Goal: Information Seeking & Learning: Learn about a topic

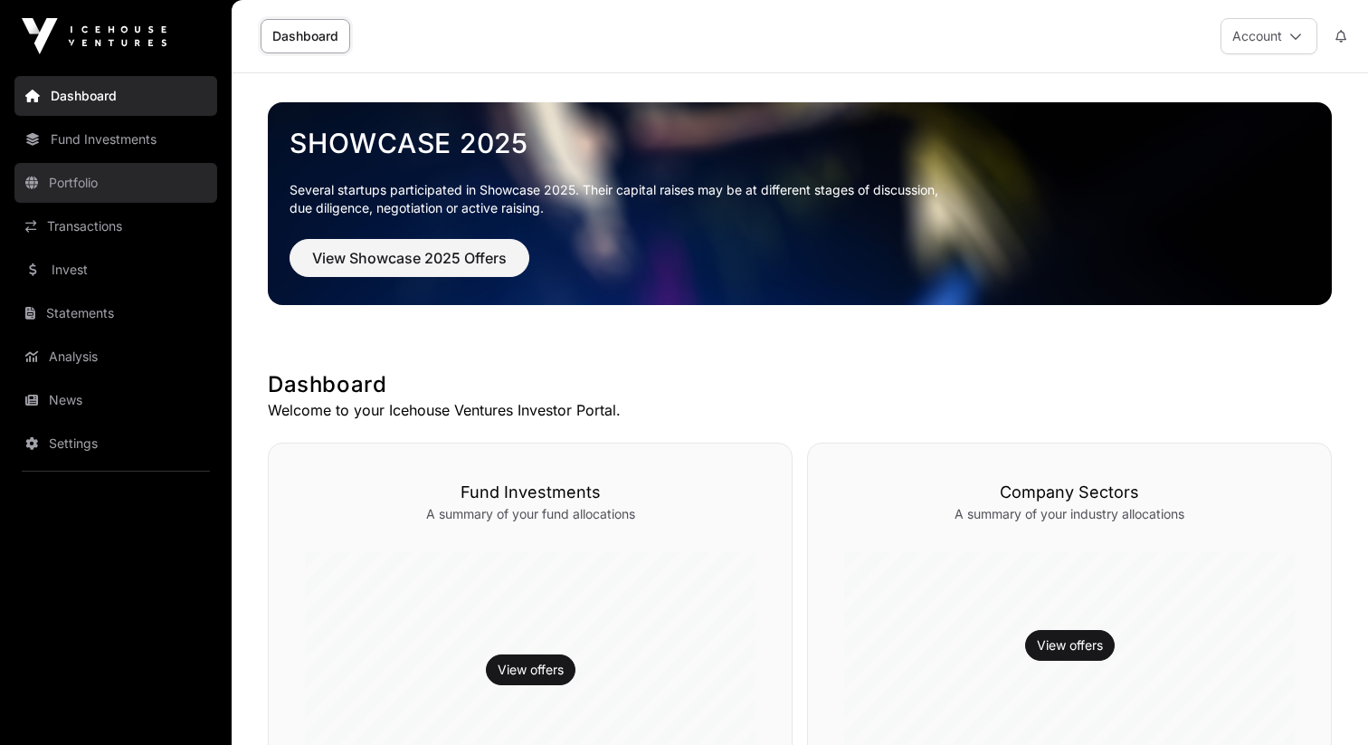
click at [125, 198] on link "Portfolio" at bounding box center [115, 183] width 203 height 40
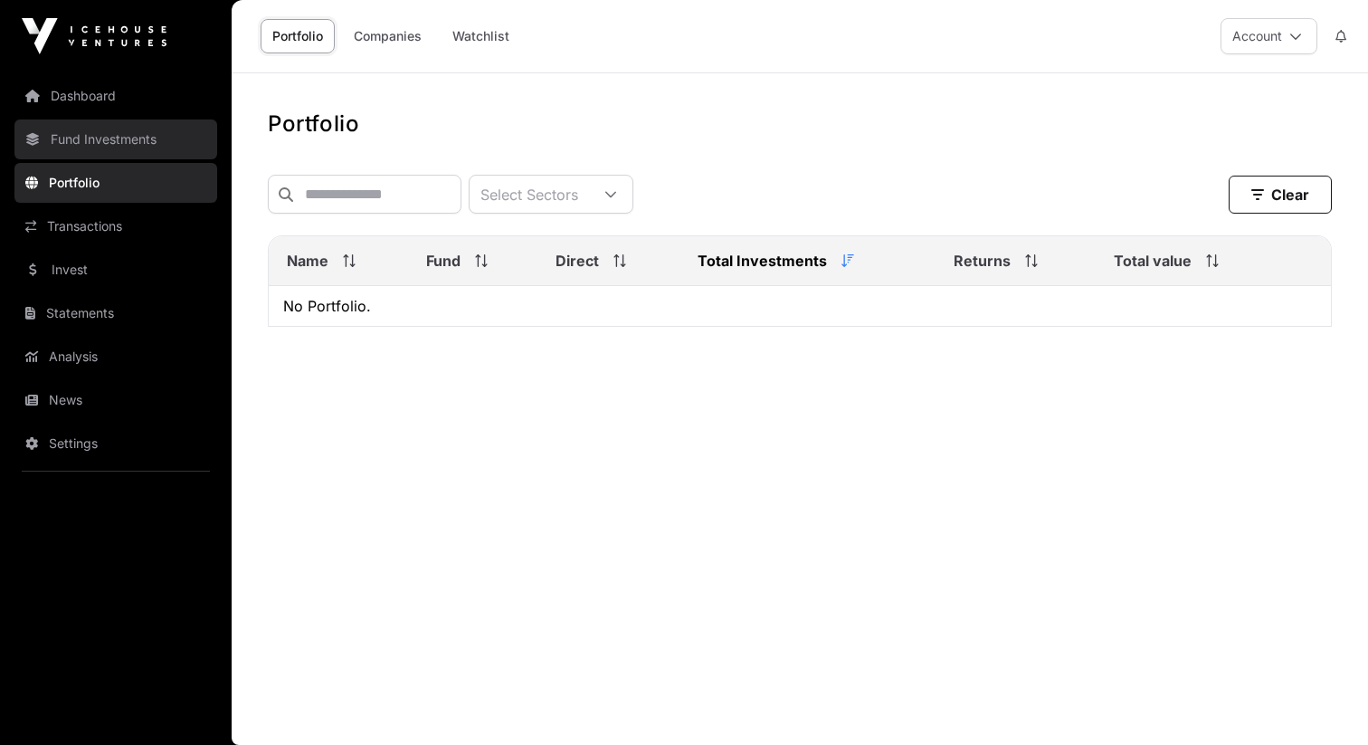
click at [111, 138] on link "Fund Investments" at bounding box center [115, 139] width 203 height 40
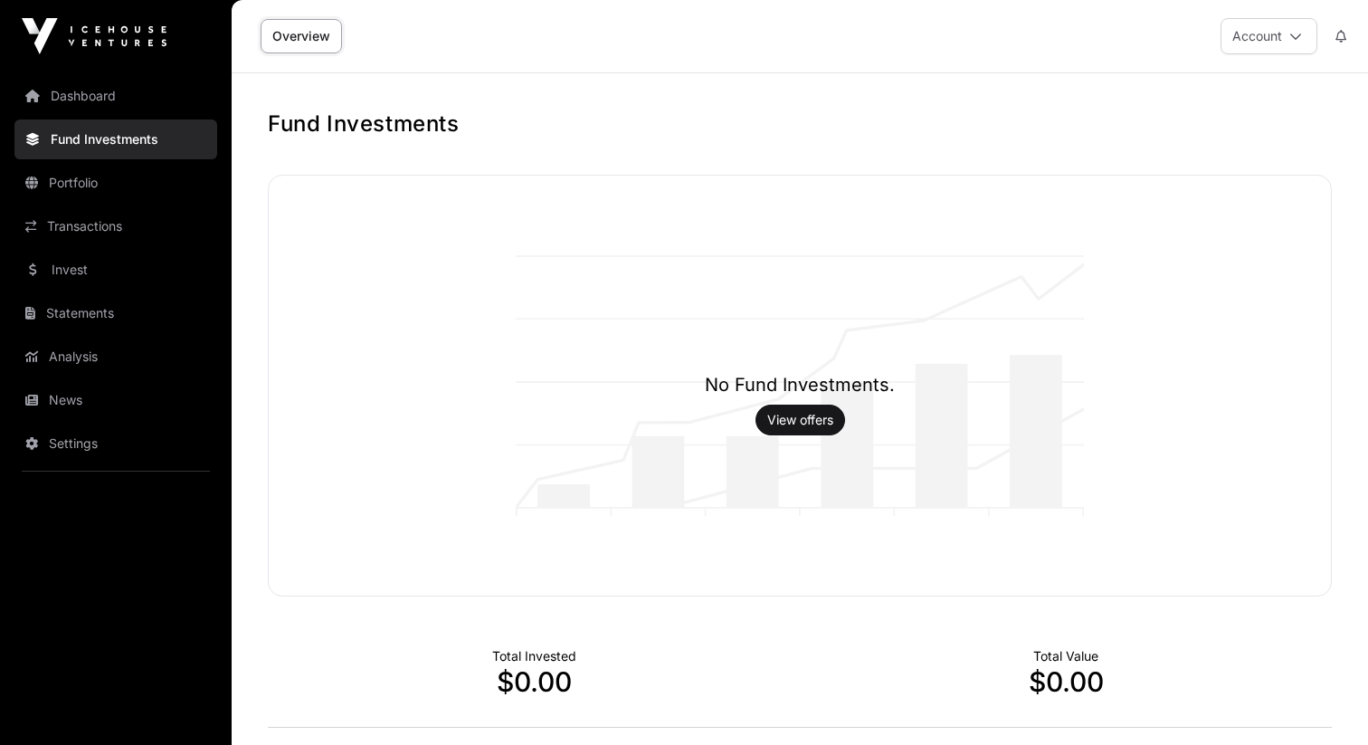
click at [108, 247] on nav "Dashboard Fund Investments Portfolio Transactions Invest Statements Analysis Ne…" at bounding box center [116, 401] width 232 height 658
click at [108, 286] on link "Invest" at bounding box center [115, 270] width 203 height 40
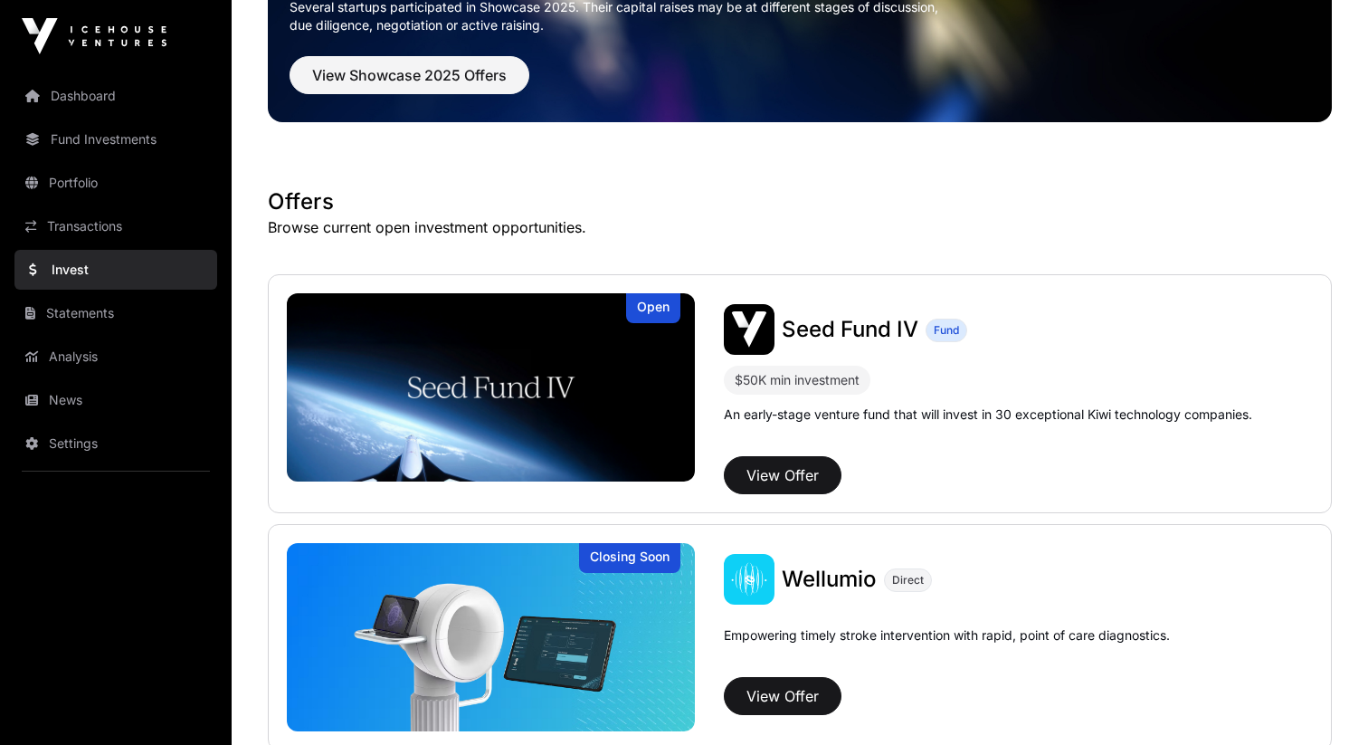
scroll to position [293, 0]
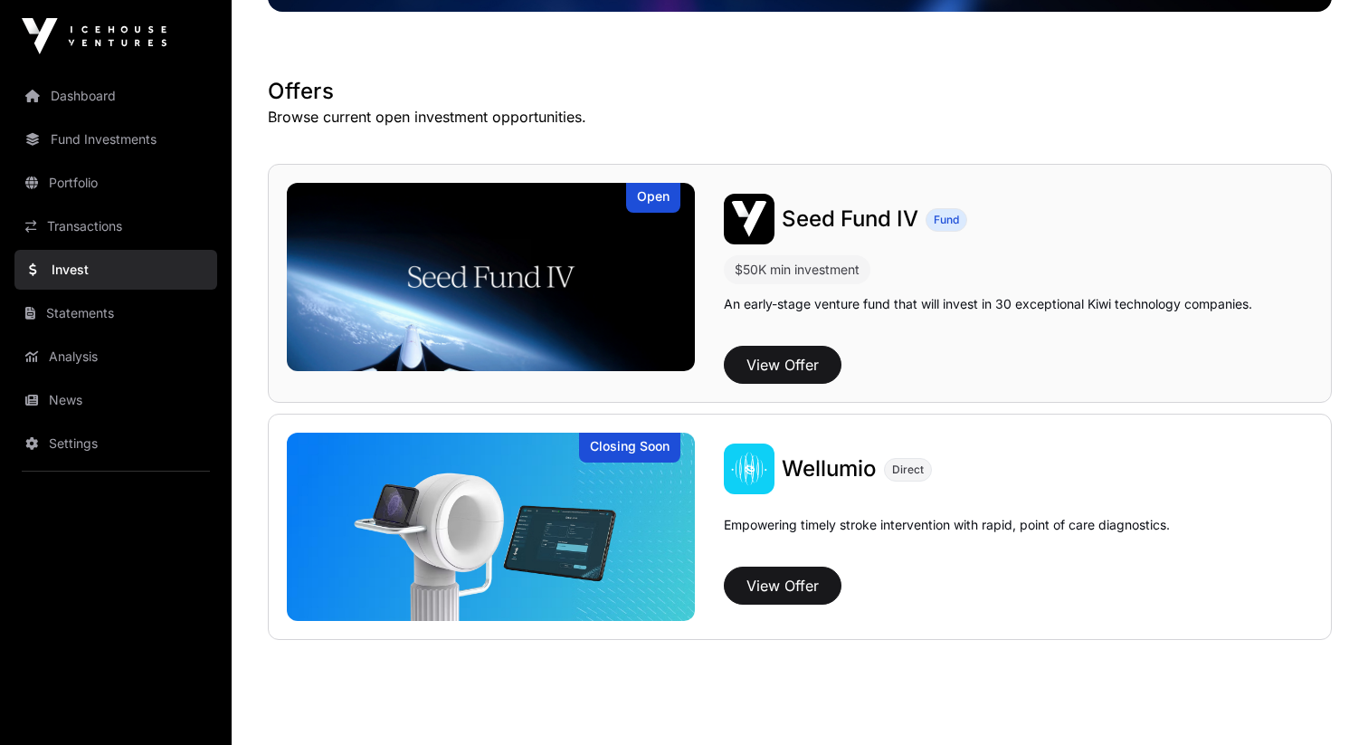
click at [539, 306] on img at bounding box center [491, 277] width 408 height 188
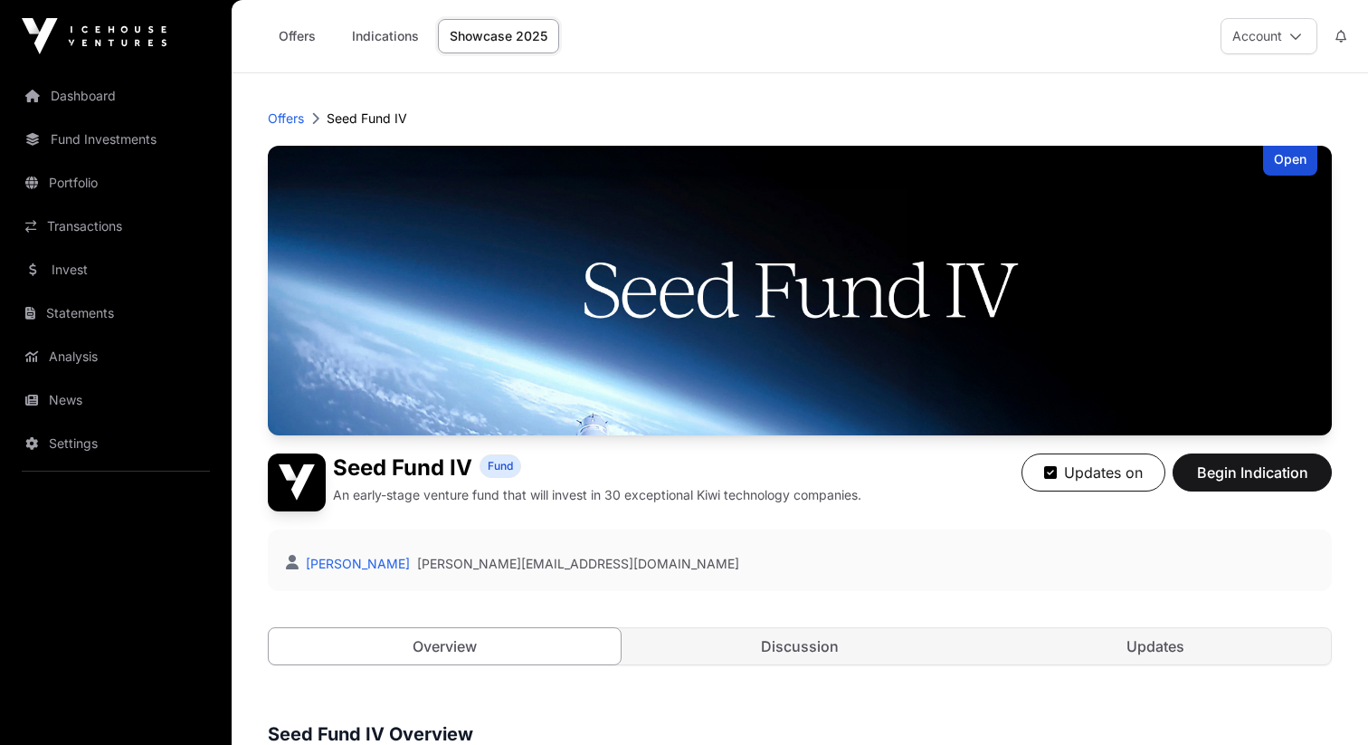
click at [450, 288] on img at bounding box center [800, 291] width 1064 height 290
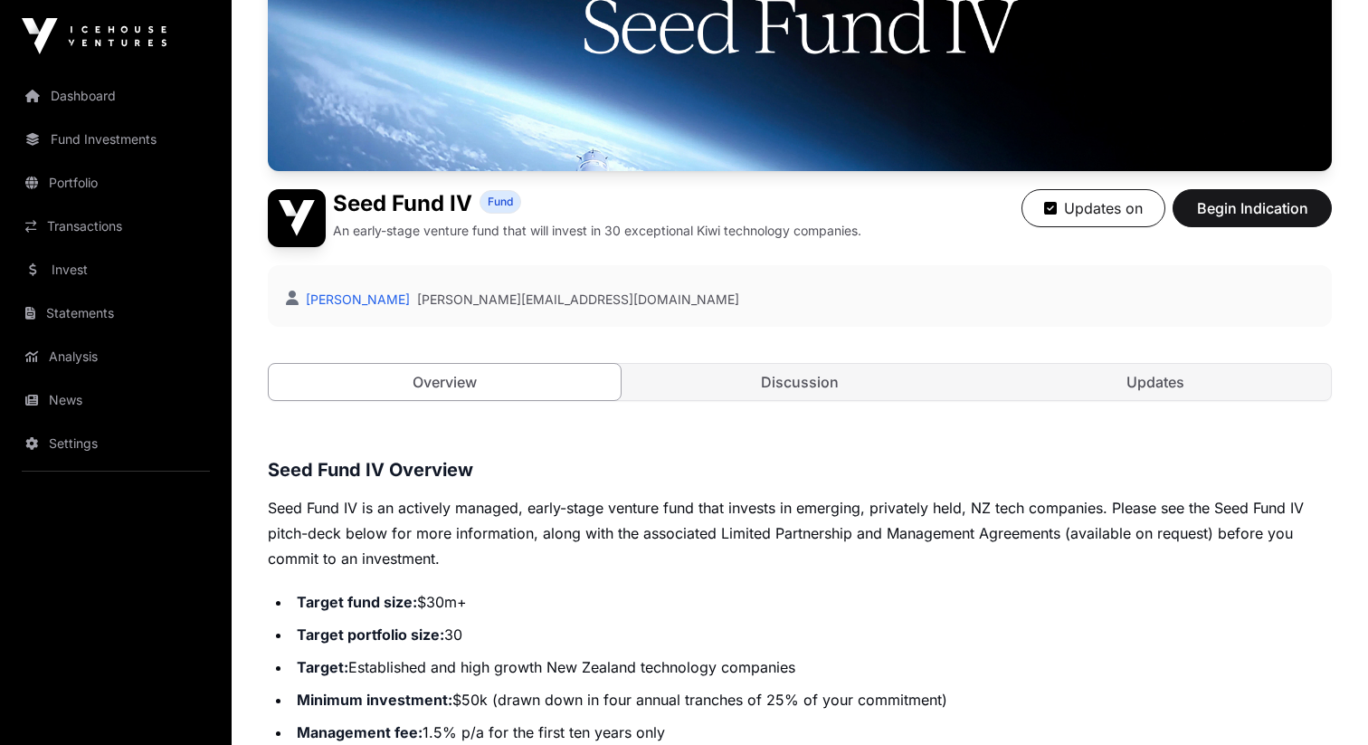
scroll to position [470, 0]
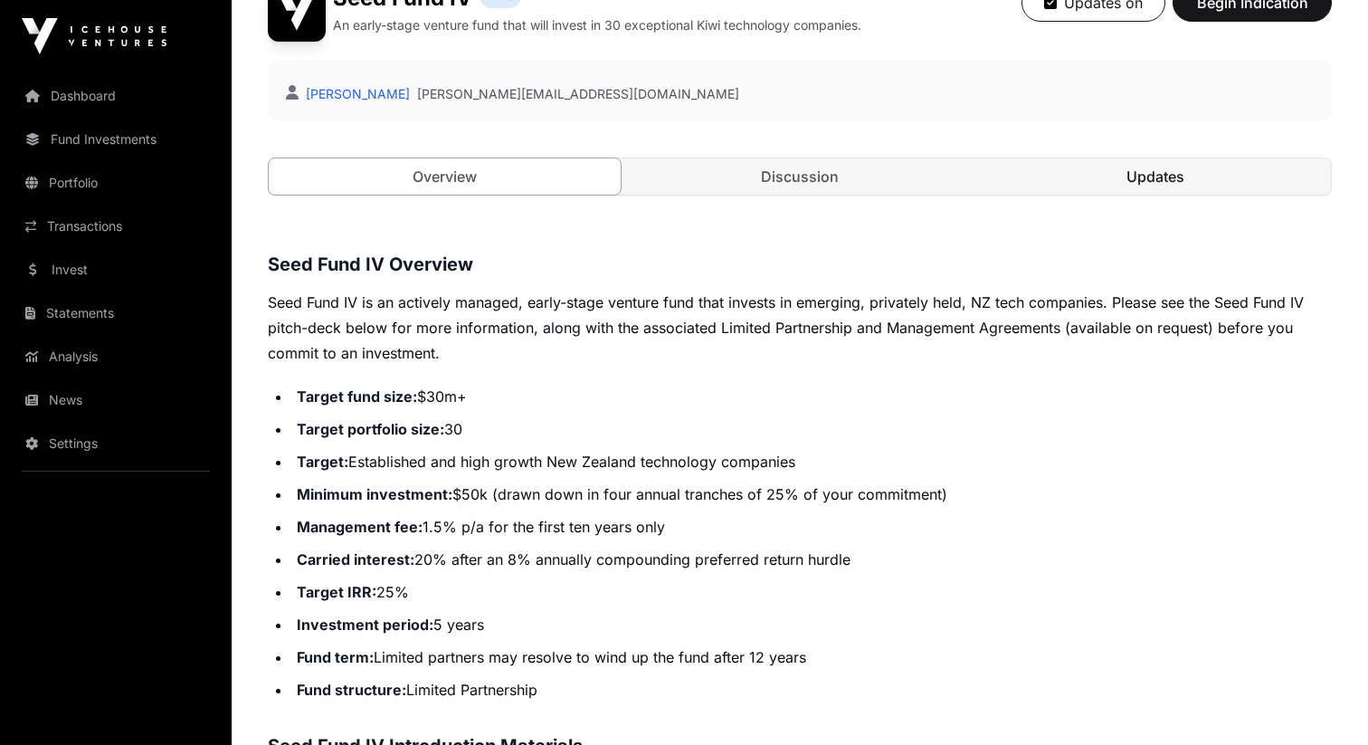
click at [1108, 164] on link "Updates" at bounding box center [1155, 176] width 352 height 36
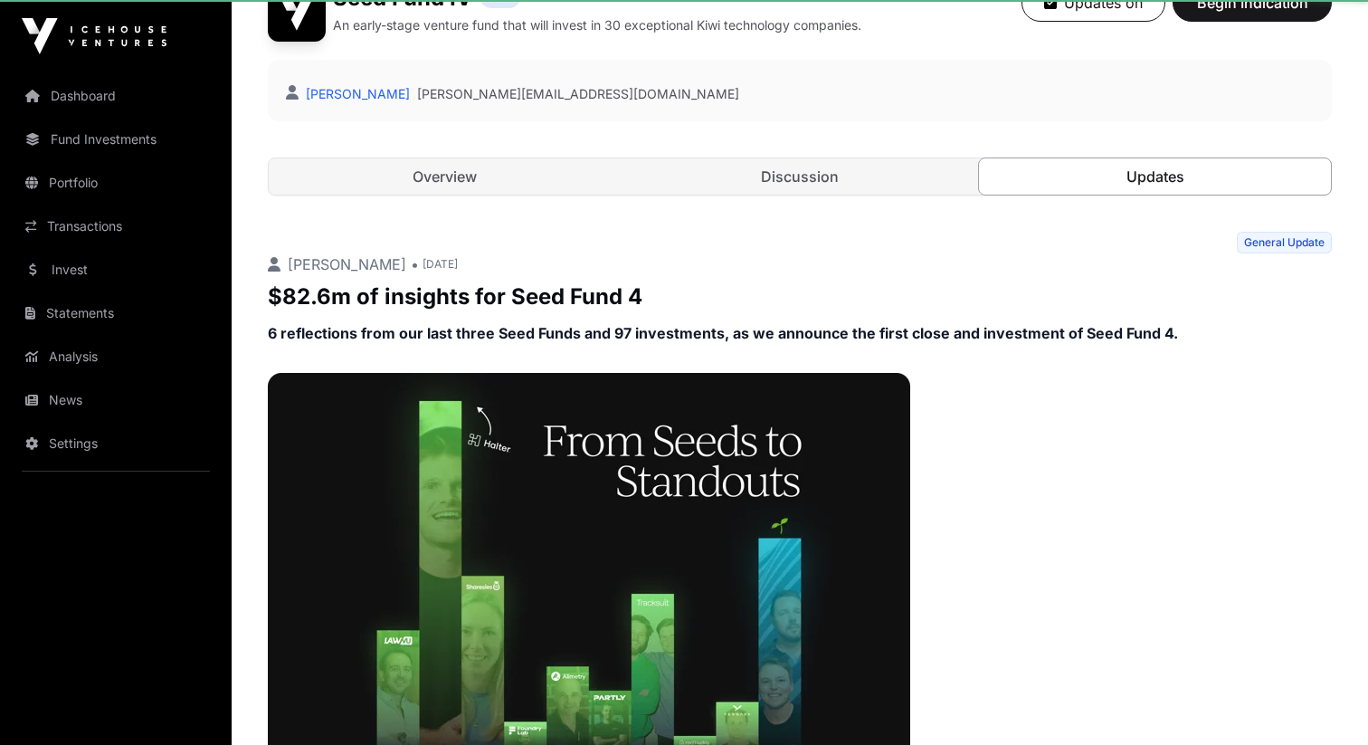
click at [1107, 180] on link "Updates" at bounding box center [1155, 176] width 354 height 38
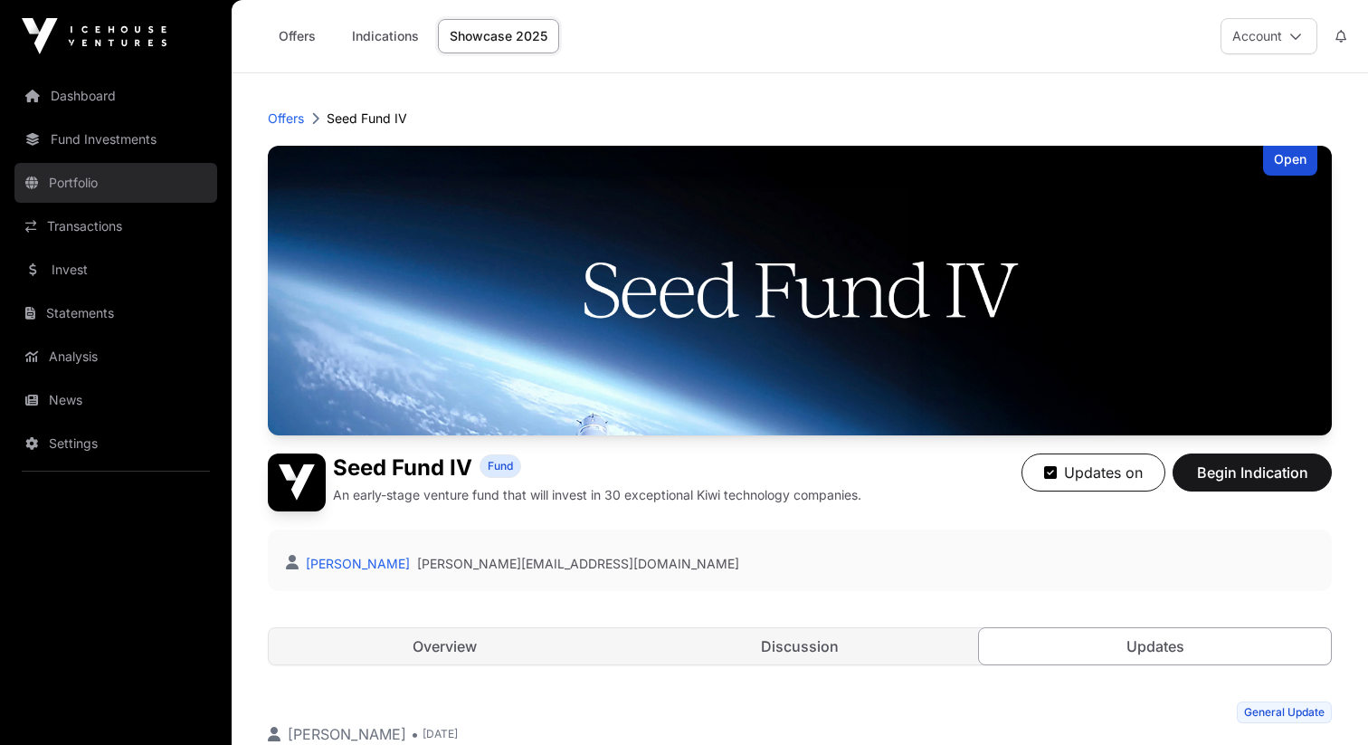
click at [127, 186] on link "Portfolio" at bounding box center [115, 183] width 203 height 40
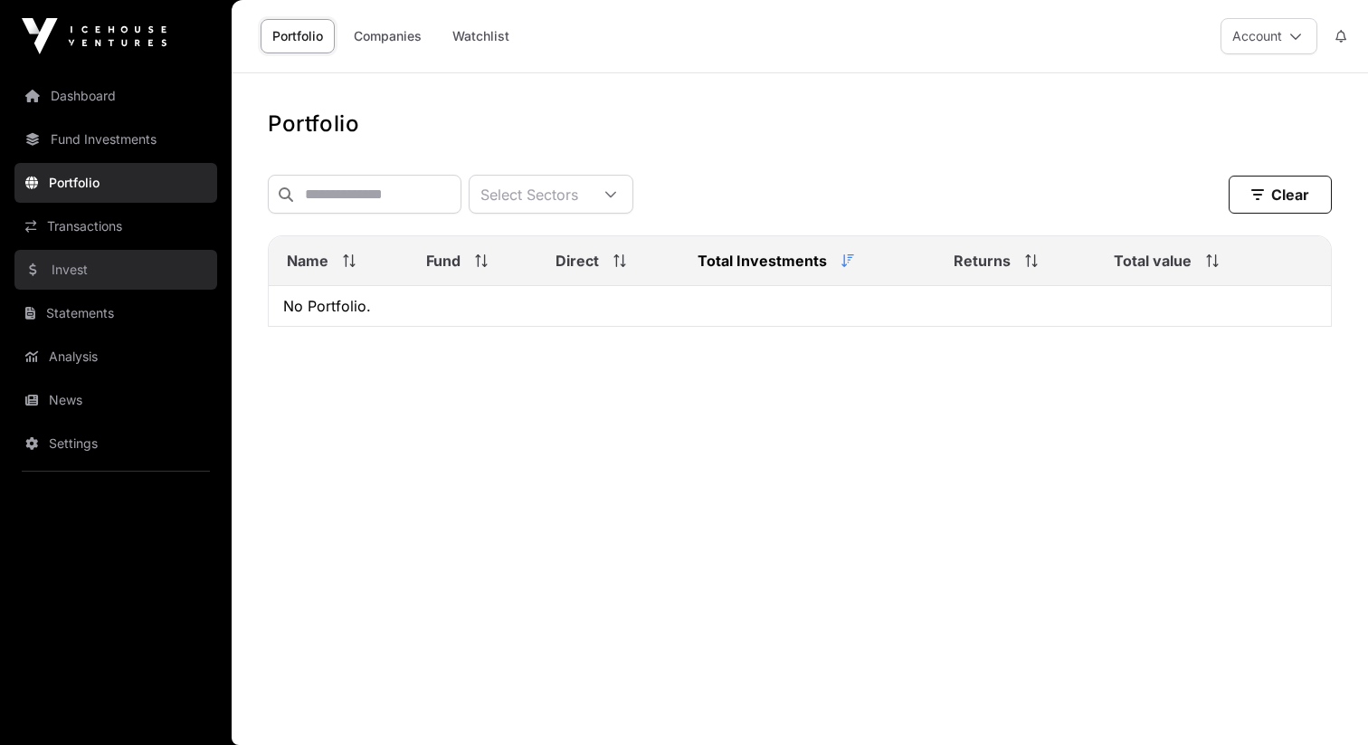
click at [104, 271] on link "Invest" at bounding box center [115, 270] width 203 height 40
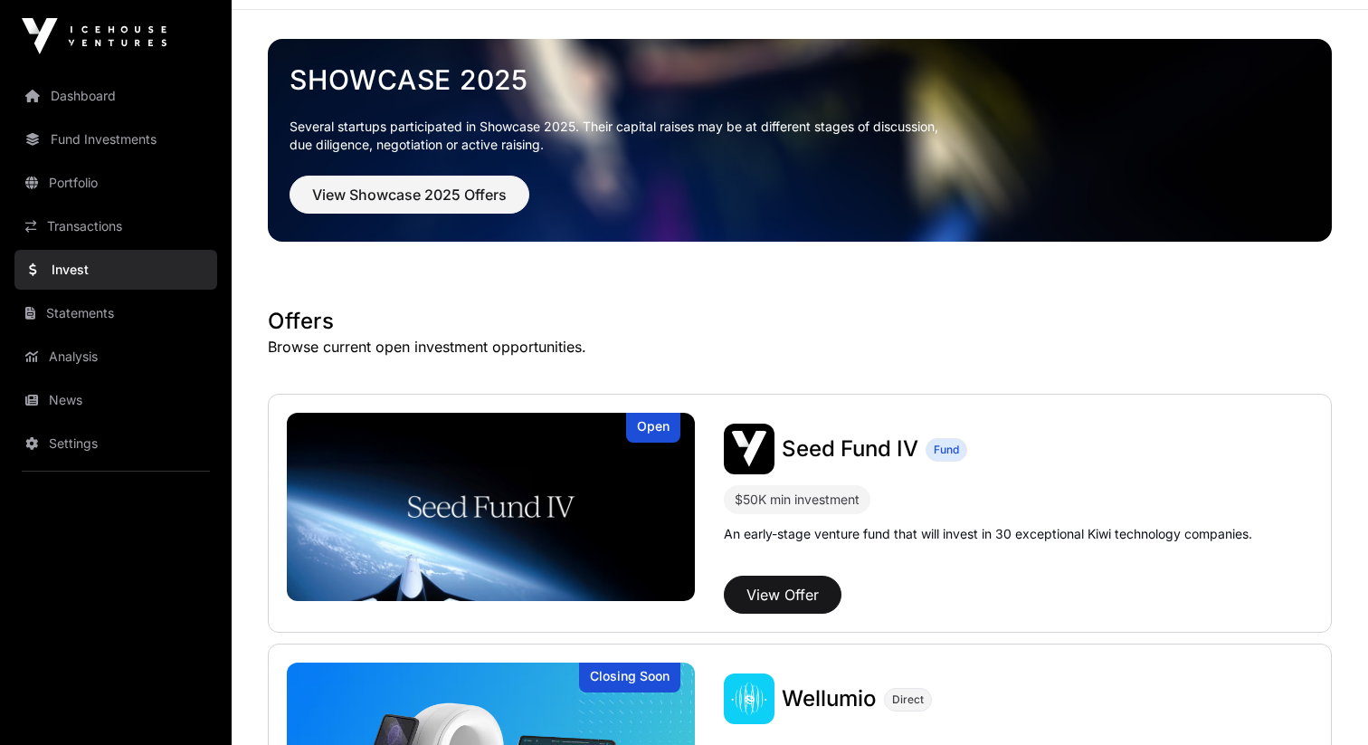
scroll to position [72, 0]
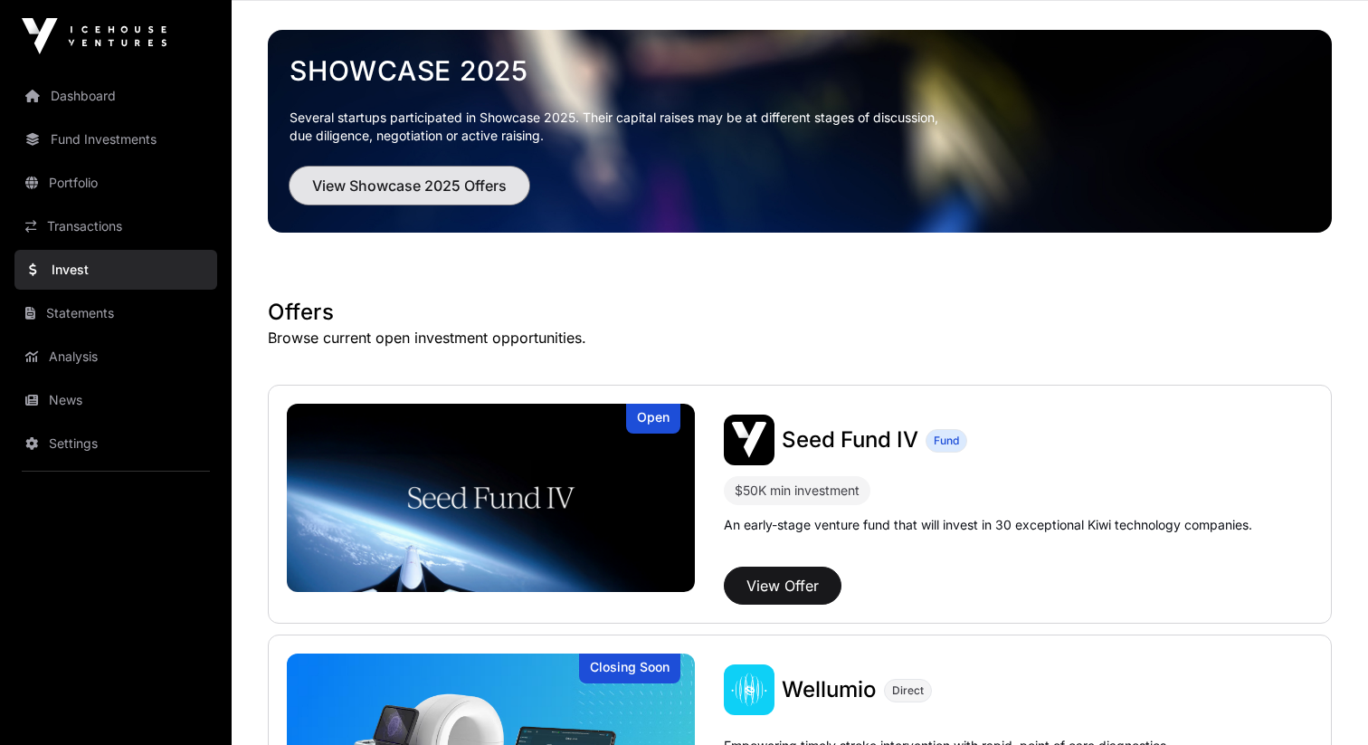
click at [481, 195] on span "View Showcase 2025 Offers" at bounding box center [409, 186] width 195 height 22
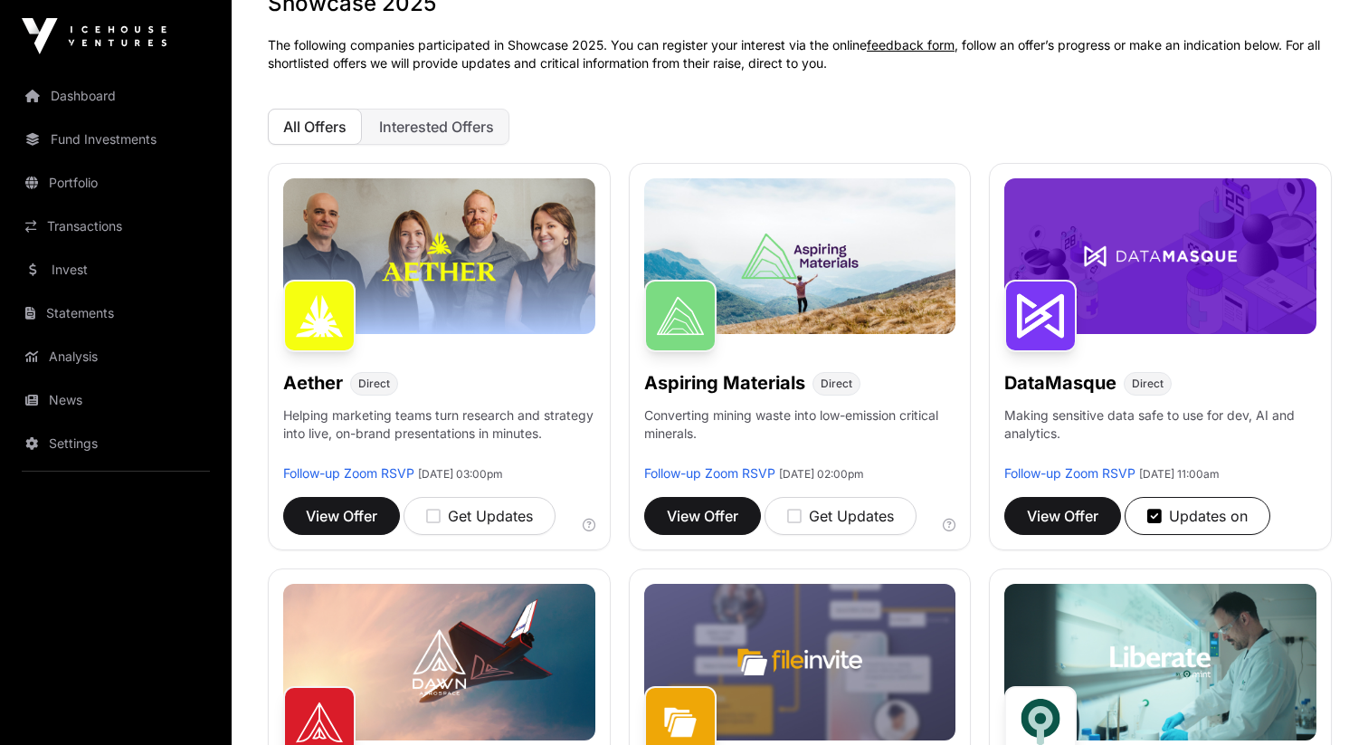
scroll to position [137, 0]
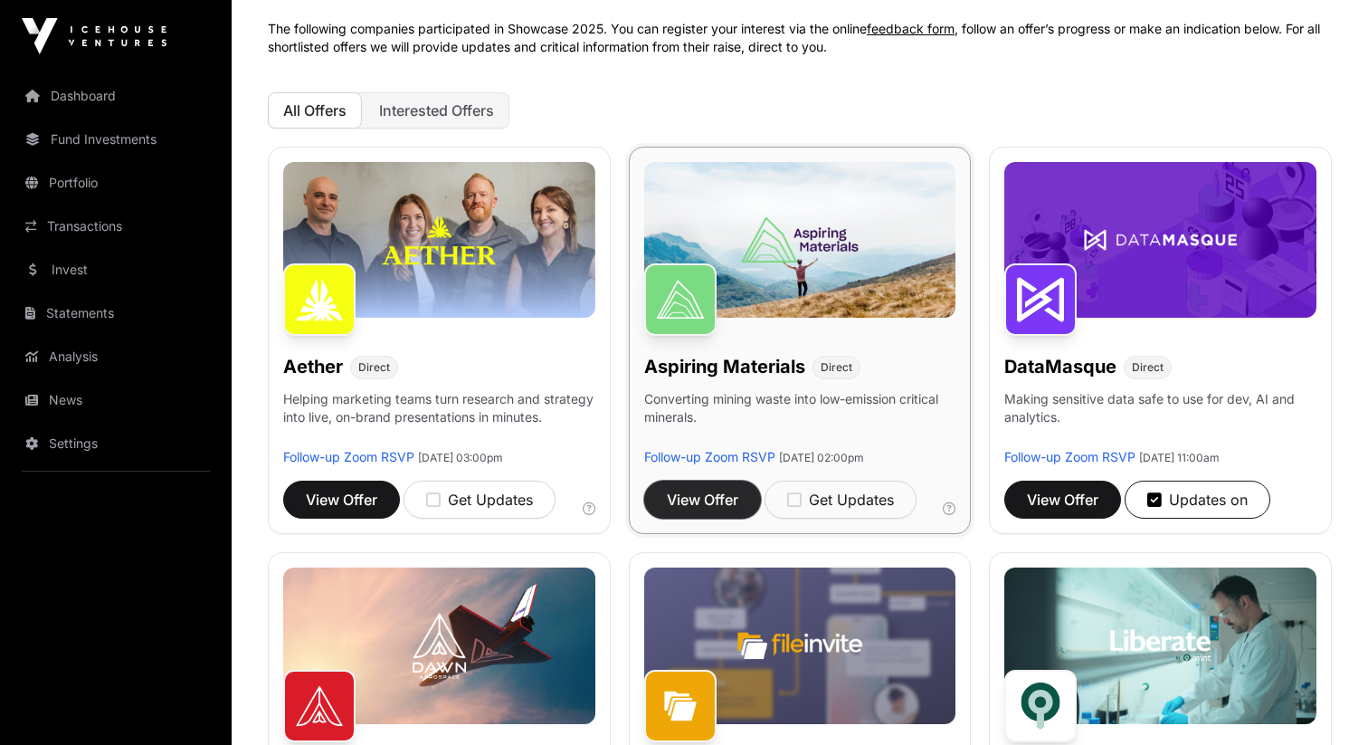
click at [717, 498] on span "View Offer" at bounding box center [703, 500] width 72 height 22
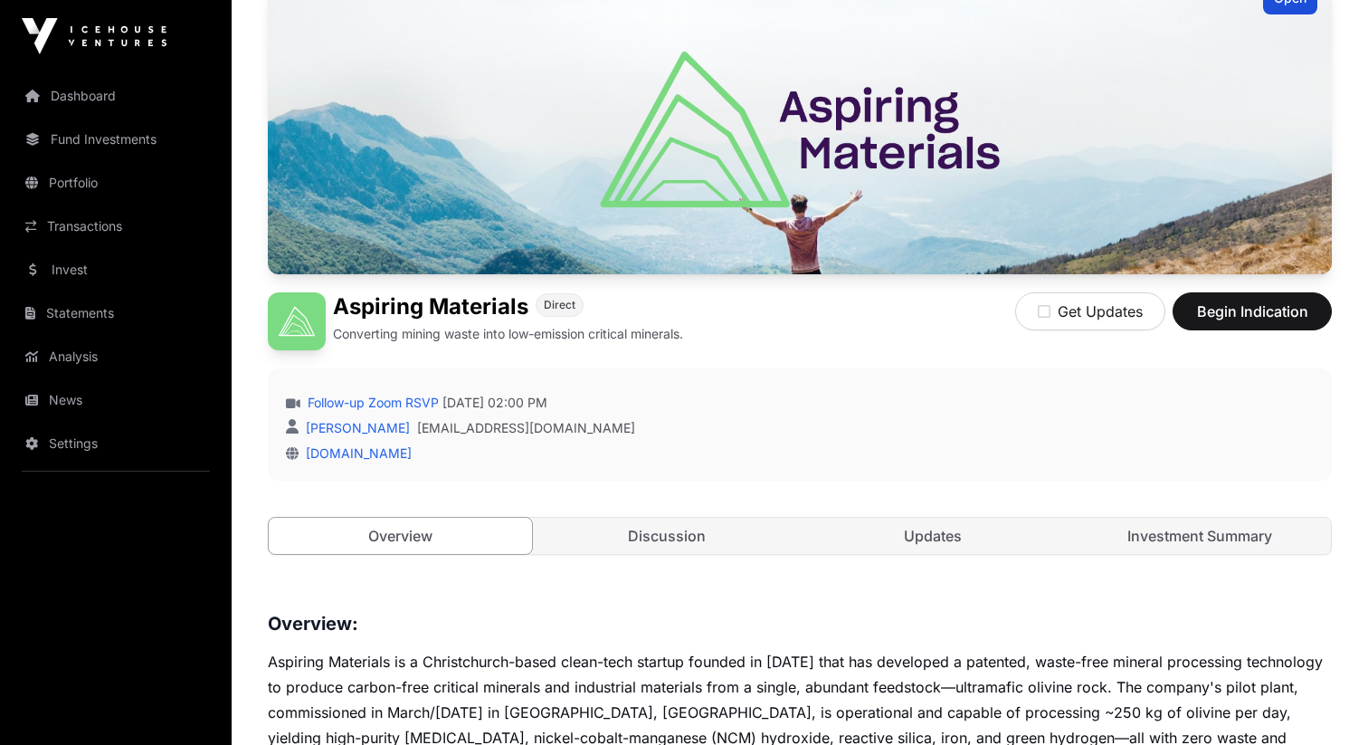
scroll to position [200, 0]
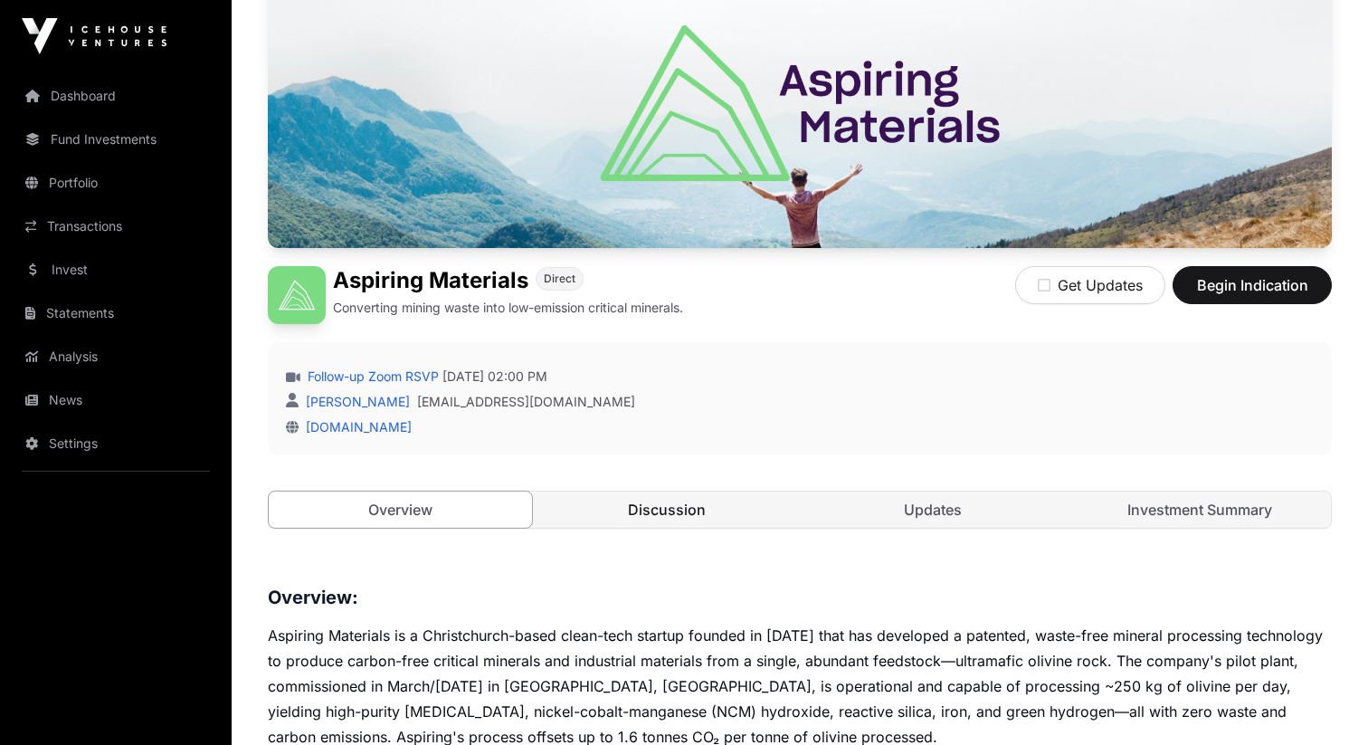
click at [646, 504] on link "Discussion" at bounding box center [667, 509] width 263 height 36
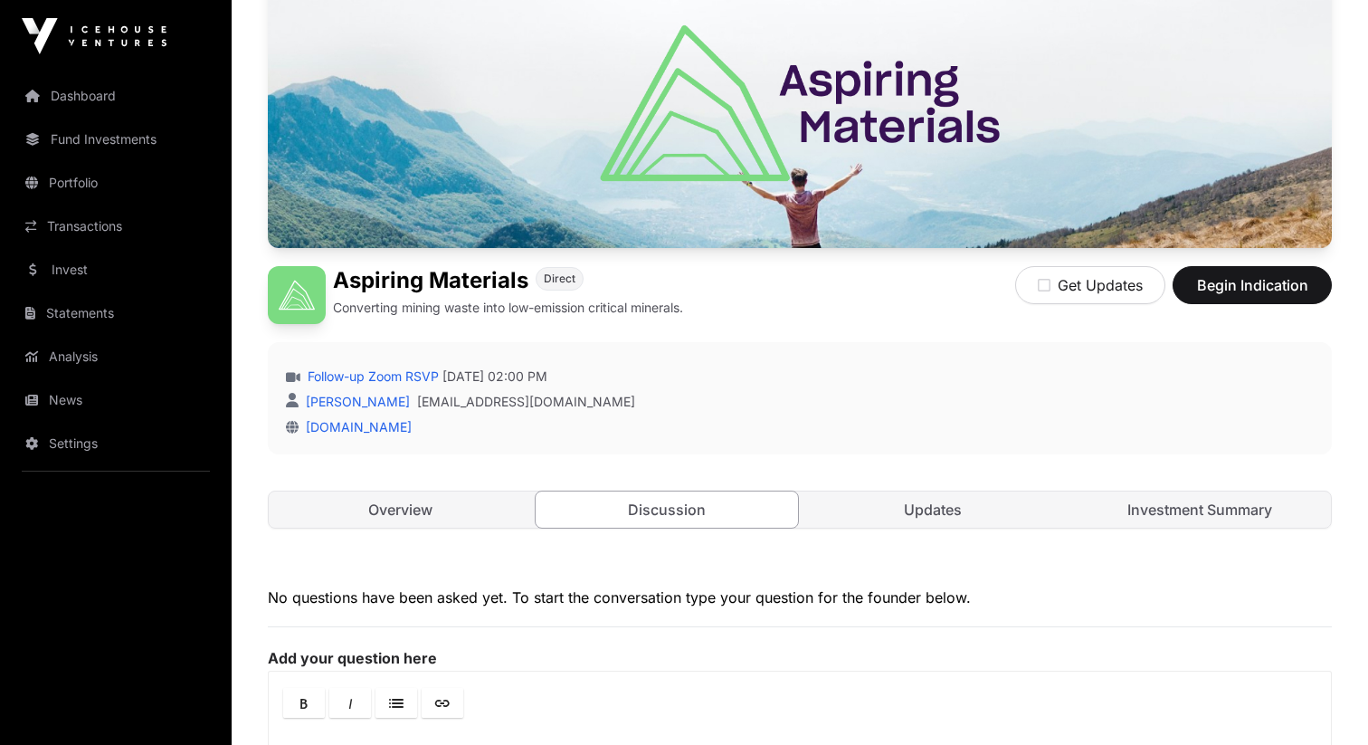
scroll to position [364, 0]
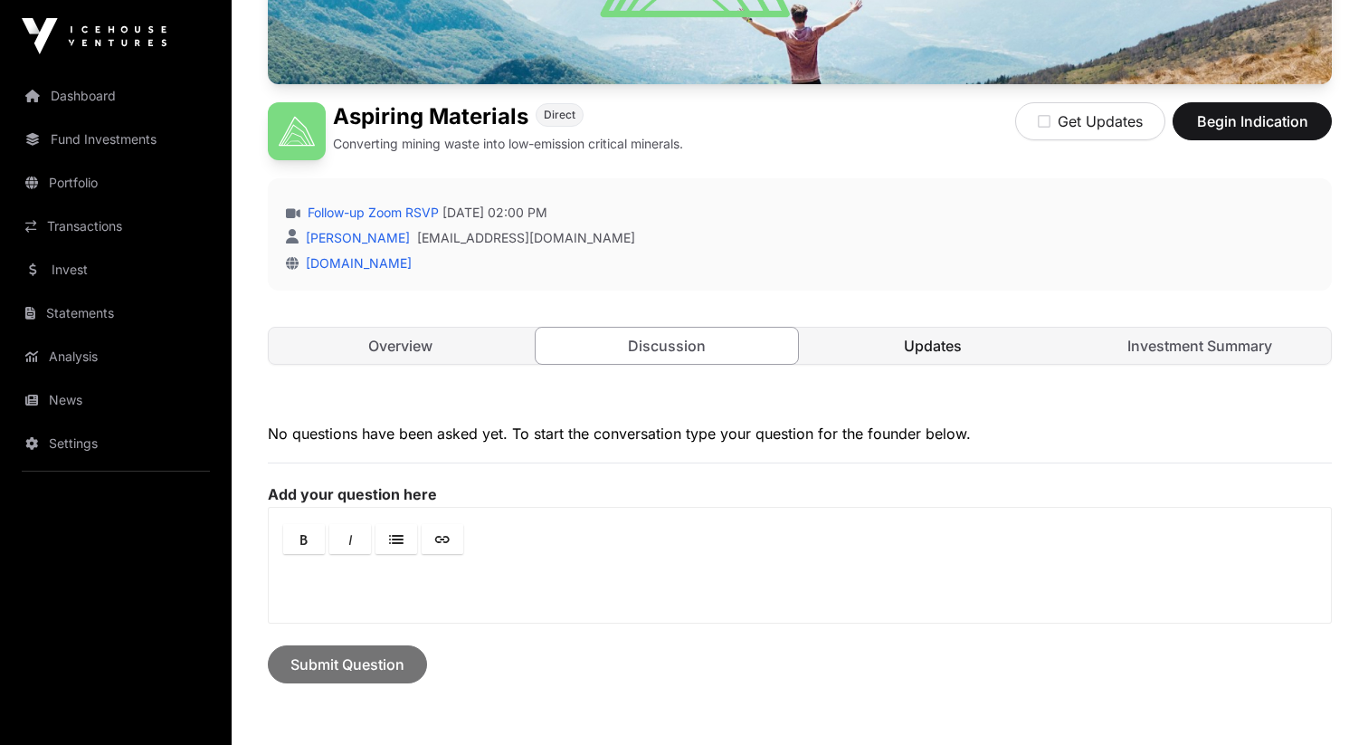
click at [894, 358] on link "Updates" at bounding box center [933, 346] width 263 height 36
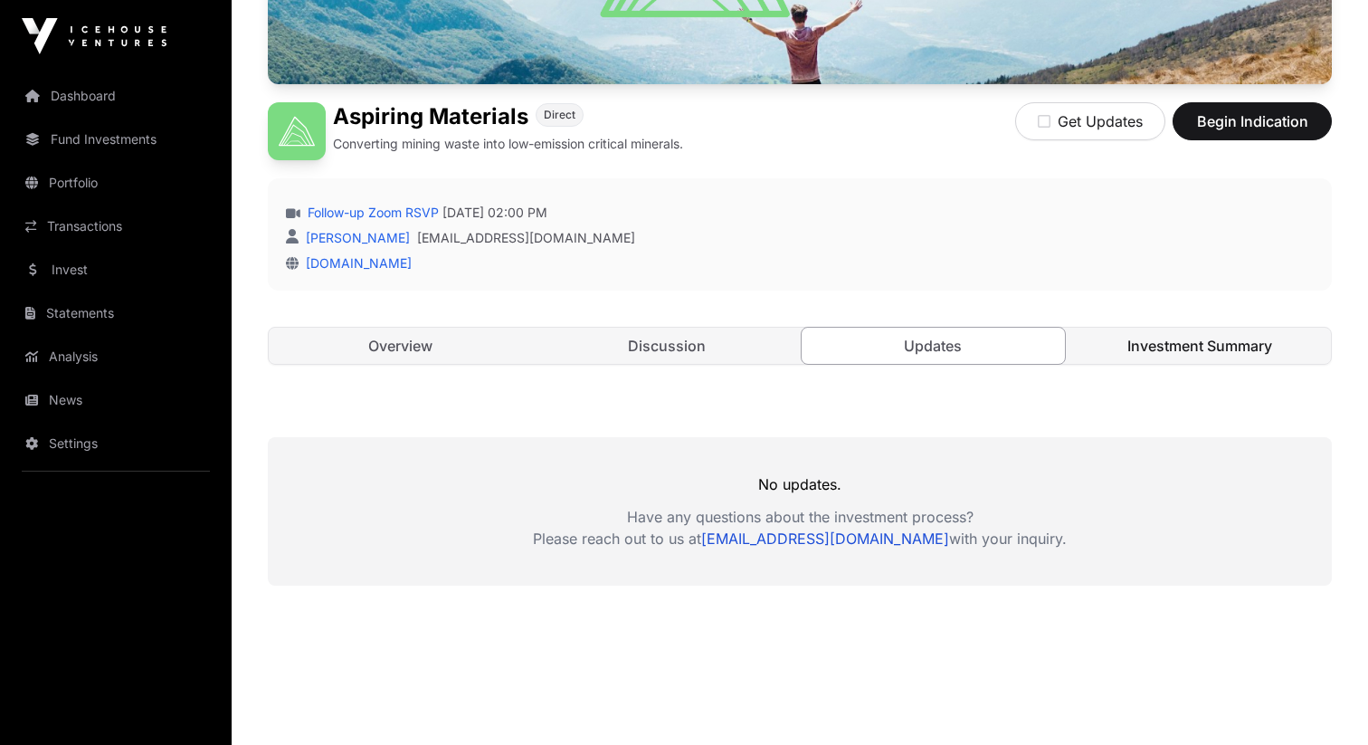
click at [1196, 354] on link "Investment Summary" at bounding box center [1200, 346] width 263 height 36
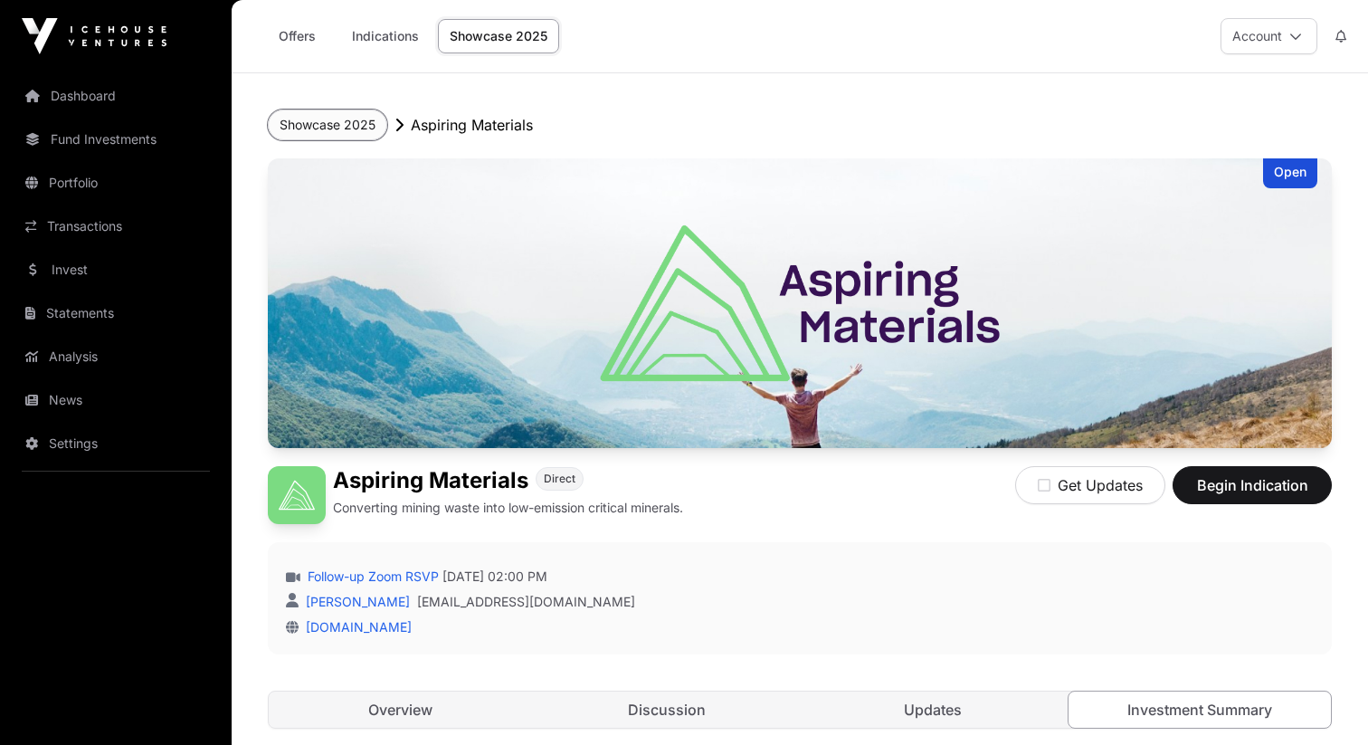
click at [381, 112] on button "Showcase 2025" at bounding box center [327, 125] width 119 height 31
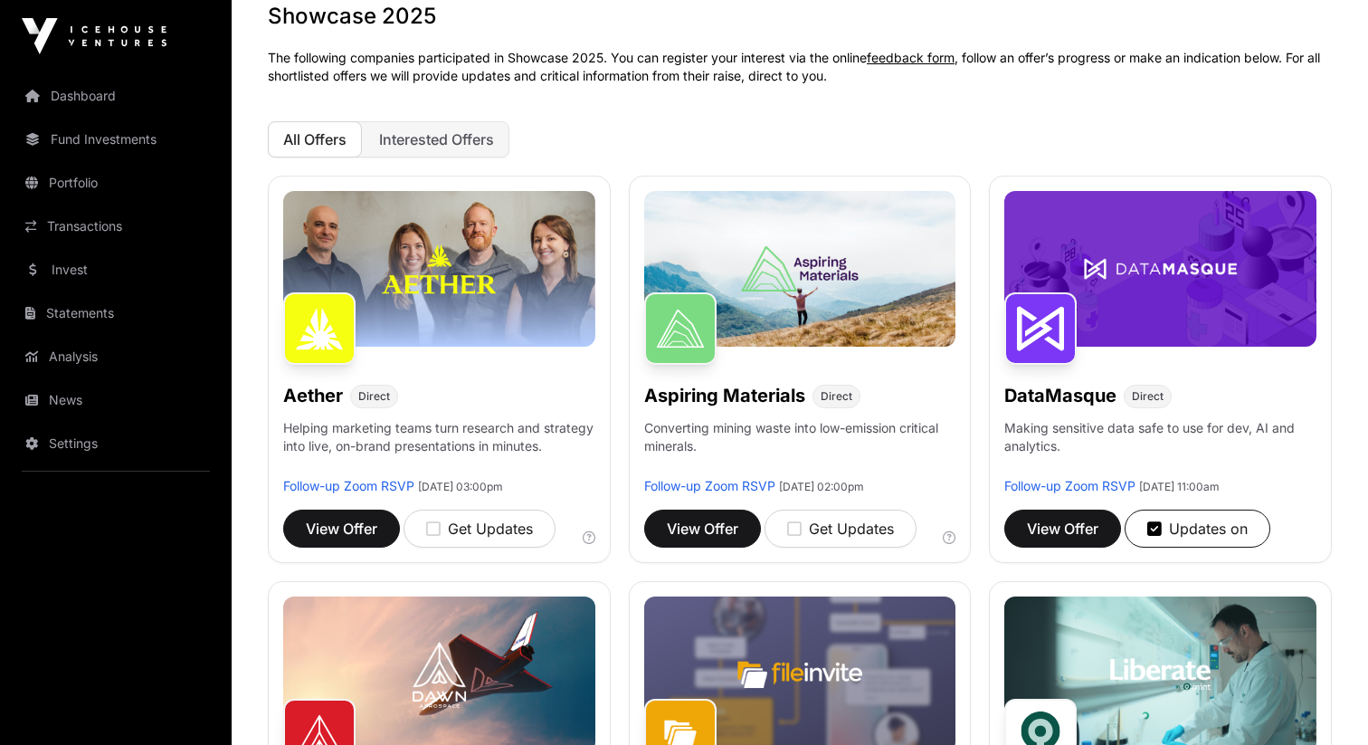
scroll to position [154, 0]
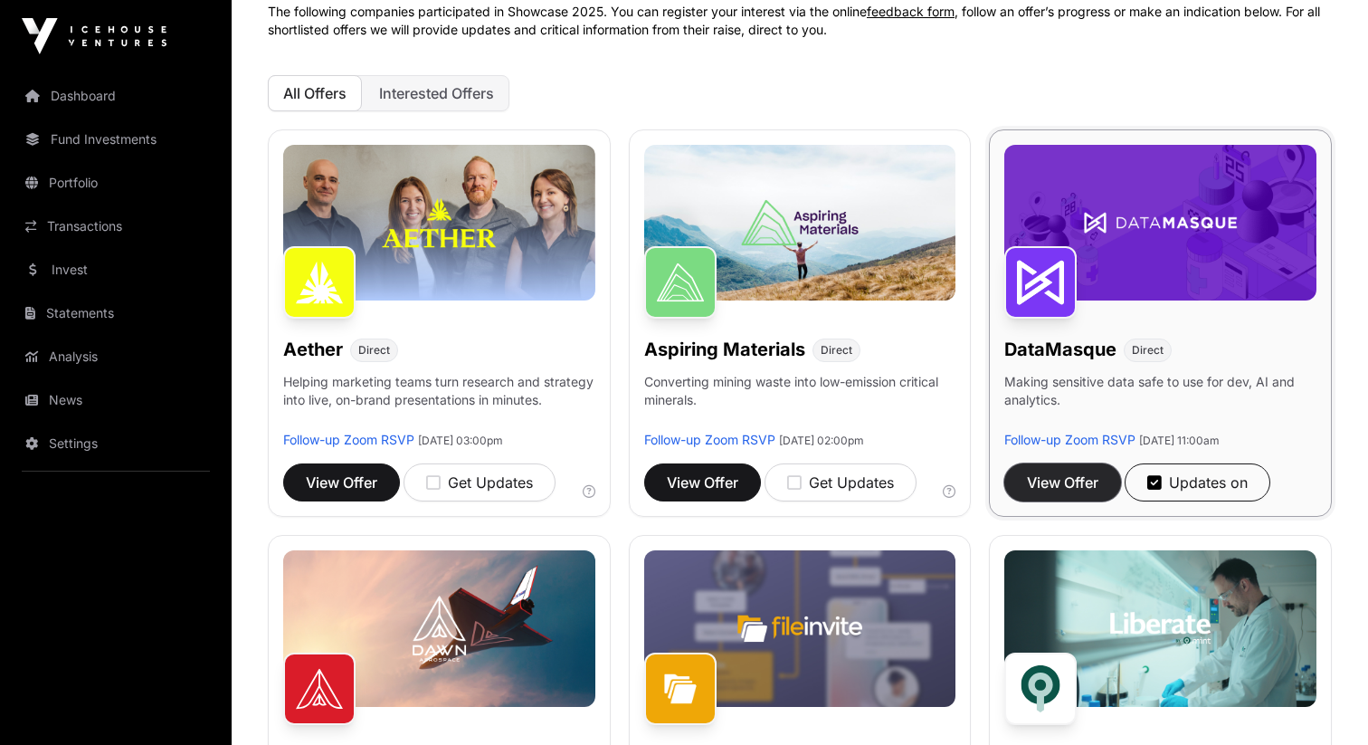
click at [1077, 472] on span "View Offer" at bounding box center [1063, 483] width 72 height 22
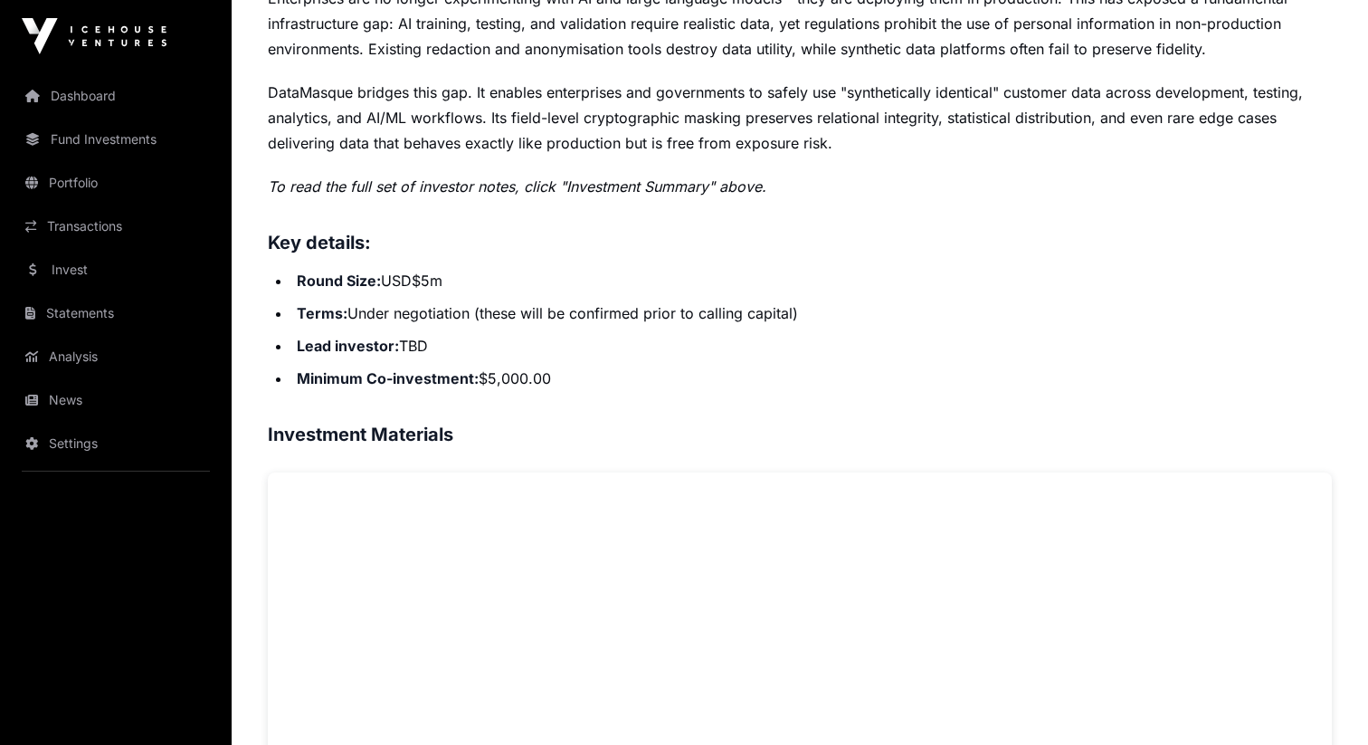
scroll to position [626, 0]
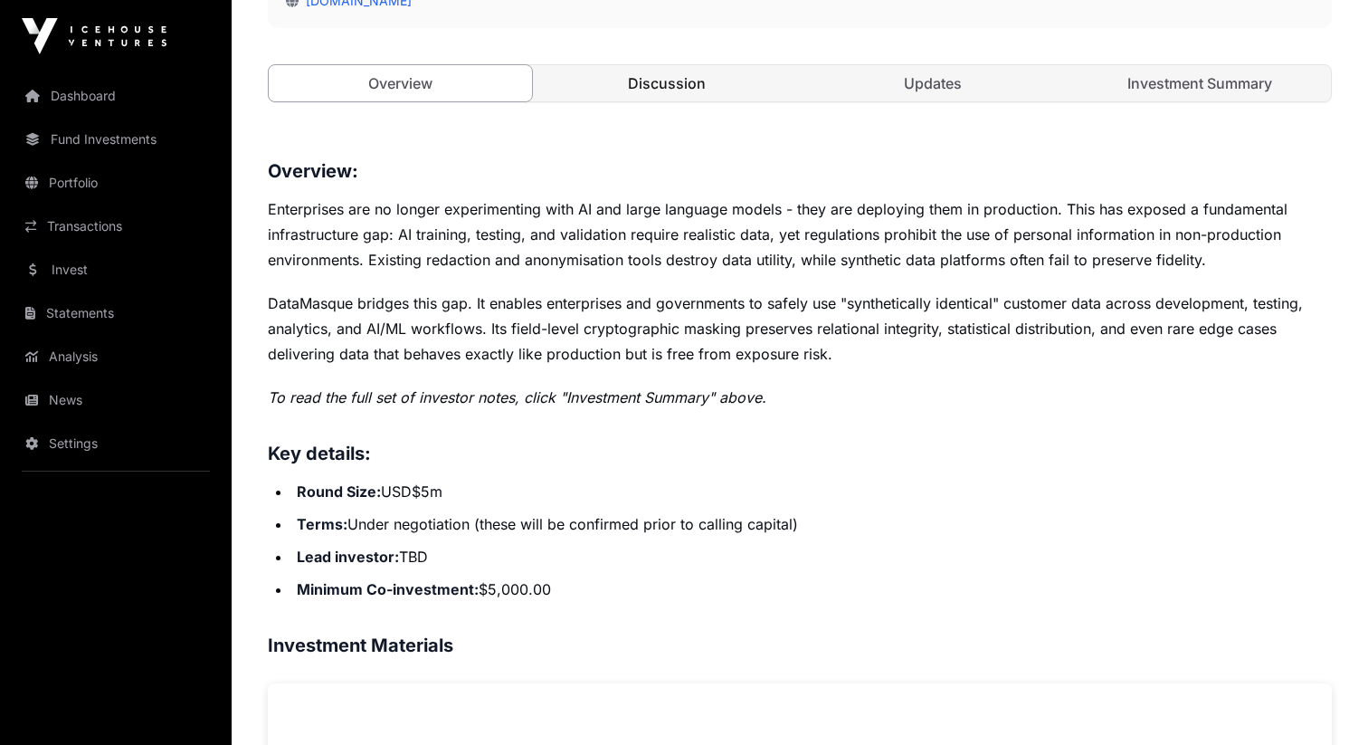
click at [719, 92] on link "Discussion" at bounding box center [667, 83] width 263 height 36
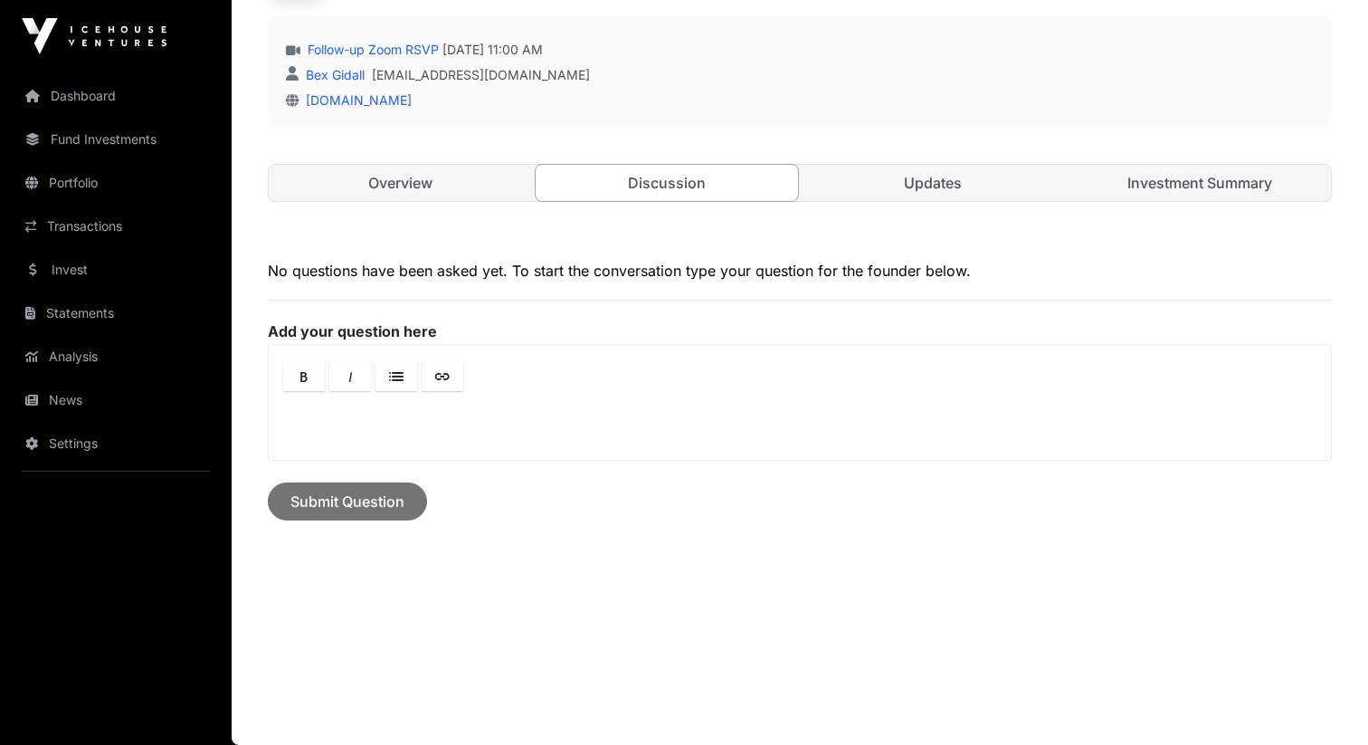
scroll to position [526, 0]
click at [977, 174] on link "Updates" at bounding box center [933, 184] width 263 height 36
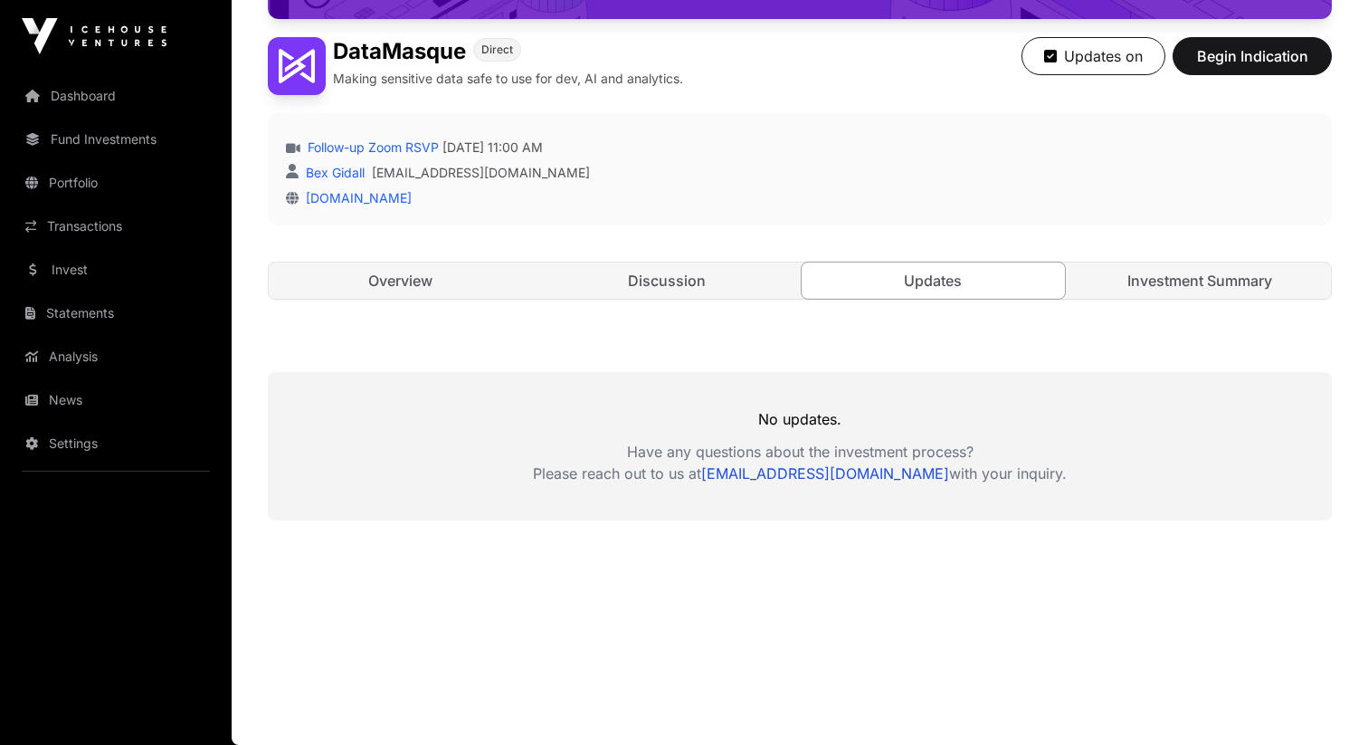
scroll to position [429, 0]
click at [1178, 275] on link "Investment Summary" at bounding box center [1200, 280] width 263 height 36
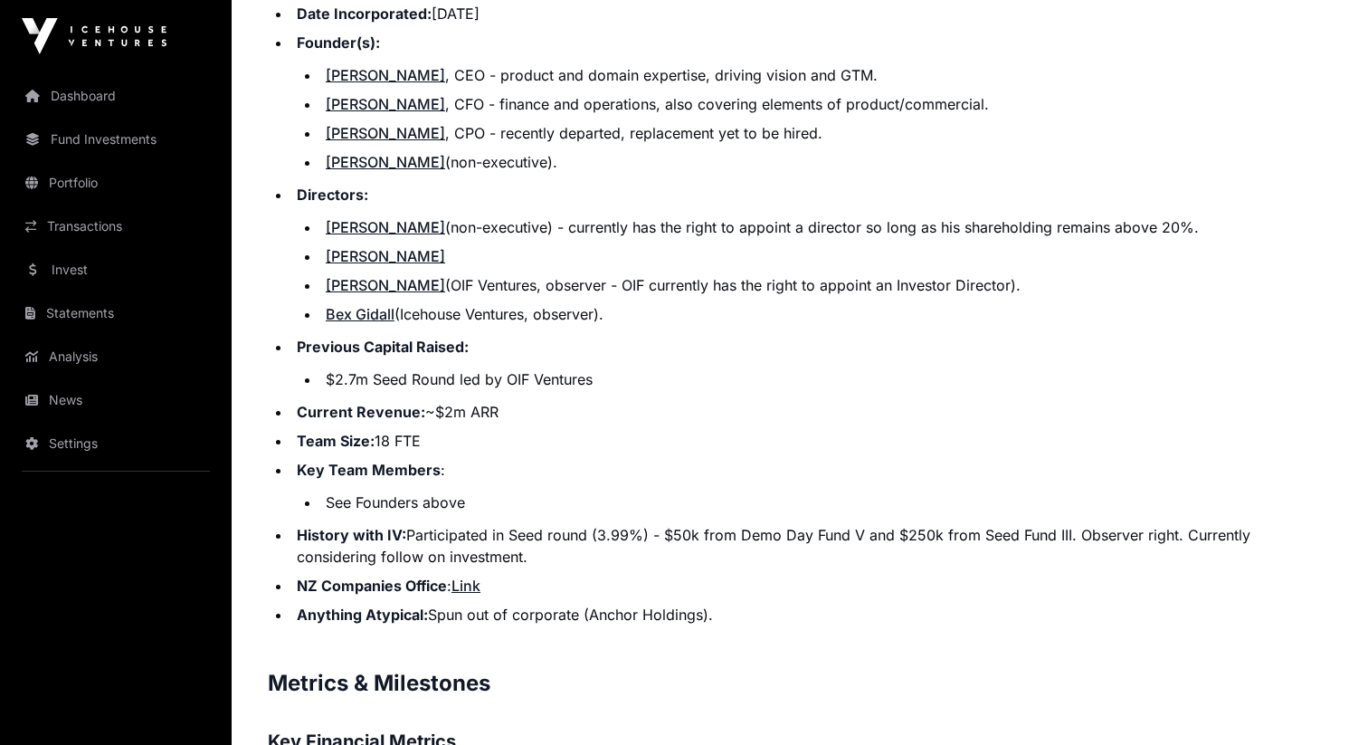
scroll to position [2131, 0]
click at [496, 319] on li "Bex Gidall (Icehouse Ventures, observer)." at bounding box center [826, 315] width 1012 height 22
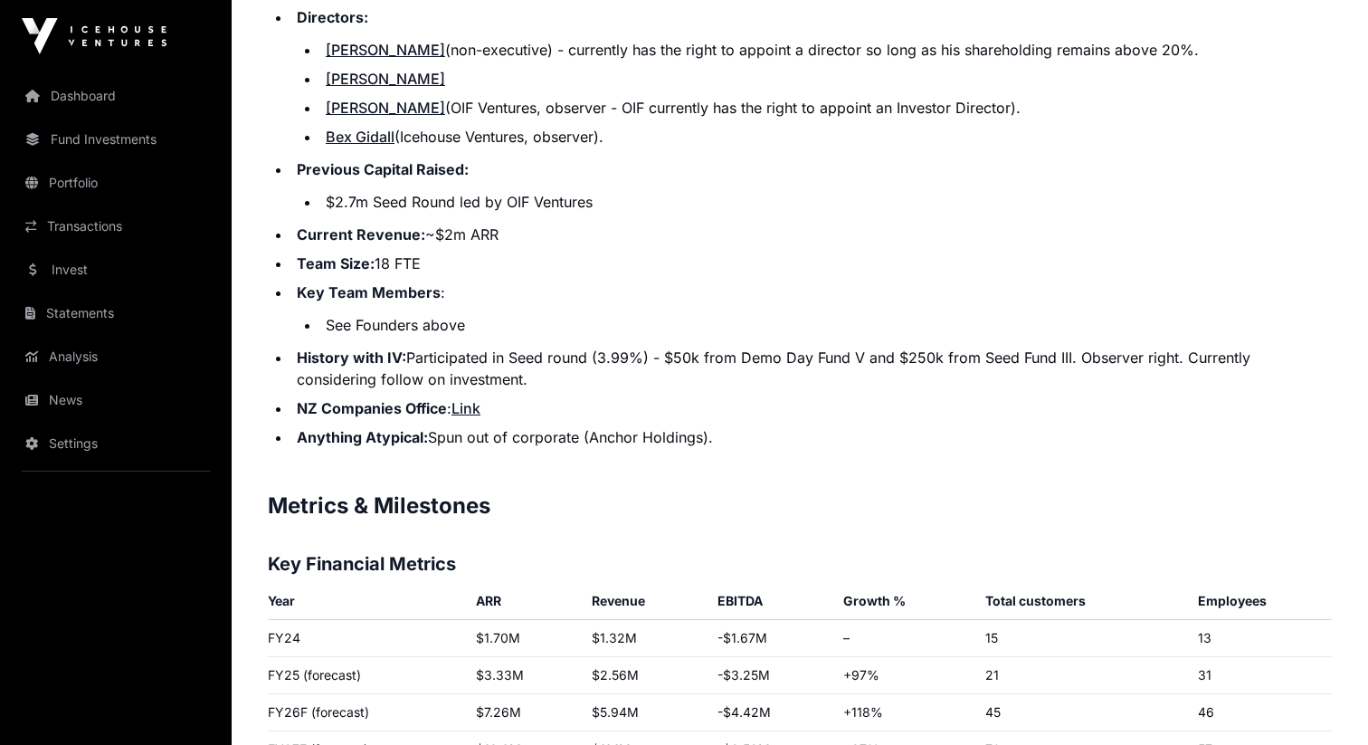
scroll to position [2310, 0]
click at [677, 366] on li "History with IV: Participated in Seed round (3.99%) - $50k from Demo Day Fund V…" at bounding box center [811, 367] width 1041 height 43
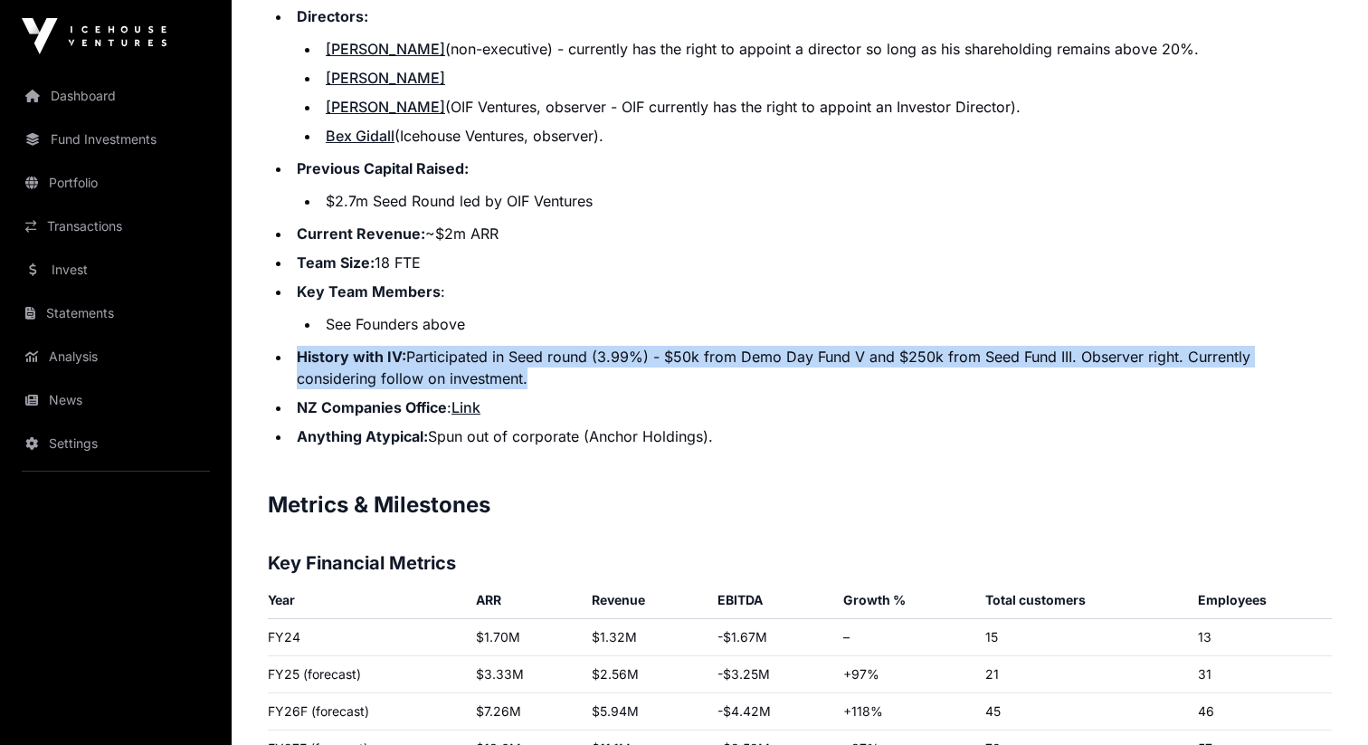
click at [701, 367] on li "History with IV: Participated in Seed round (3.99%) - $50k from Demo Day Fund V…" at bounding box center [811, 367] width 1041 height 43
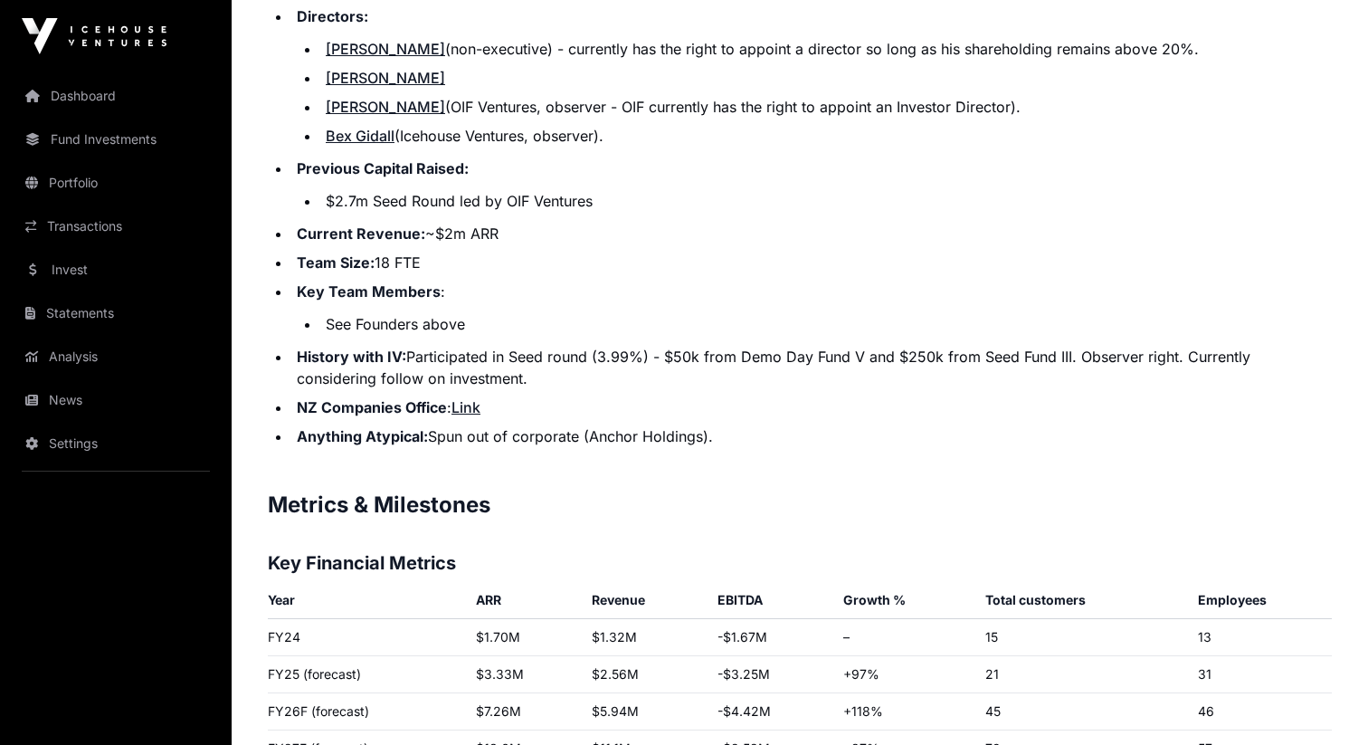
click at [701, 367] on li "History with IV: Participated in Seed round (3.99%) - $50k from Demo Day Fund V…" at bounding box center [811, 367] width 1041 height 43
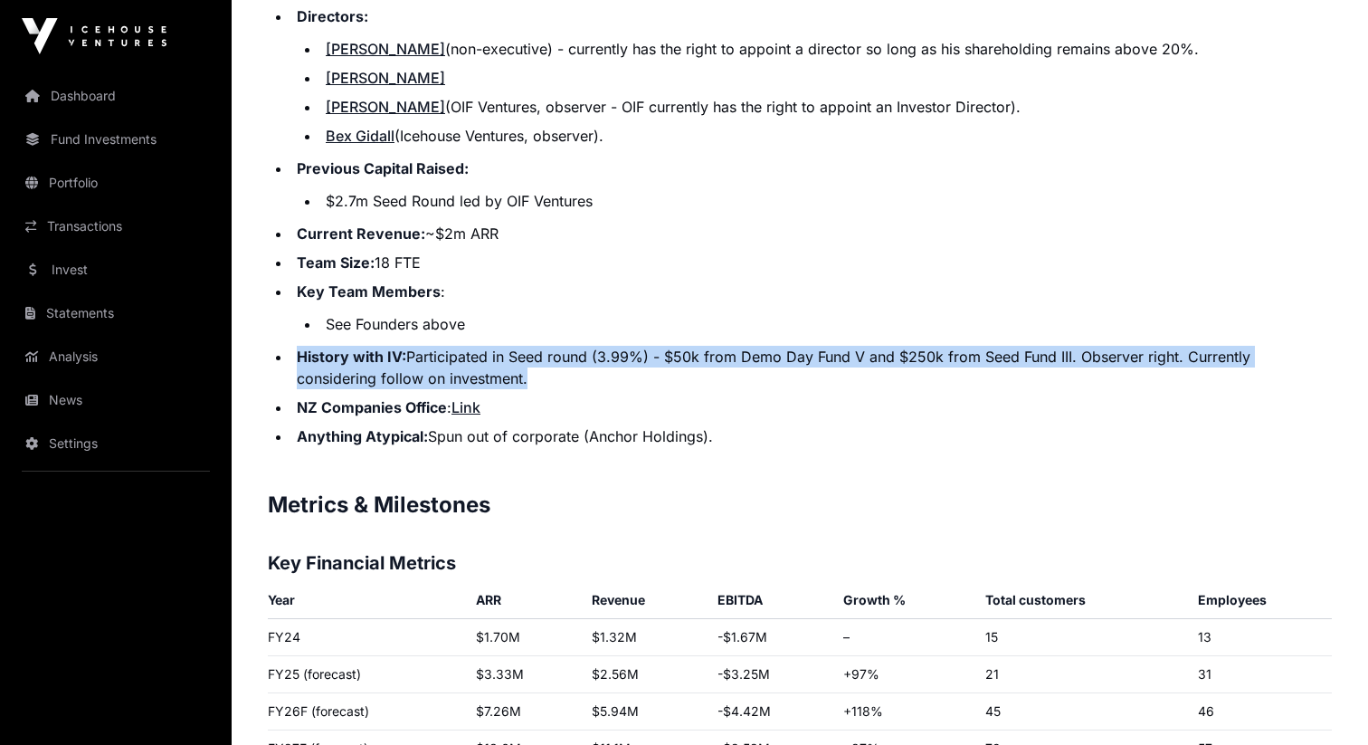
click at [1003, 392] on ul "Corporate Structure: NZ limited liability company Date Incorporated: 22 June 20…" at bounding box center [800, 121] width 1064 height 652
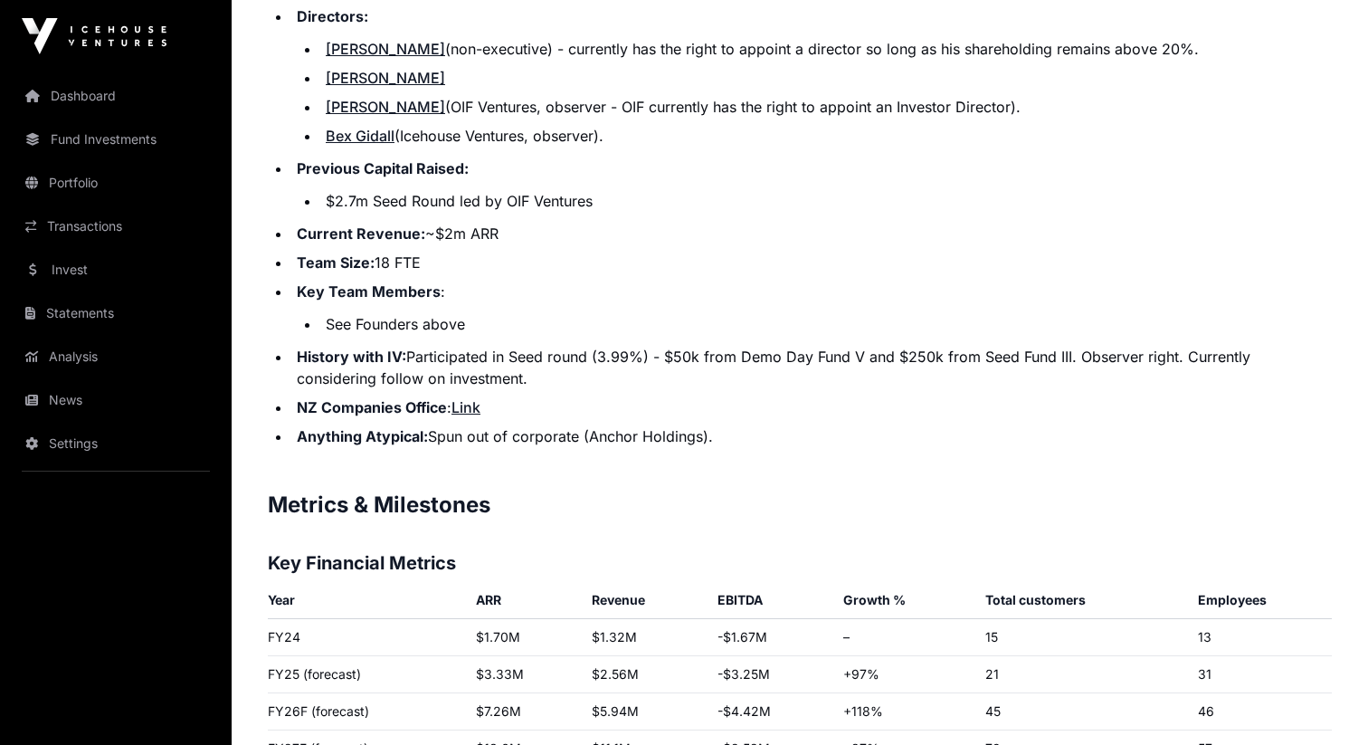
click at [1041, 376] on li "History with IV: Participated in Seed round (3.99%) - $50k from Demo Day Fund V…" at bounding box center [811, 367] width 1041 height 43
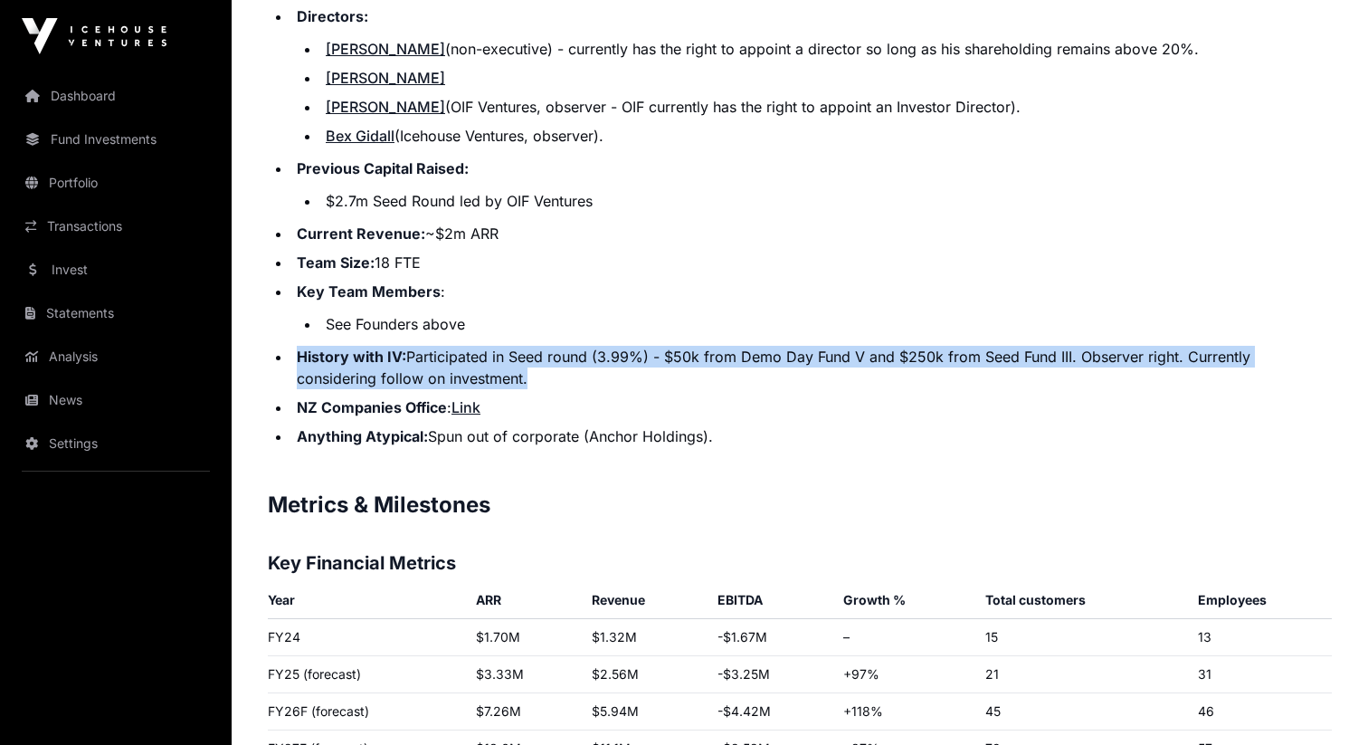
click at [1229, 377] on li "History with IV: Participated in Seed round (3.99%) - $50k from Demo Day Fund V…" at bounding box center [811, 367] width 1041 height 43
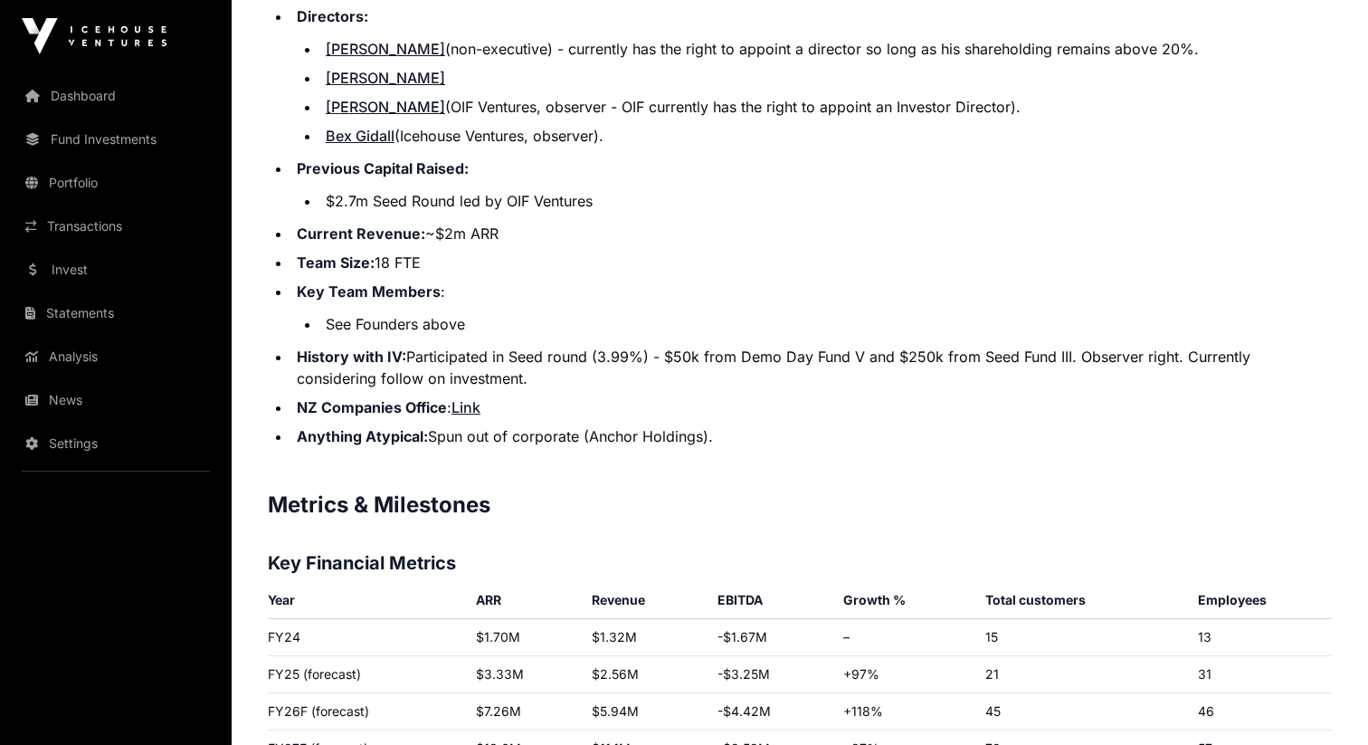
click at [1229, 377] on li "History with IV: Participated in Seed round (3.99%) - $50k from Demo Day Fund V…" at bounding box center [811, 367] width 1041 height 43
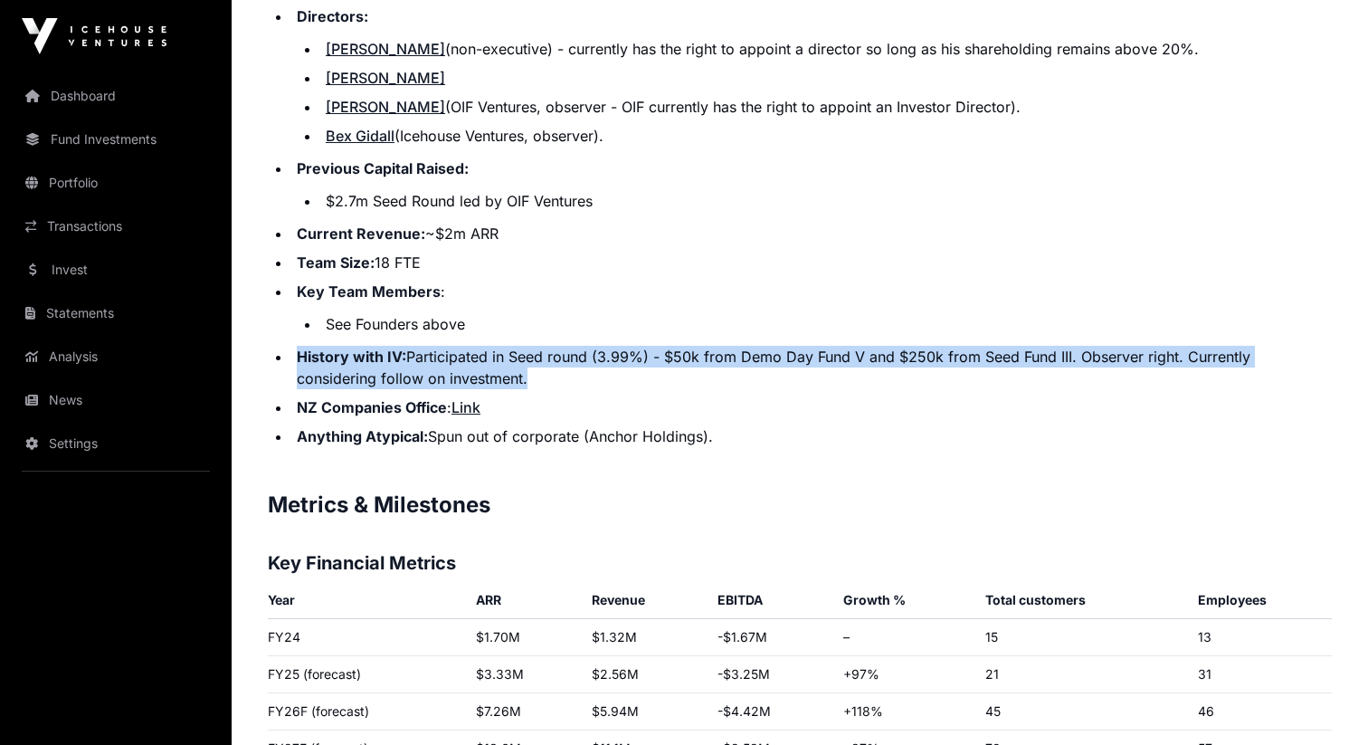
click at [1297, 375] on li "History with IV: Participated in Seed round (3.99%) - $50k from Demo Day Fund V…" at bounding box center [811, 367] width 1041 height 43
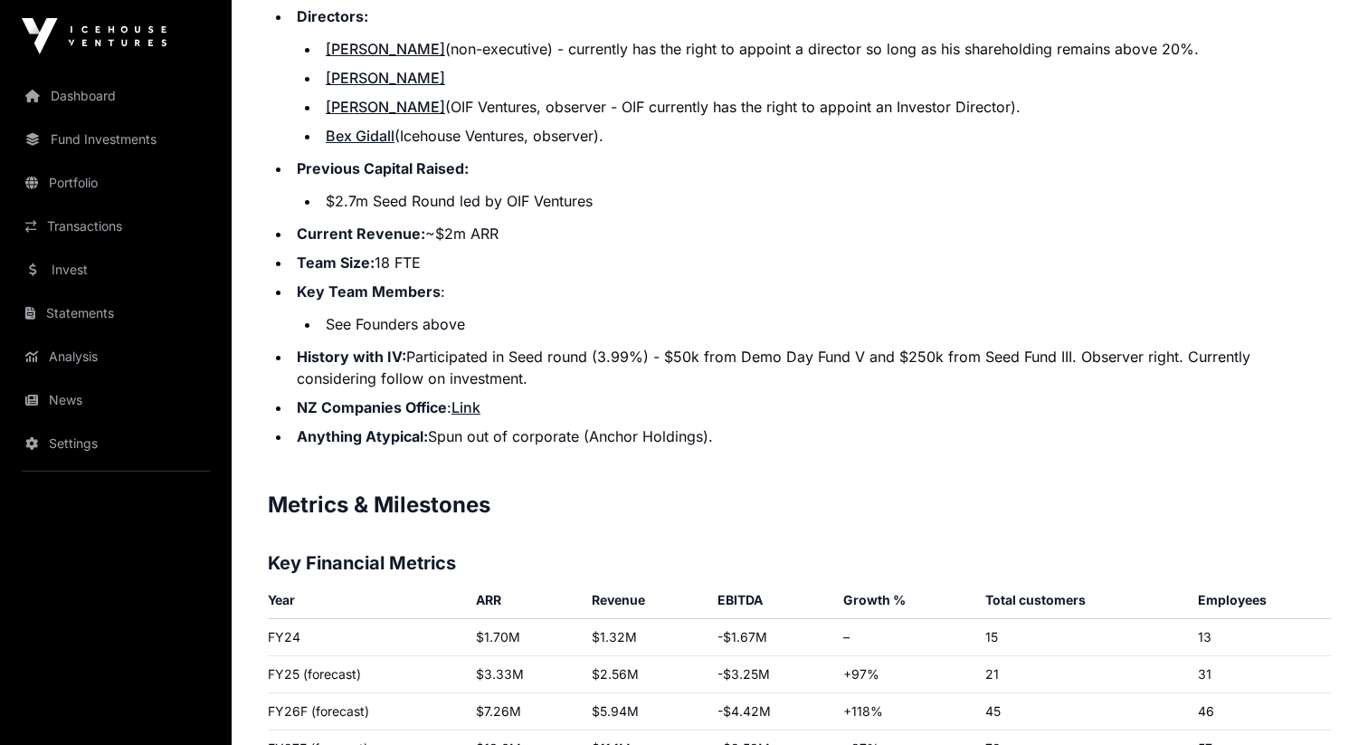
click at [1297, 375] on li "History with IV: Participated in Seed round (3.99%) - $50k from Demo Day Fund V…" at bounding box center [811, 367] width 1041 height 43
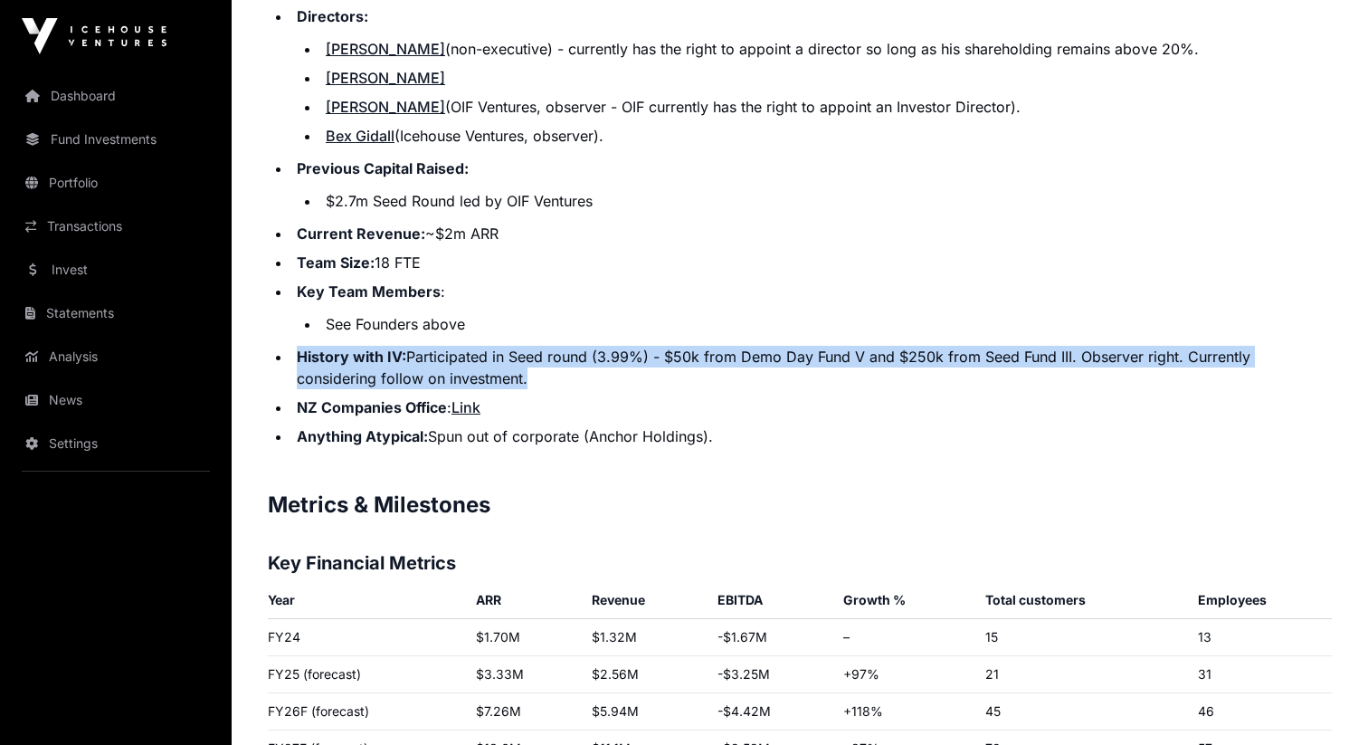
click at [1229, 322] on li "See Founders above" at bounding box center [826, 324] width 1012 height 22
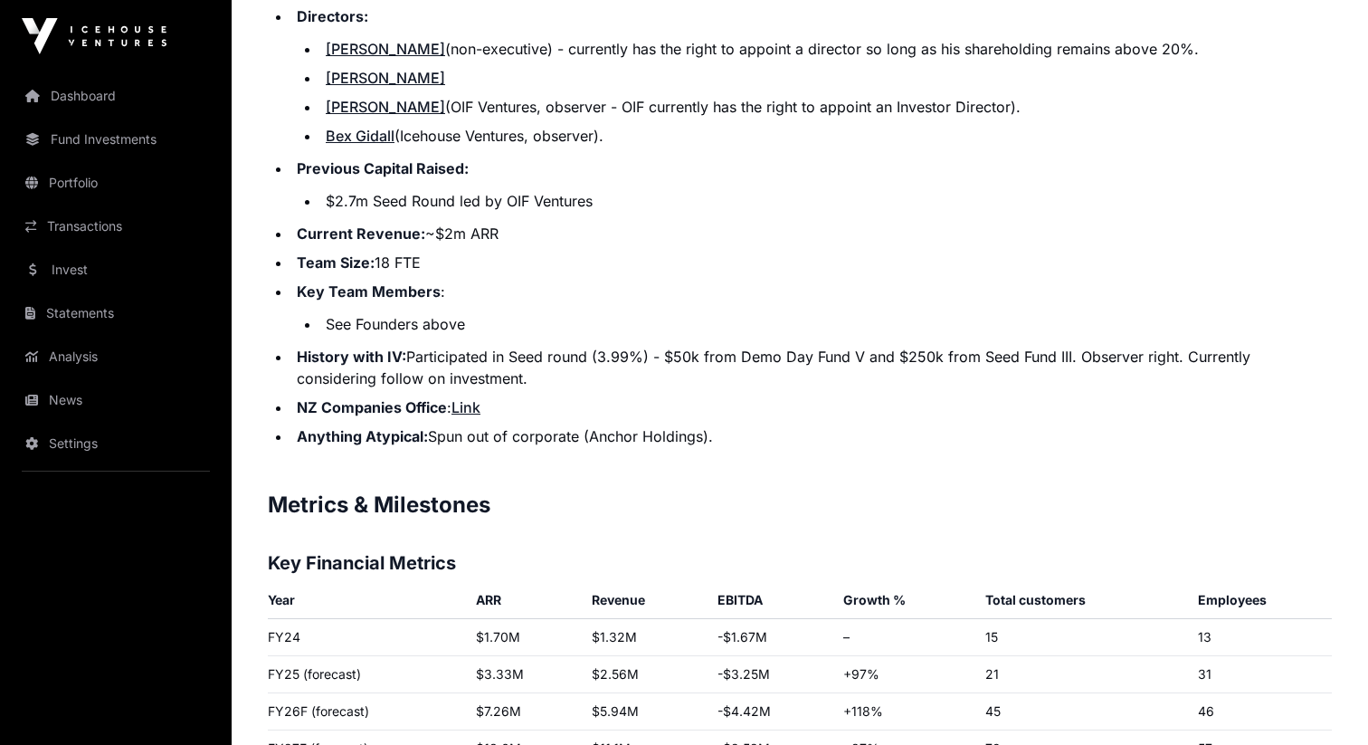
click at [1229, 322] on li "See Founders above" at bounding box center [826, 324] width 1012 height 22
click at [1227, 330] on li "See Founders above" at bounding box center [826, 324] width 1012 height 22
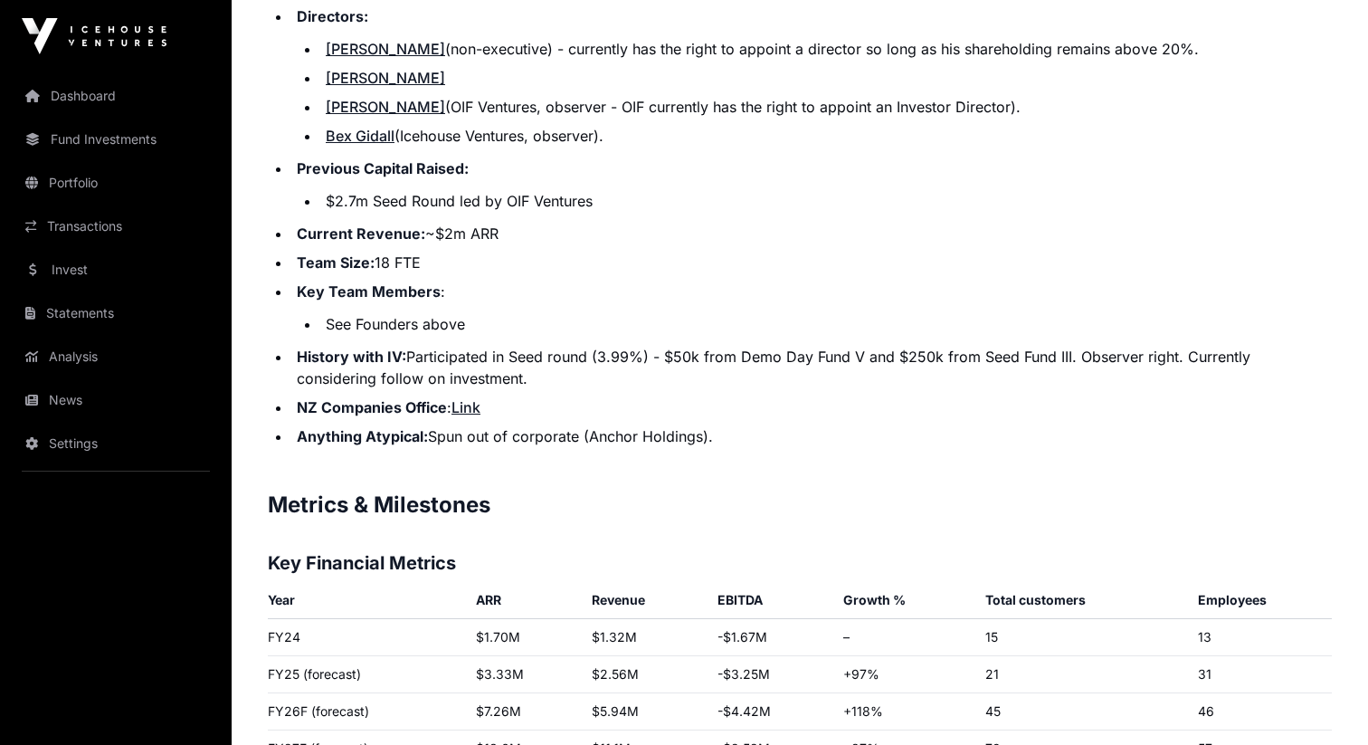
click at [1227, 330] on li "See Founders above" at bounding box center [826, 324] width 1012 height 22
click at [1196, 359] on li "History with IV: Participated in Seed round (3.99%) - $50k from Demo Day Fund V…" at bounding box center [811, 367] width 1041 height 43
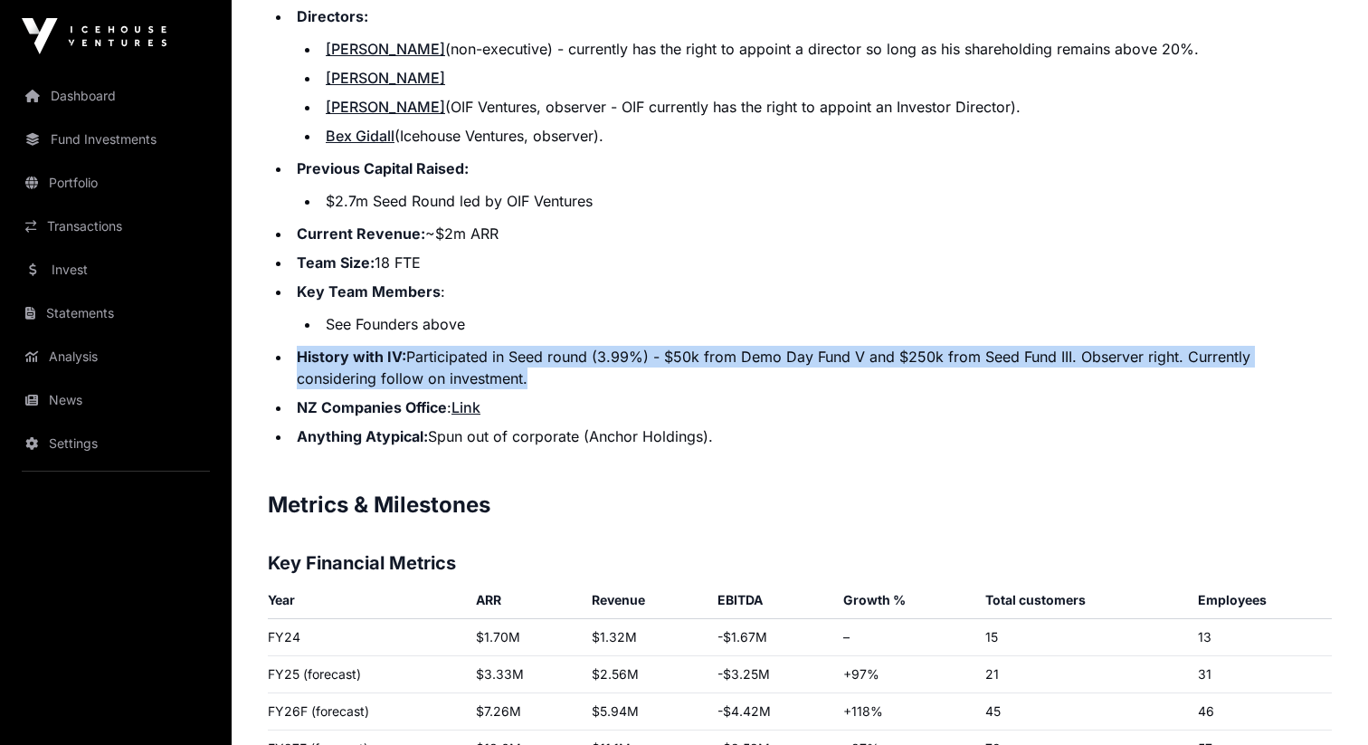
click at [1089, 401] on li "NZ Companies Office : Link" at bounding box center [811, 407] width 1041 height 22
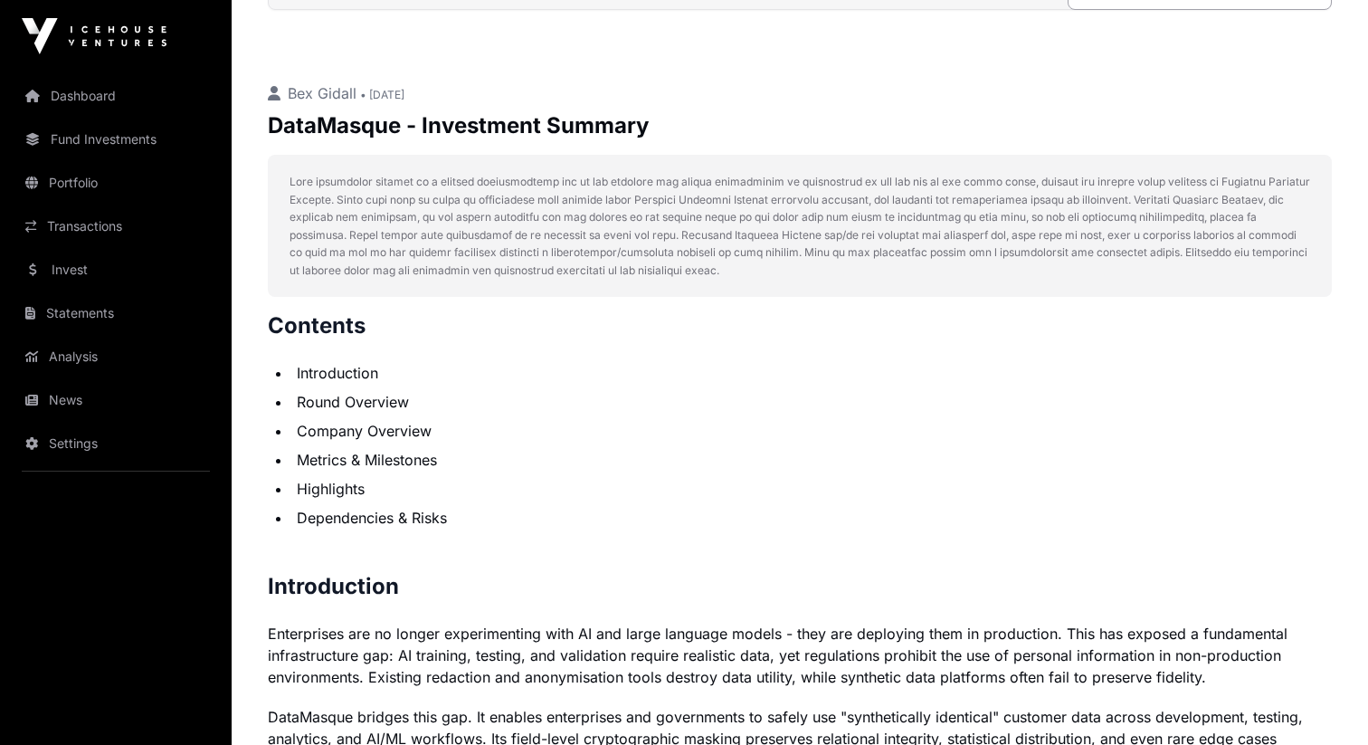
scroll to position [0, 0]
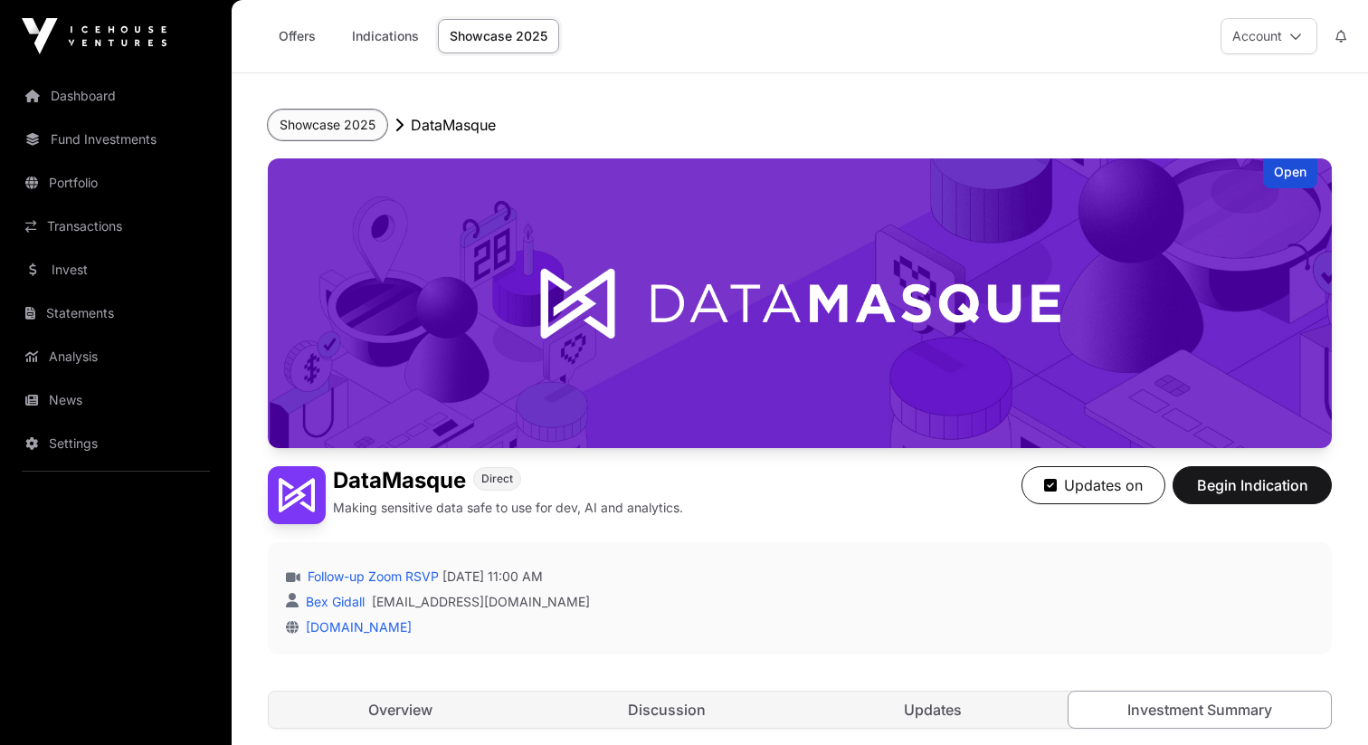
click at [370, 110] on button "Showcase 2025" at bounding box center [327, 125] width 119 height 31
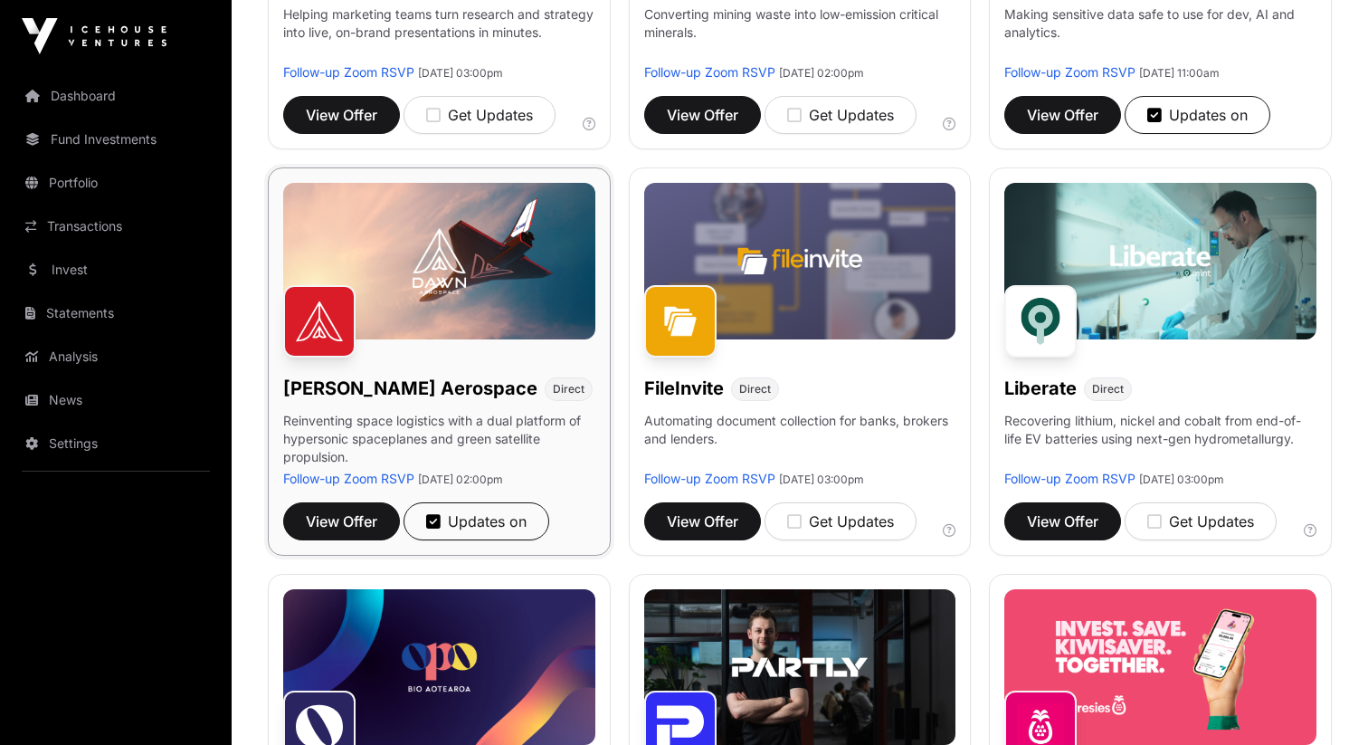
scroll to position [532, 0]
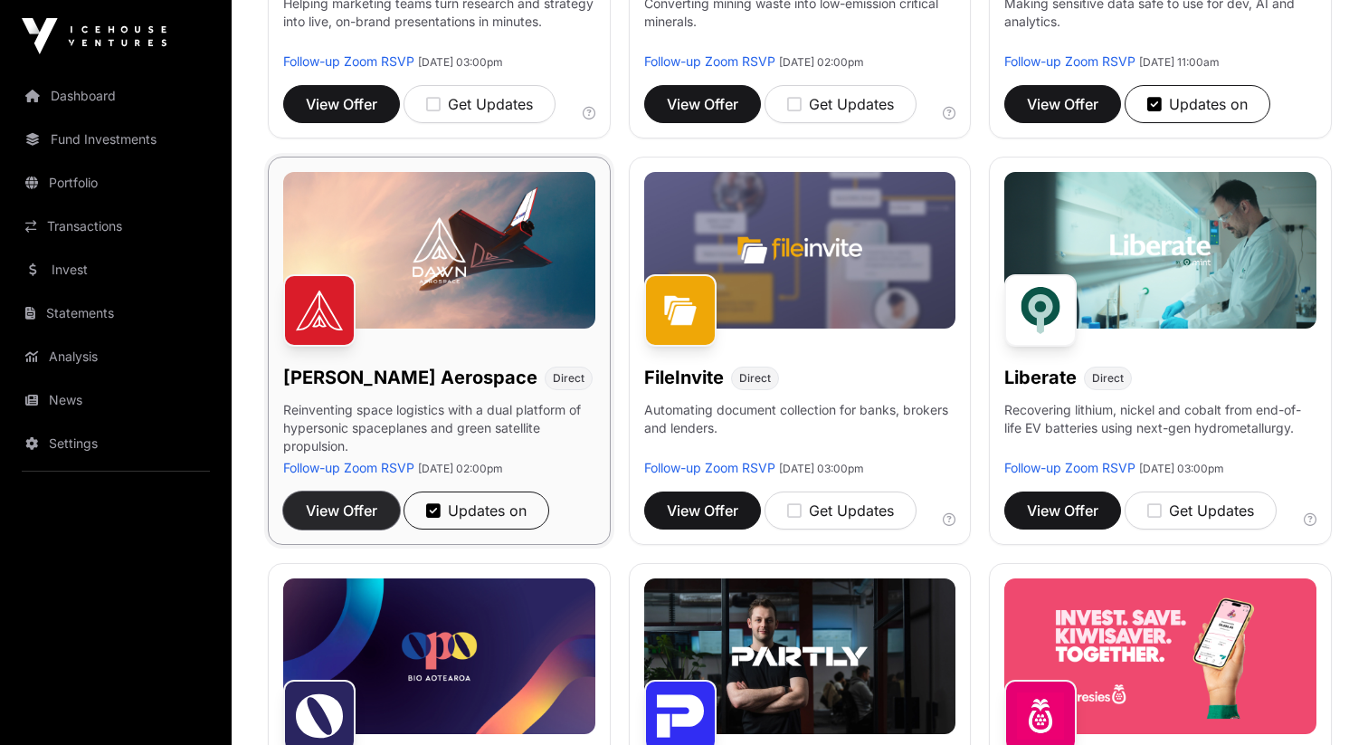
click at [363, 503] on span "View Offer" at bounding box center [342, 511] width 72 height 22
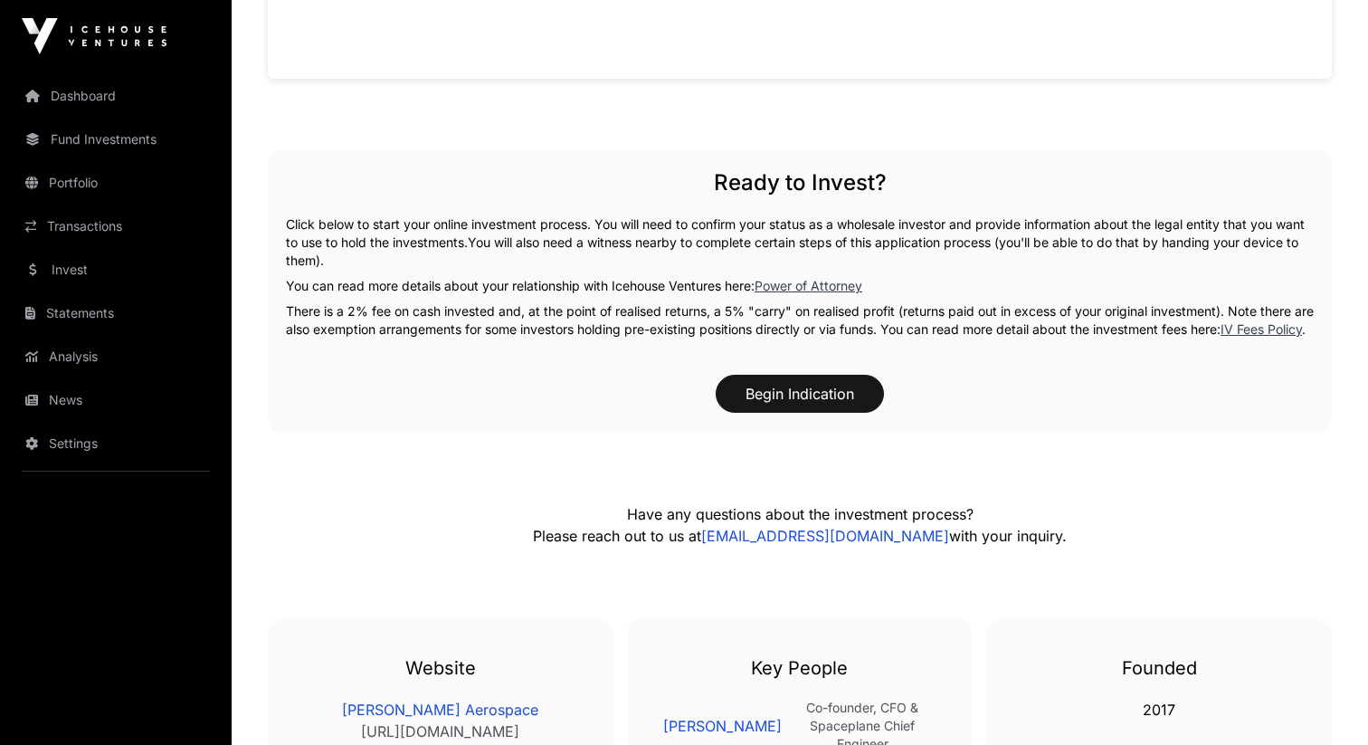
scroll to position [1911, 0]
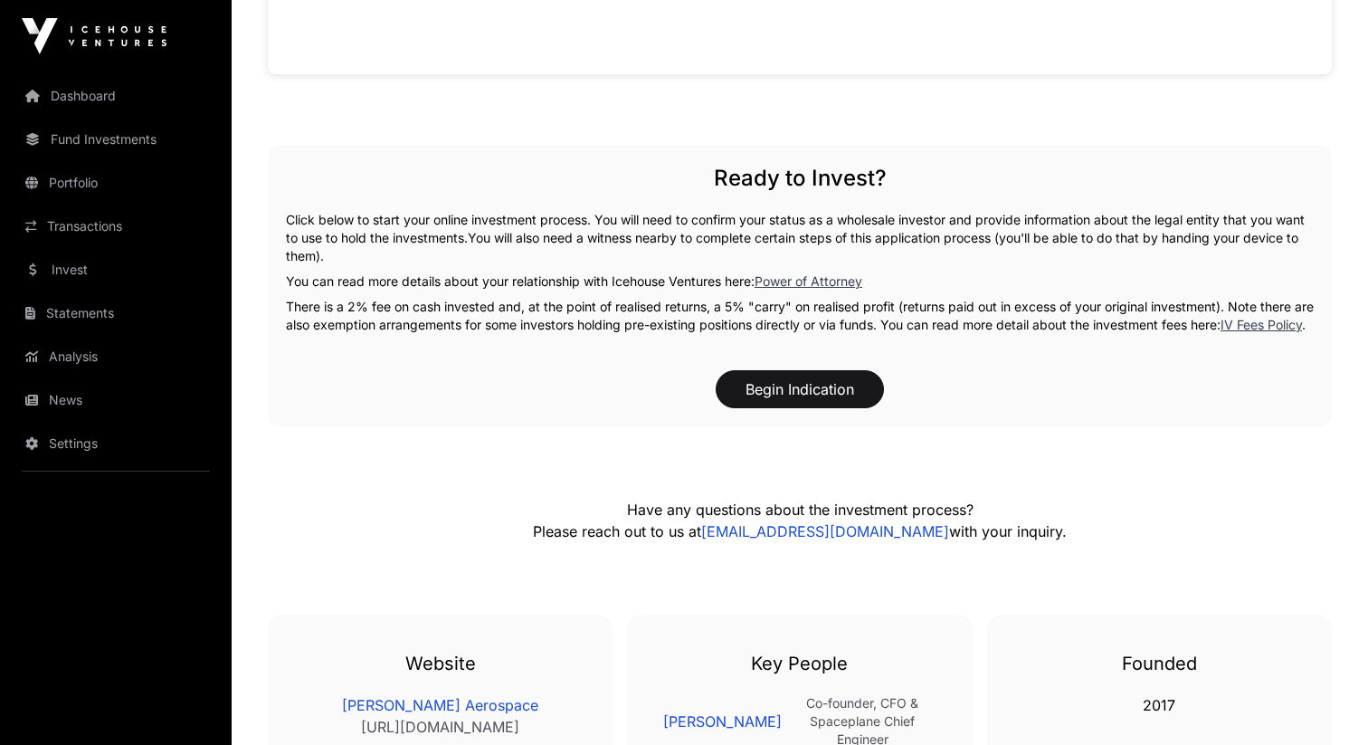
click at [660, 319] on p "There is a 2% fee on cash invested and, at the point of realised returns, a 5% …" at bounding box center [800, 316] width 1028 height 36
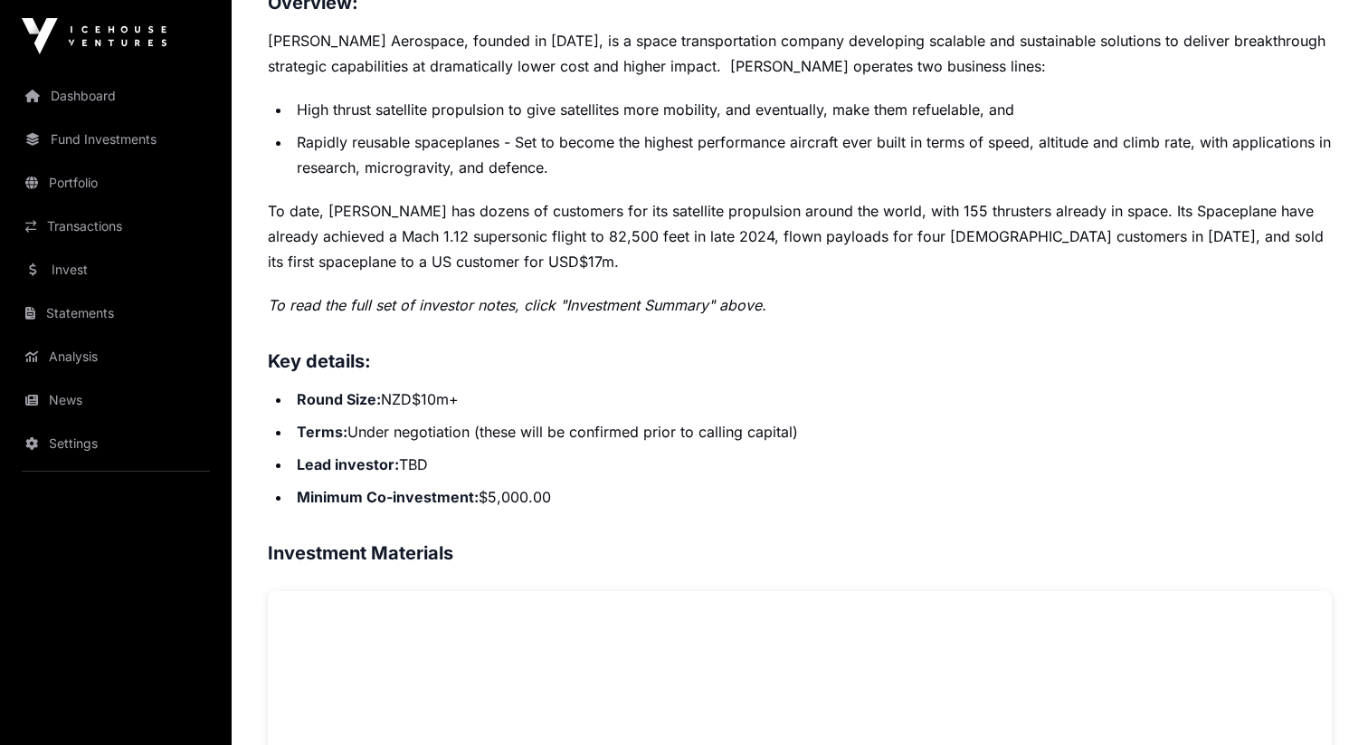
scroll to position [646, 0]
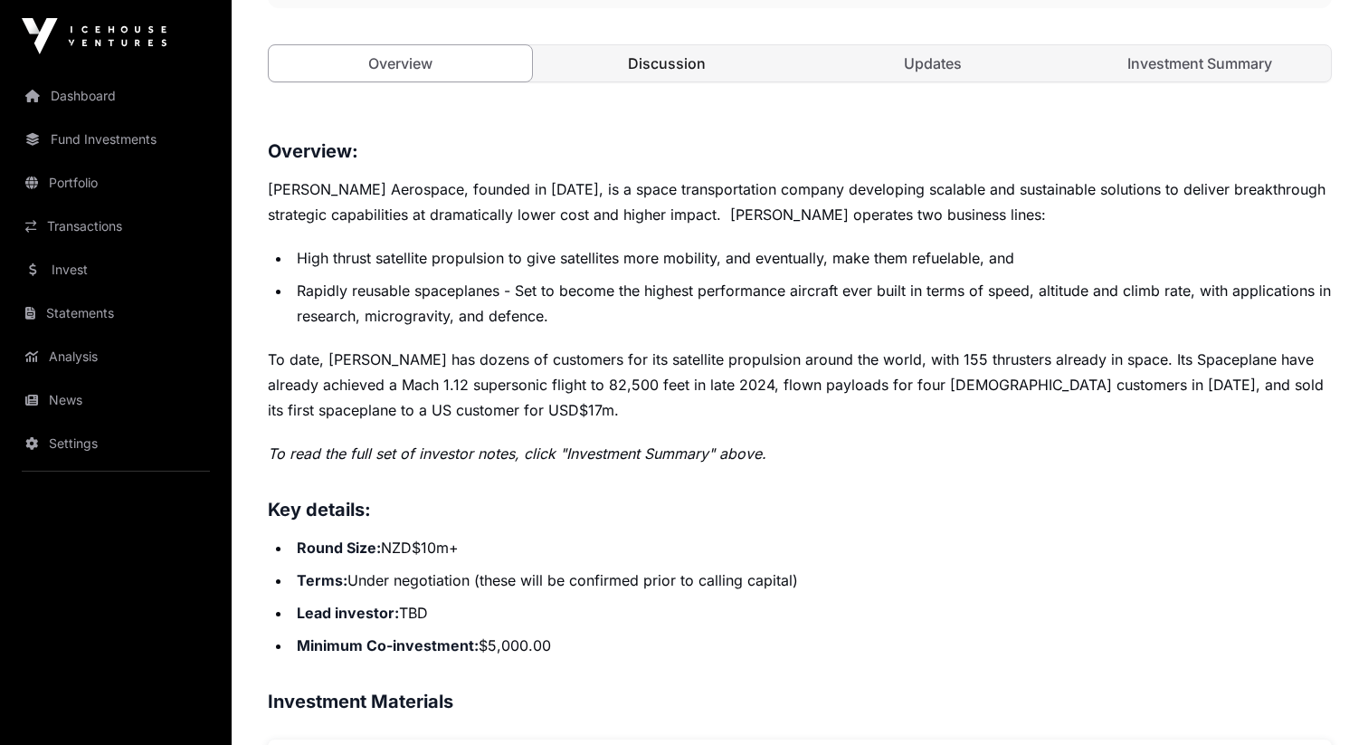
click at [683, 71] on link "Discussion" at bounding box center [667, 63] width 263 height 36
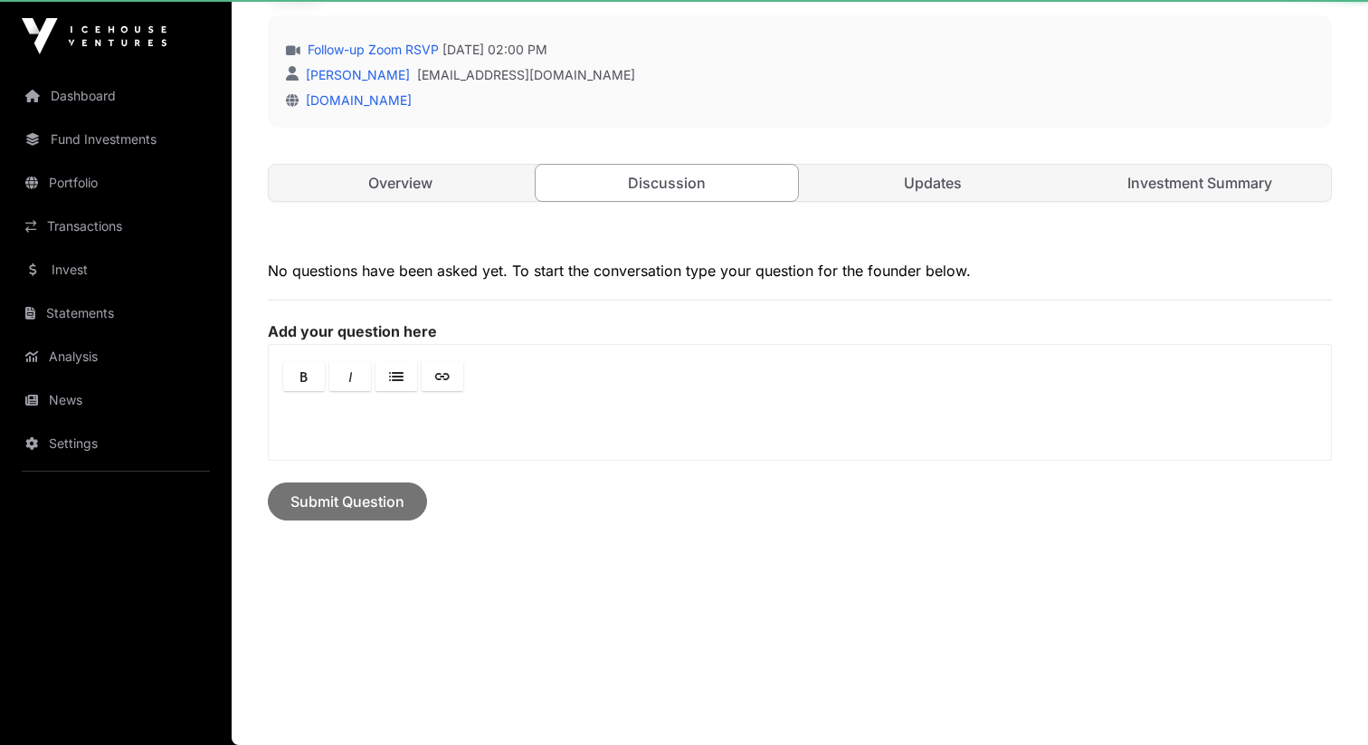
scroll to position [526, 0]
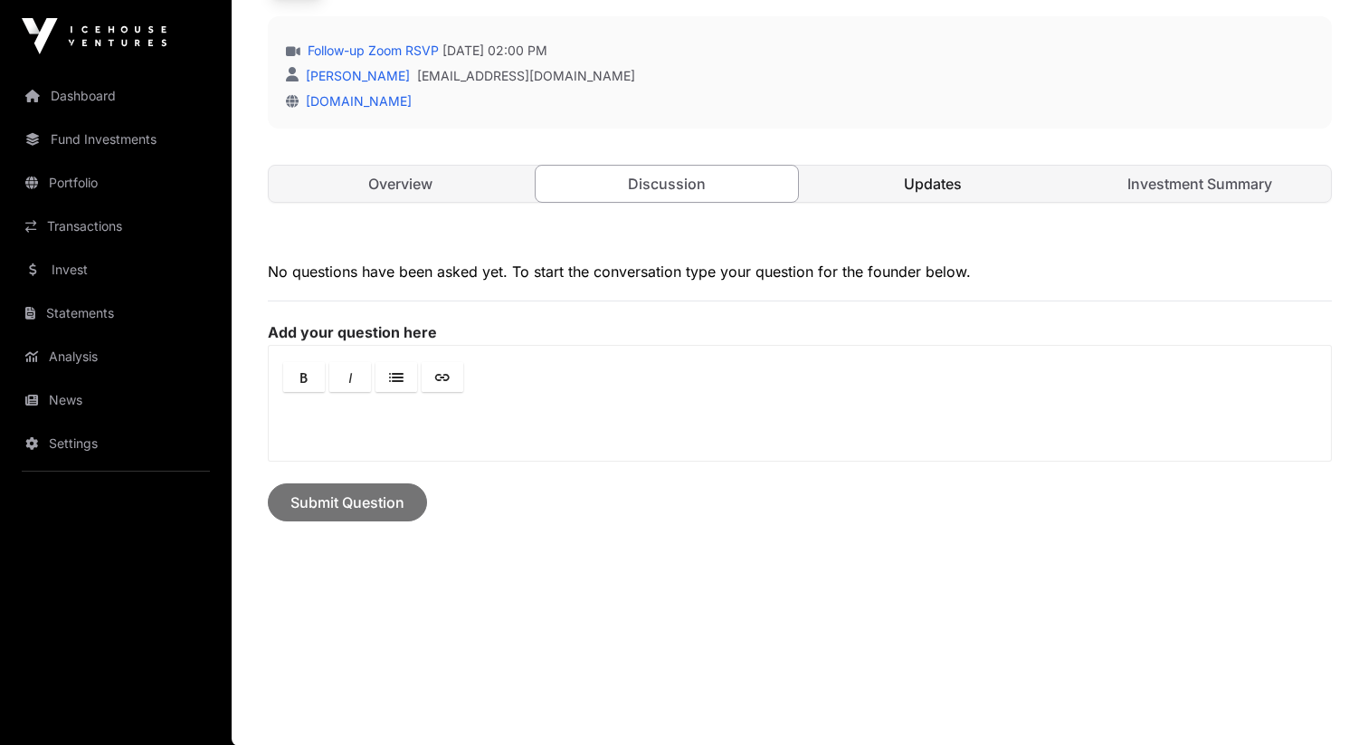
click at [959, 182] on link "Updates" at bounding box center [933, 184] width 263 height 36
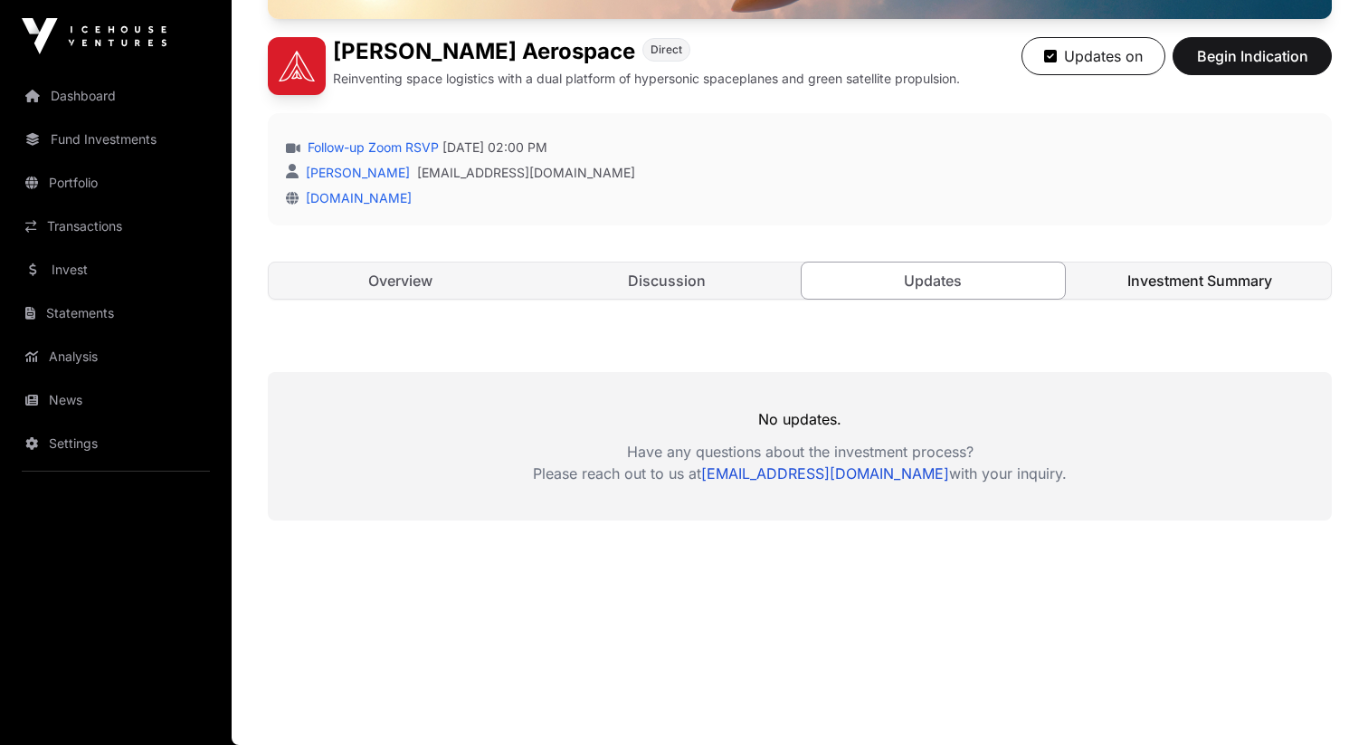
click at [1121, 282] on link "Investment Summary" at bounding box center [1200, 280] width 263 height 36
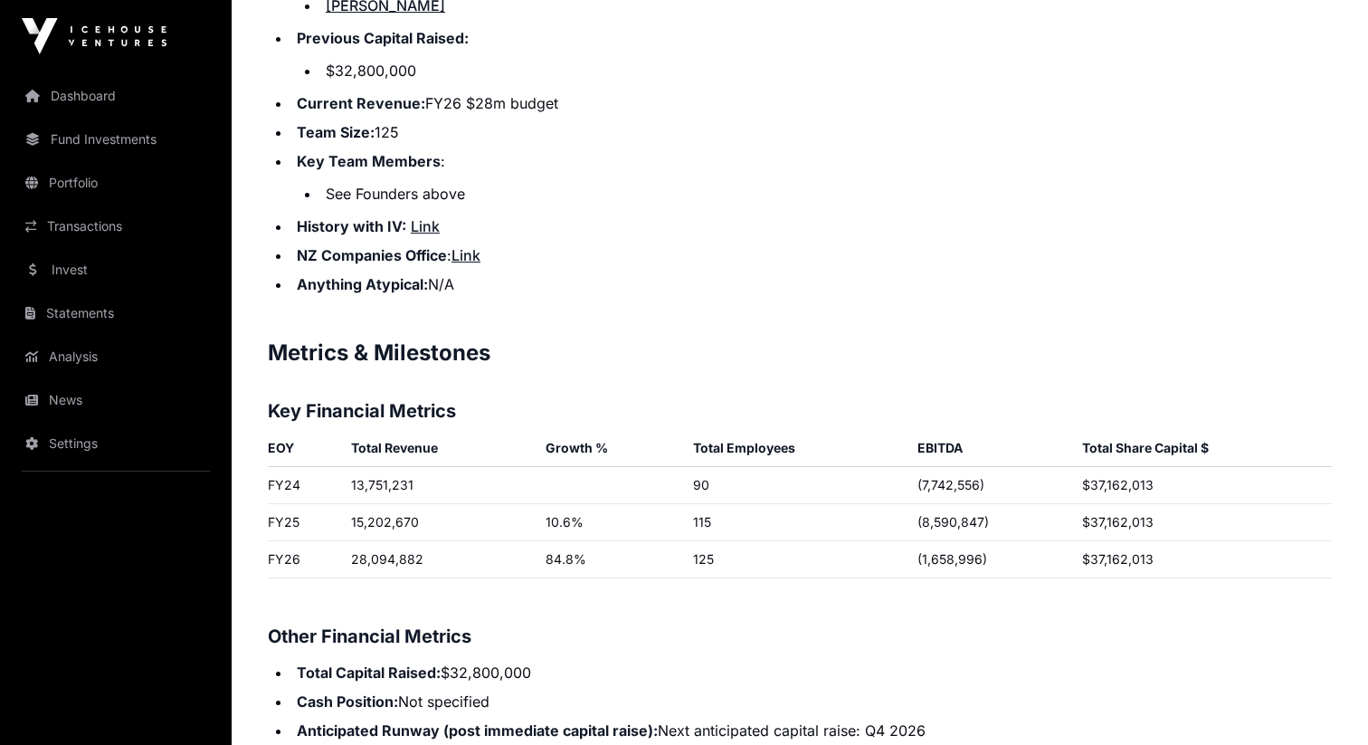
scroll to position [2582, 0]
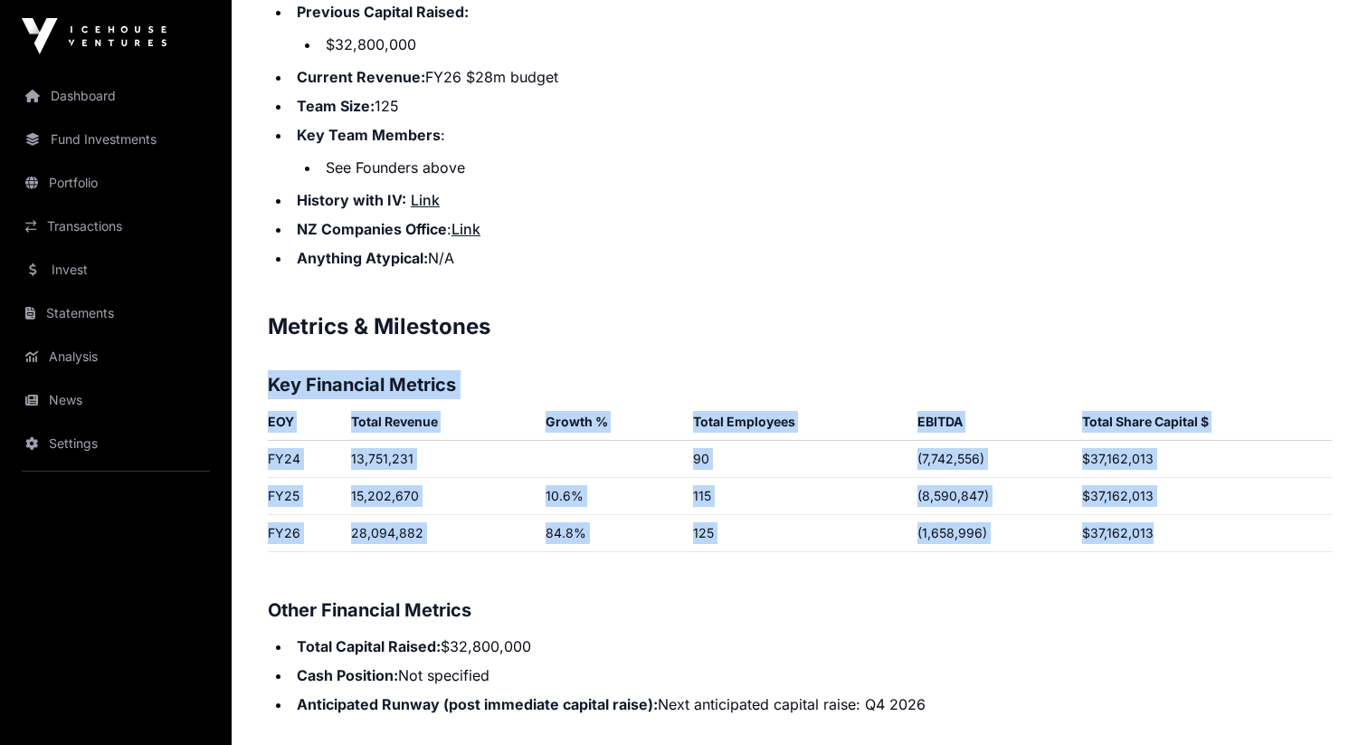
drag, startPoint x: 271, startPoint y: 359, endPoint x: 1188, endPoint y: 539, distance: 935.1
click at [1188, 539] on p "Contents Introduction Round Overview Company Overview Metrics & Milestones High…" at bounding box center [800, 224] width 1064 height 3552
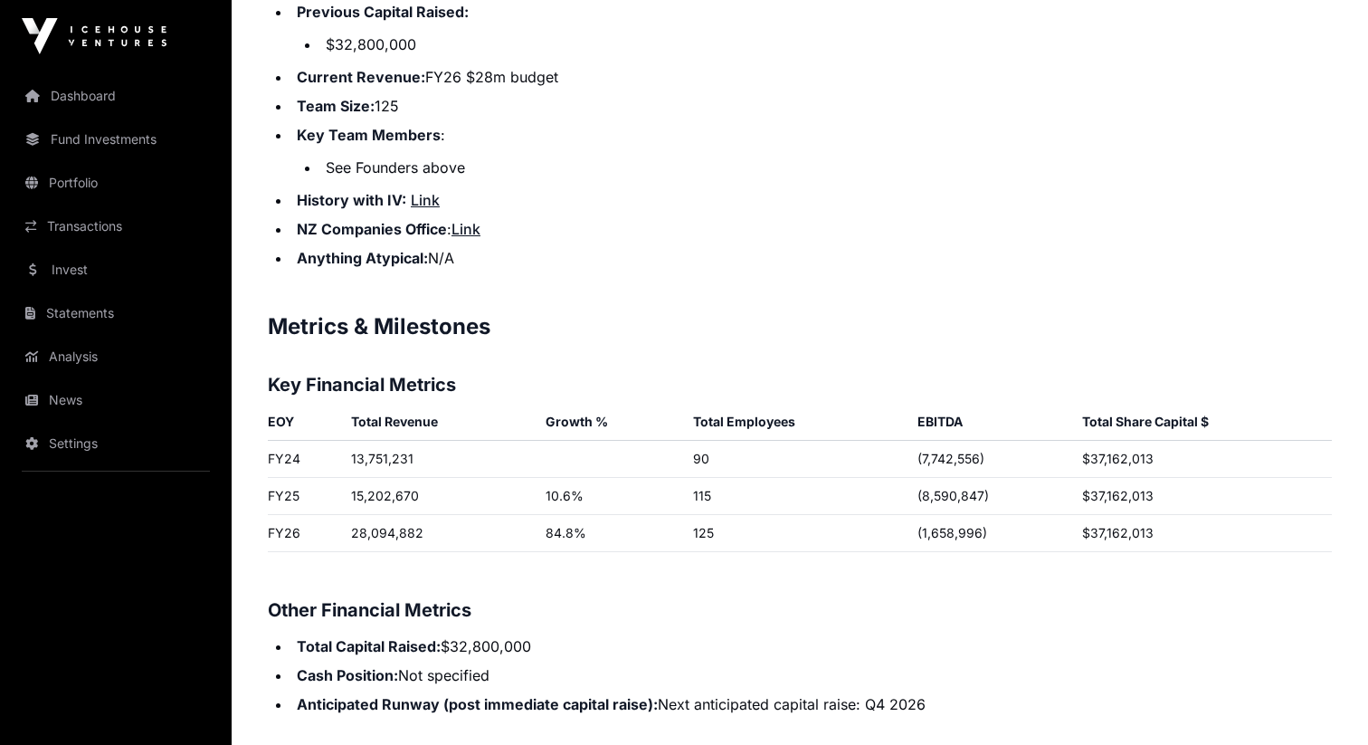
click at [1181, 552] on td at bounding box center [1203, 559] width 257 height 15
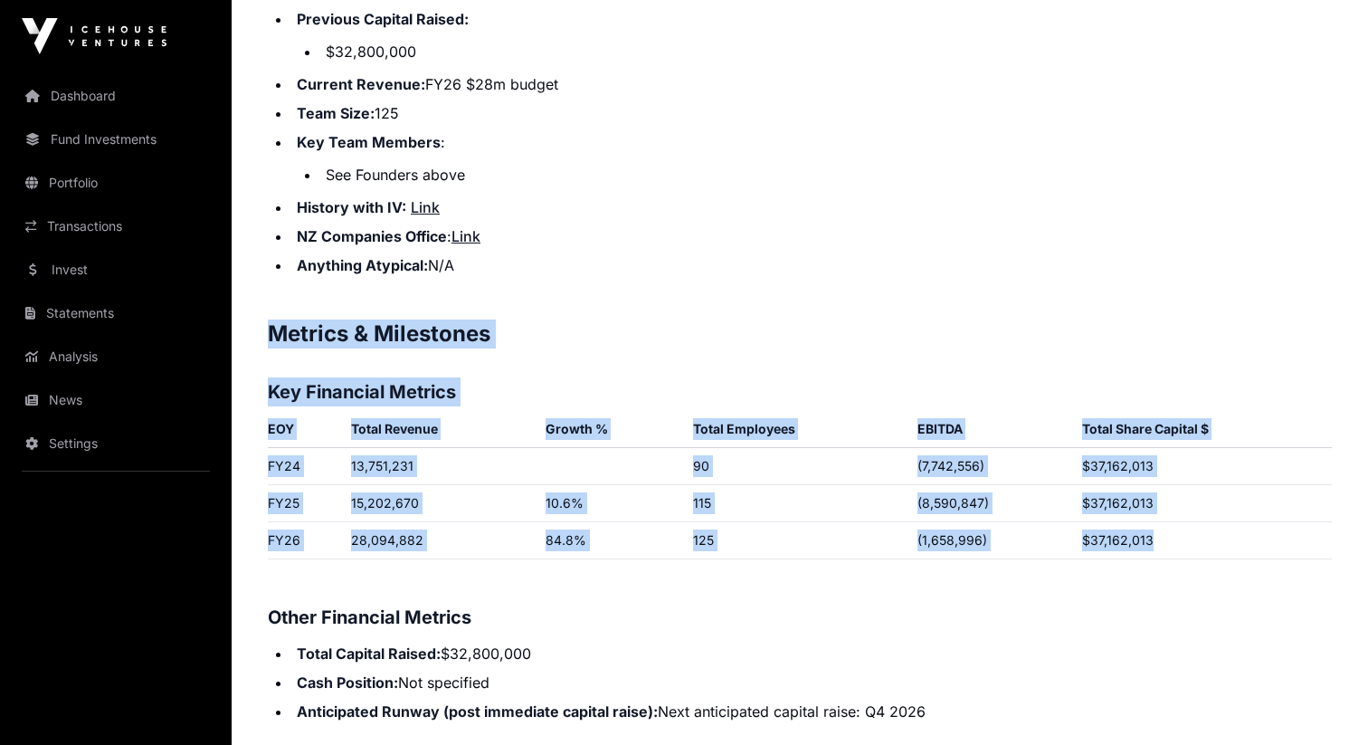
drag, startPoint x: 1079, startPoint y: 524, endPoint x: 256, endPoint y: 320, distance: 847.5
copy p "Metrics & Milestones Key Financial Metrics EOY Total Revenue Growth % Total Emp…"
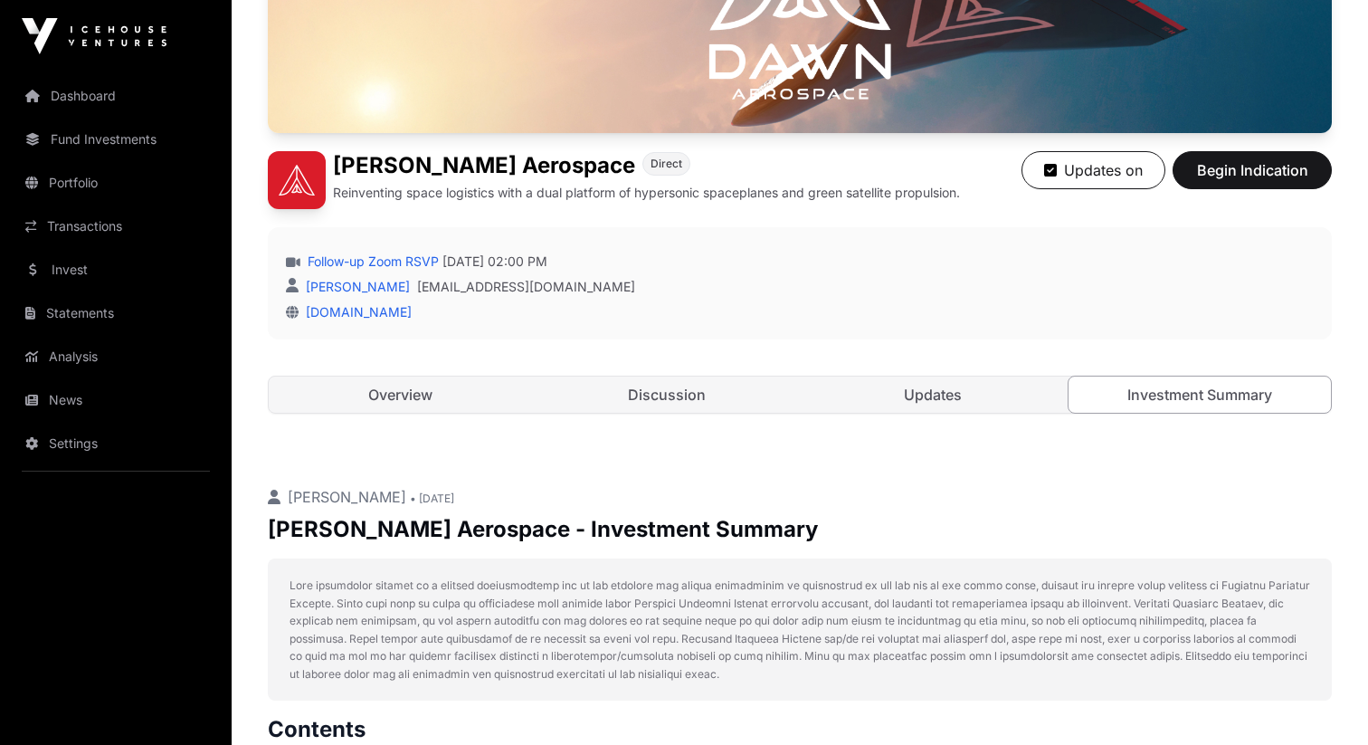
scroll to position [0, 0]
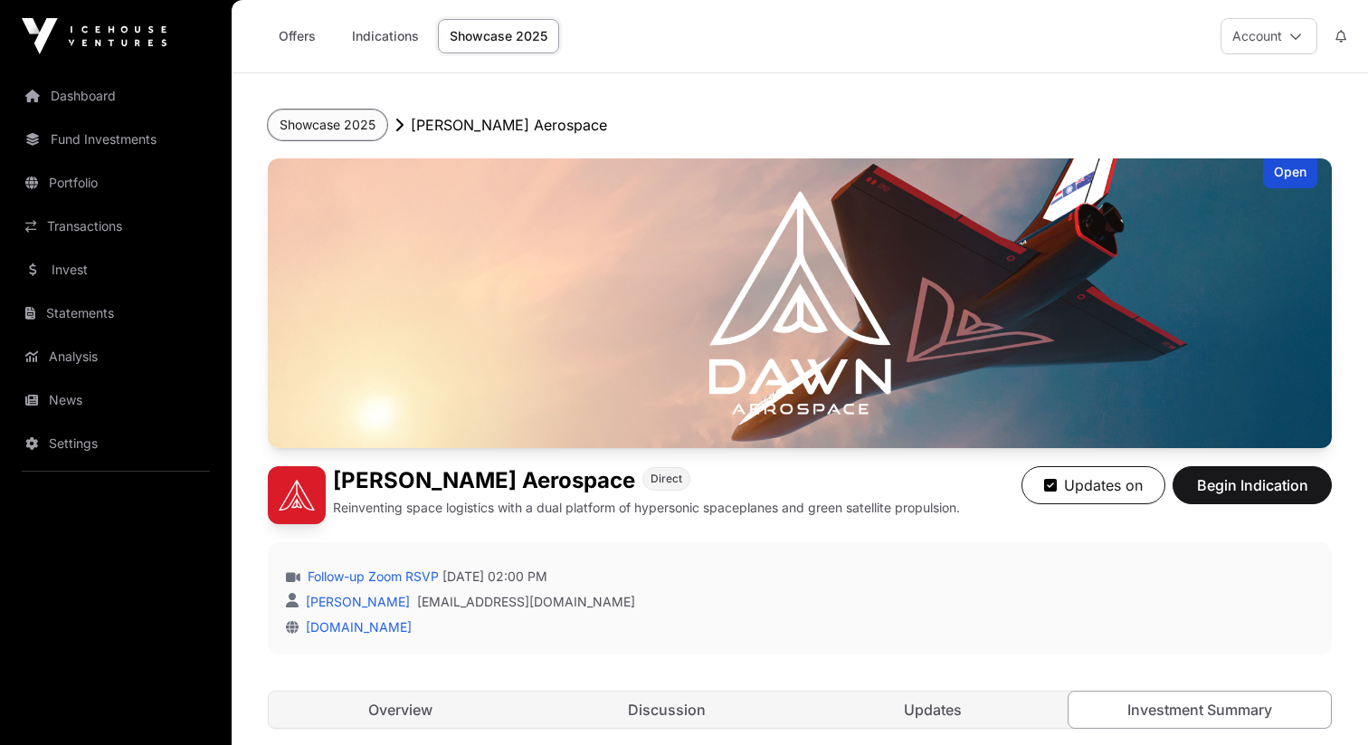
click at [350, 120] on button "Showcase 2025" at bounding box center [327, 125] width 119 height 31
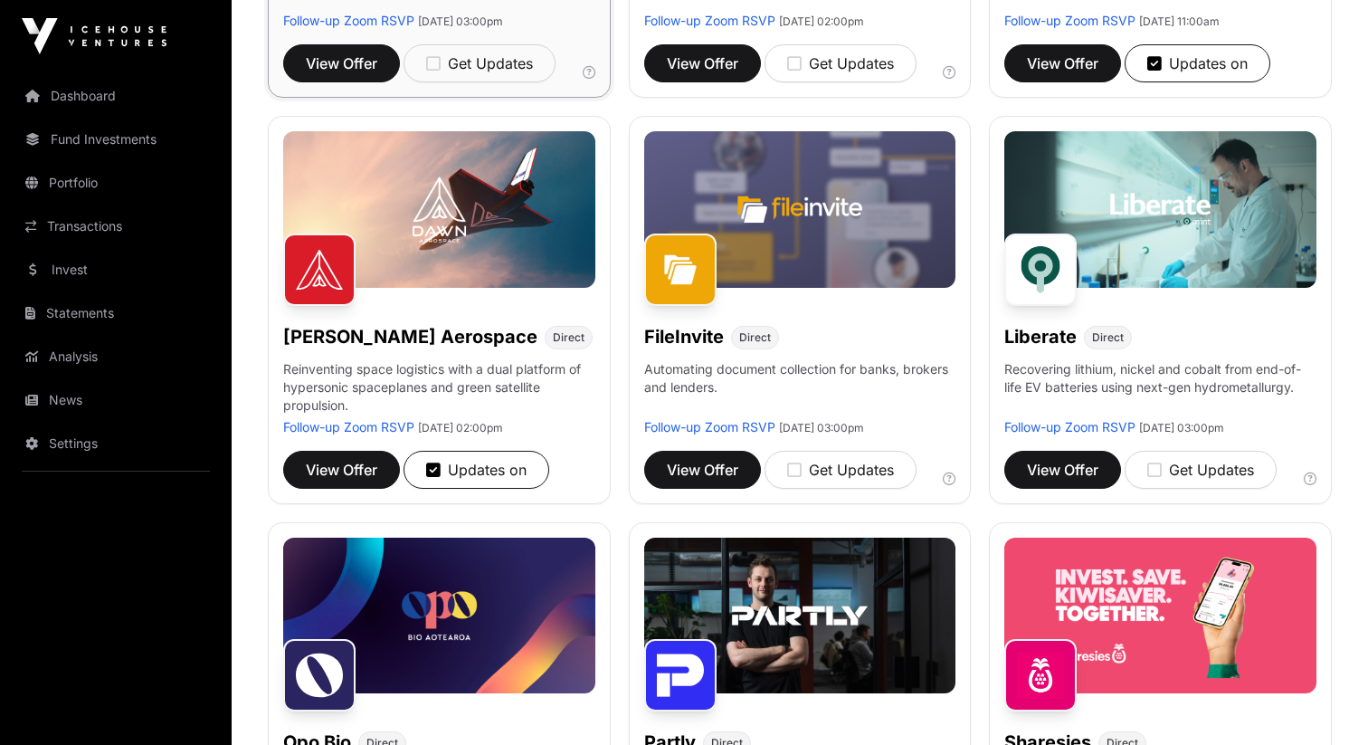
scroll to position [584, 0]
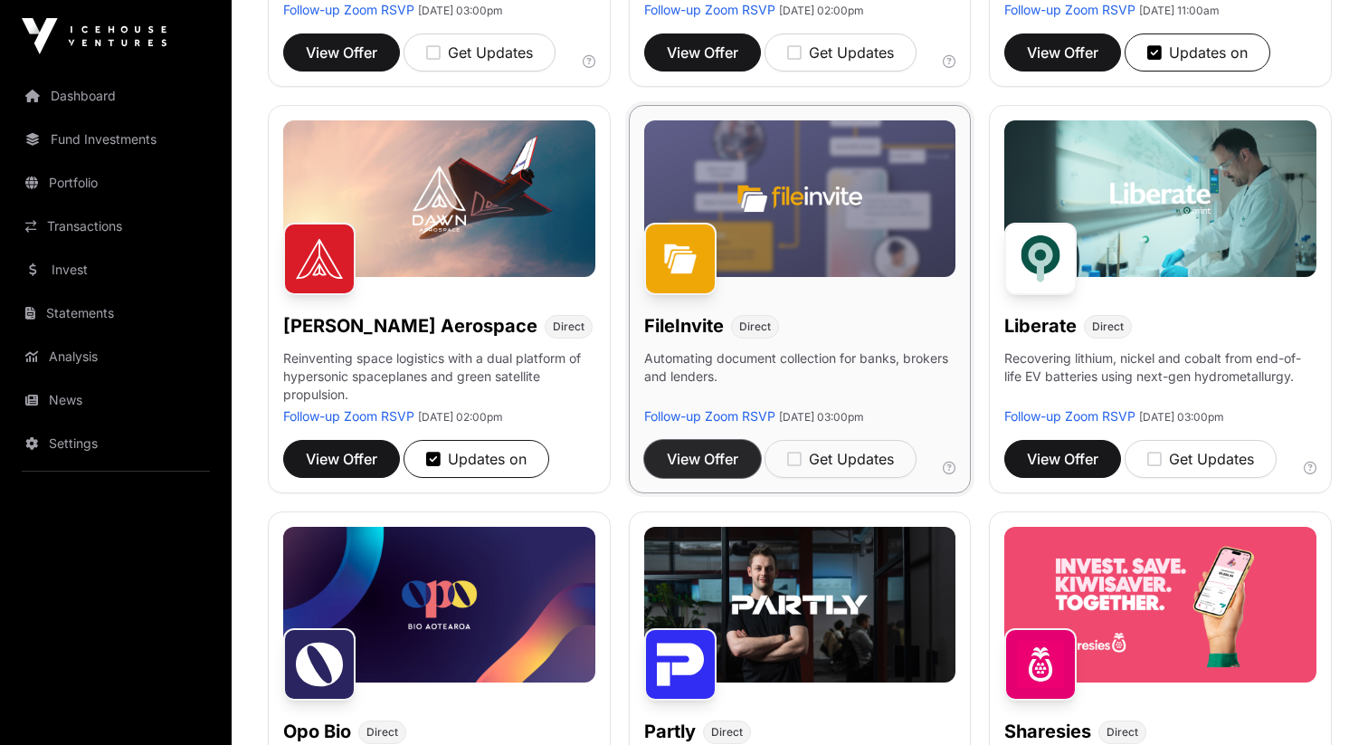
click at [691, 461] on span "View Offer" at bounding box center [703, 459] width 72 height 22
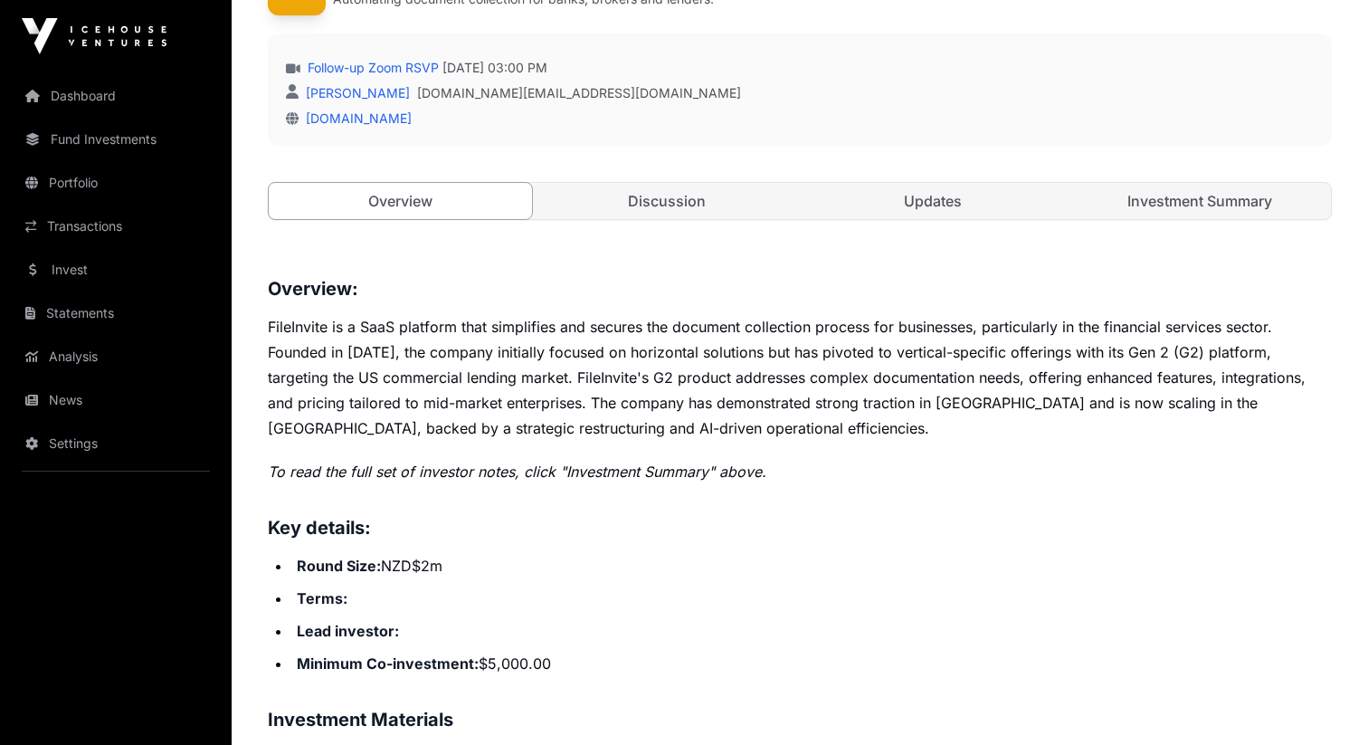
scroll to position [324, 0]
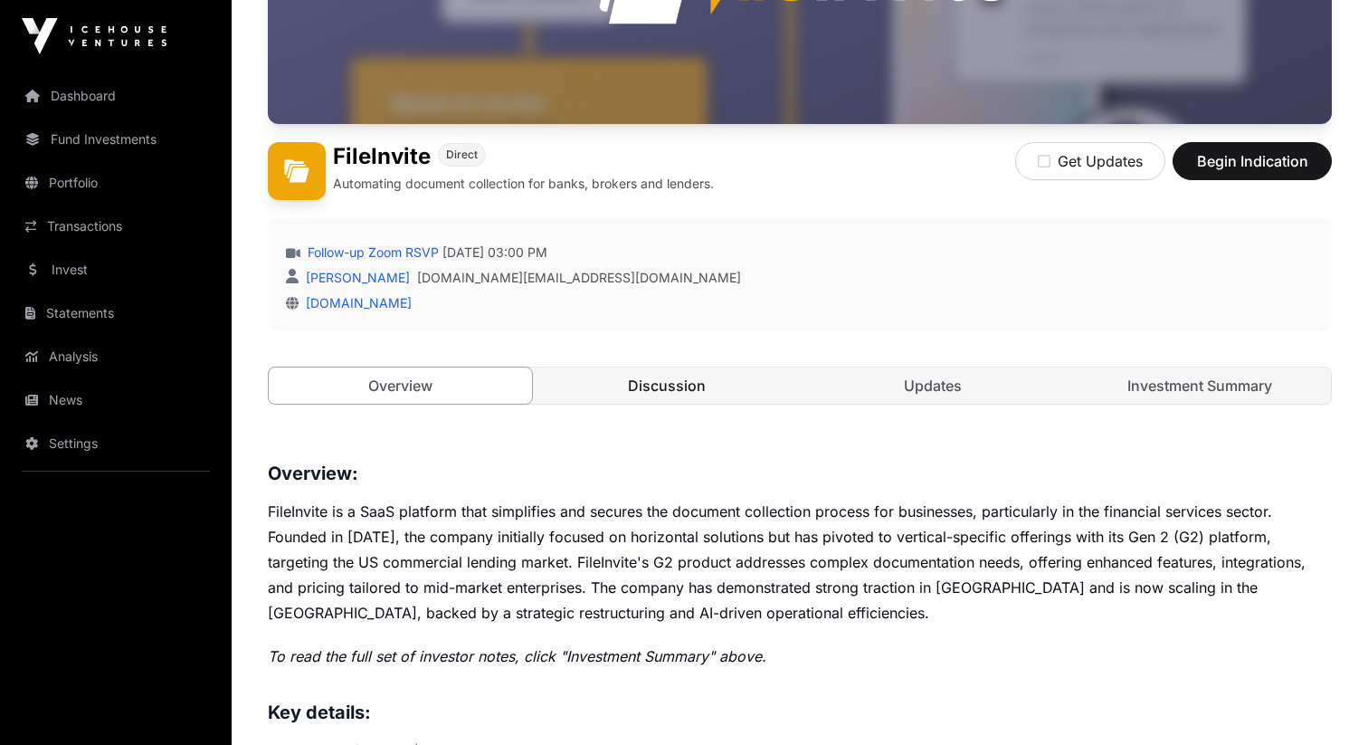
click at [621, 388] on link "Discussion" at bounding box center [667, 385] width 263 height 36
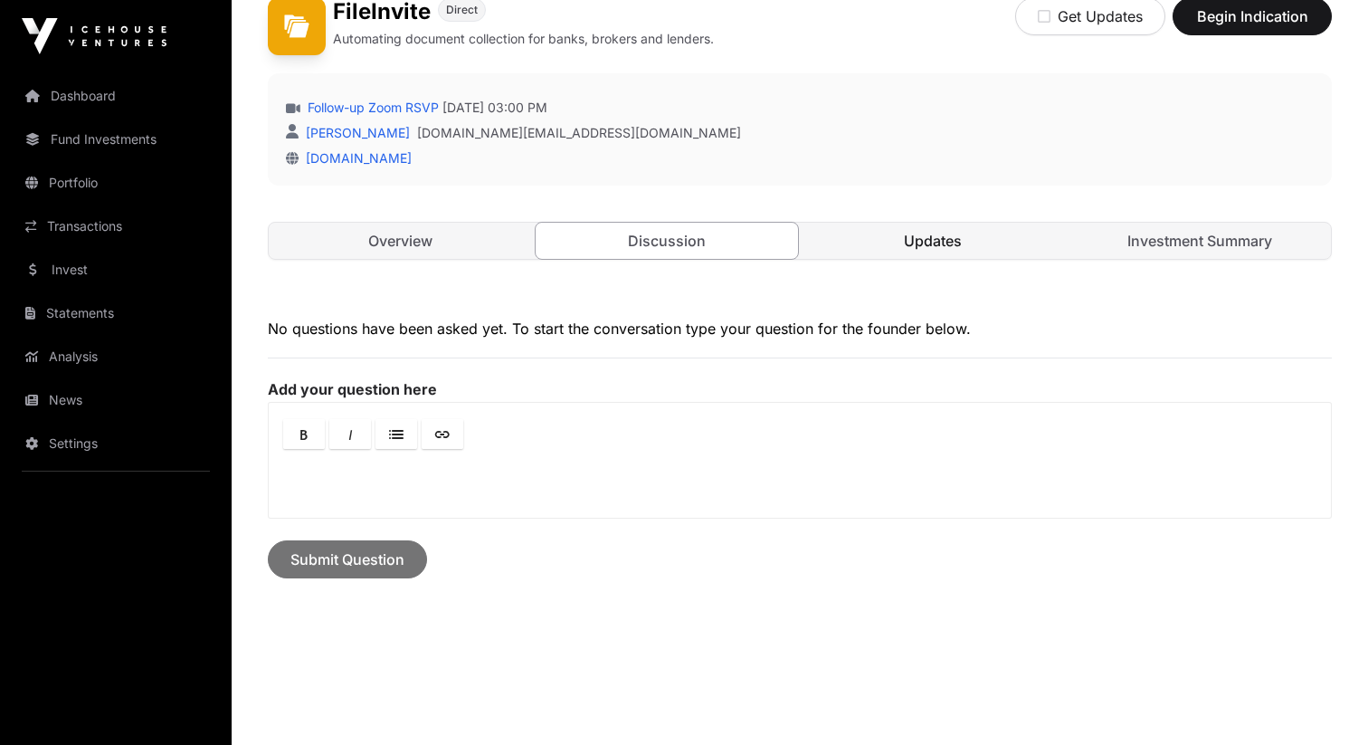
click at [867, 246] on link "Updates" at bounding box center [933, 241] width 263 height 36
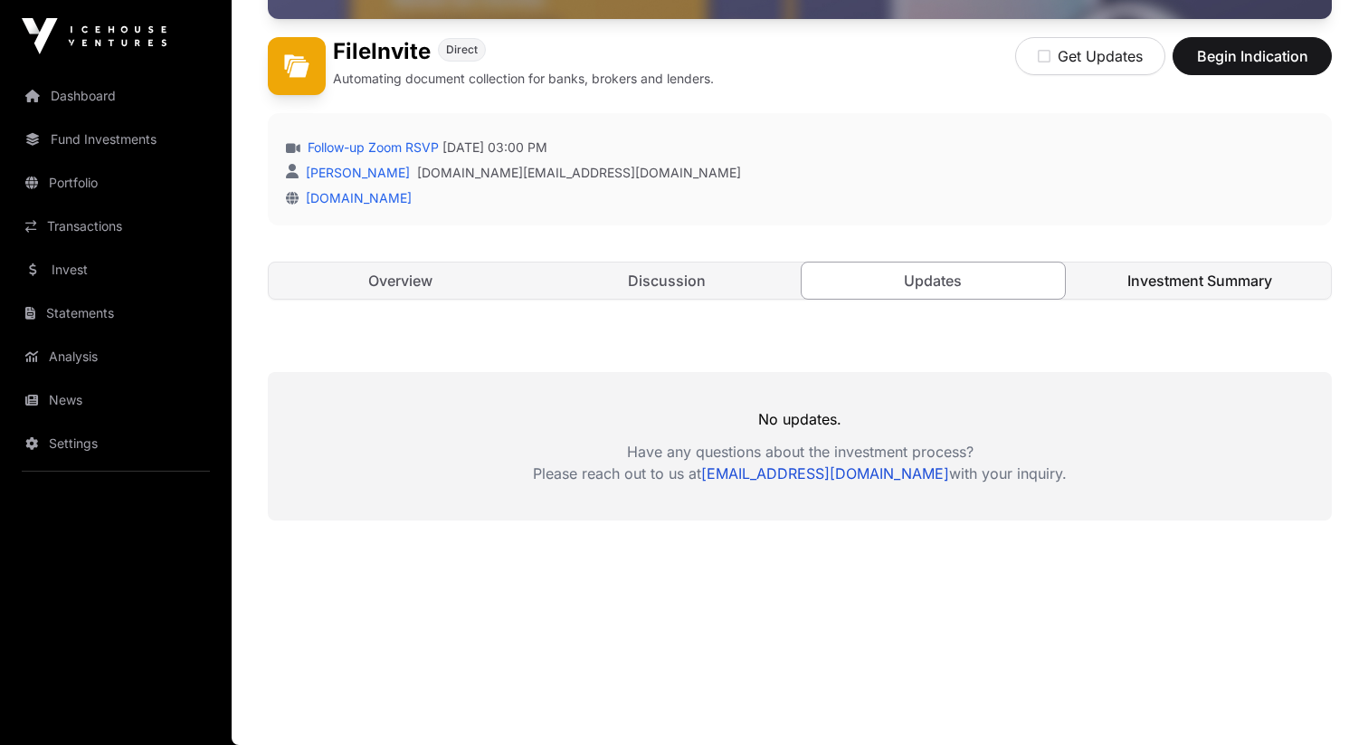
click at [1141, 266] on link "Investment Summary" at bounding box center [1200, 280] width 263 height 36
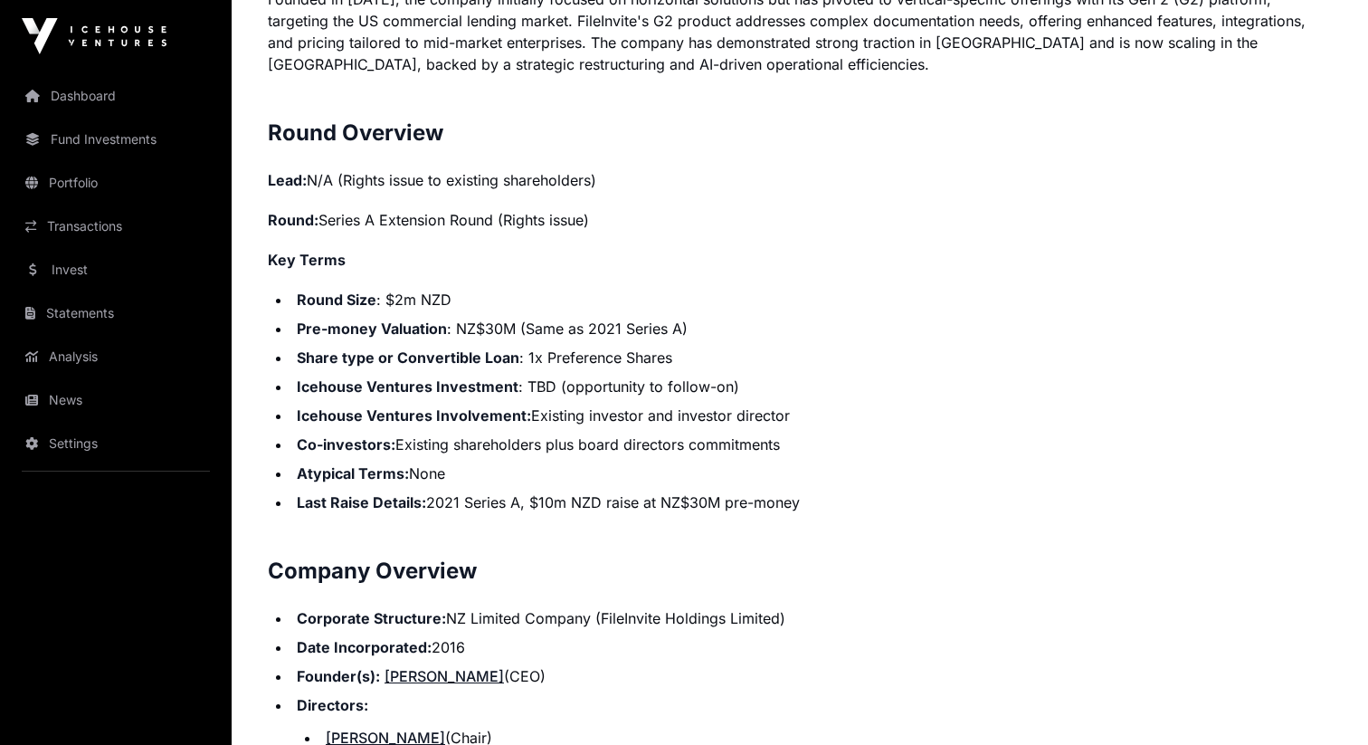
scroll to position [1377, 0]
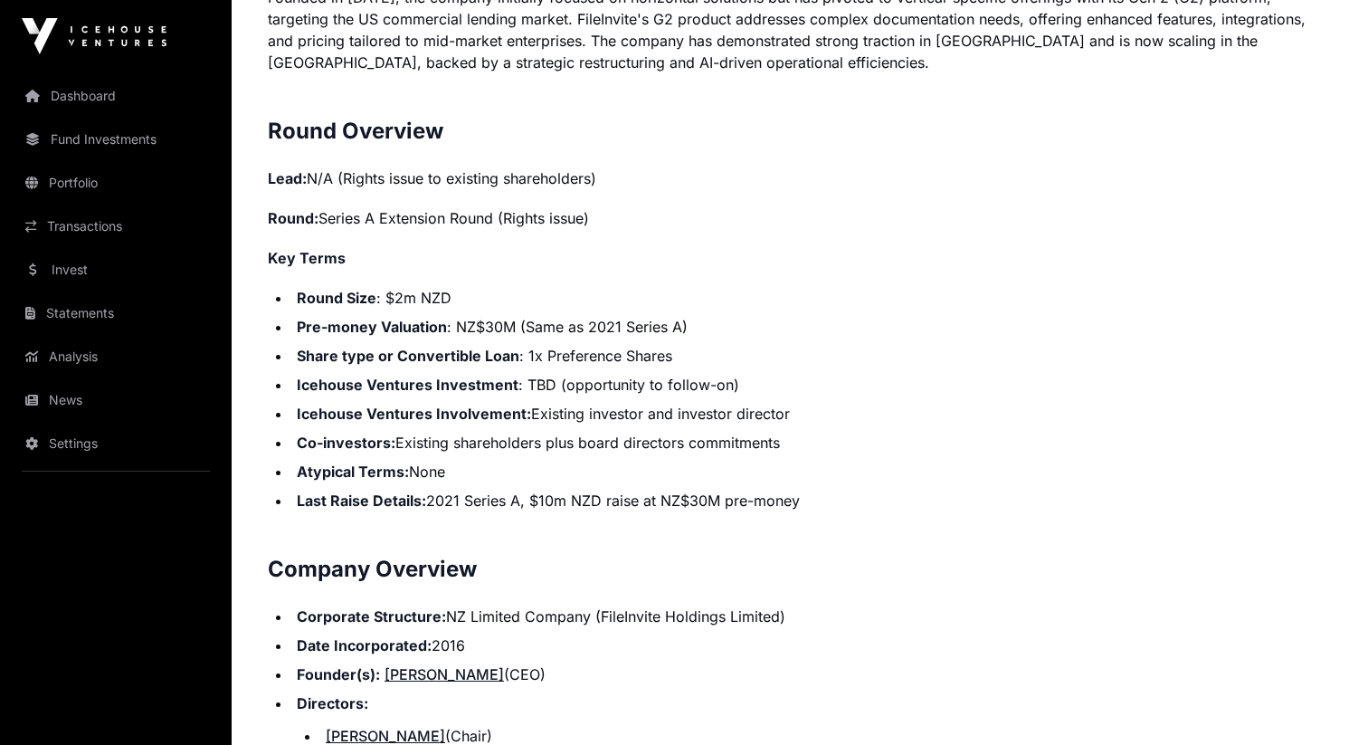
click at [653, 319] on li "Pre-money Valuation : NZ$30M (Same as 2021 Series A)" at bounding box center [811, 327] width 1041 height 22
click at [652, 355] on li "Share type or Convertible Loan : 1x Preference Shares" at bounding box center [811, 356] width 1041 height 22
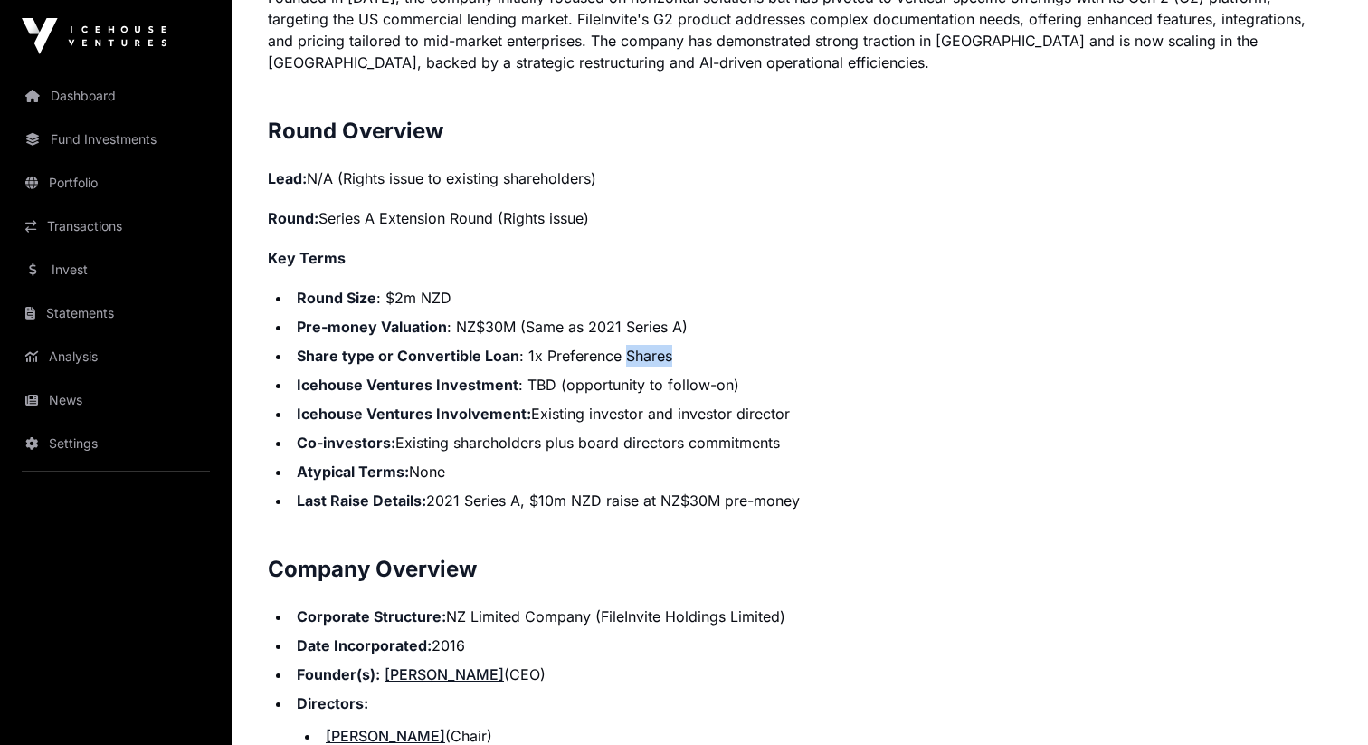
click at [652, 355] on li "Share type or Convertible Loan : 1x Preference Shares" at bounding box center [811, 356] width 1041 height 22
click at [637, 403] on li "Icehouse Ventures Involvement: Existing investor and investor director" at bounding box center [811, 414] width 1041 height 22
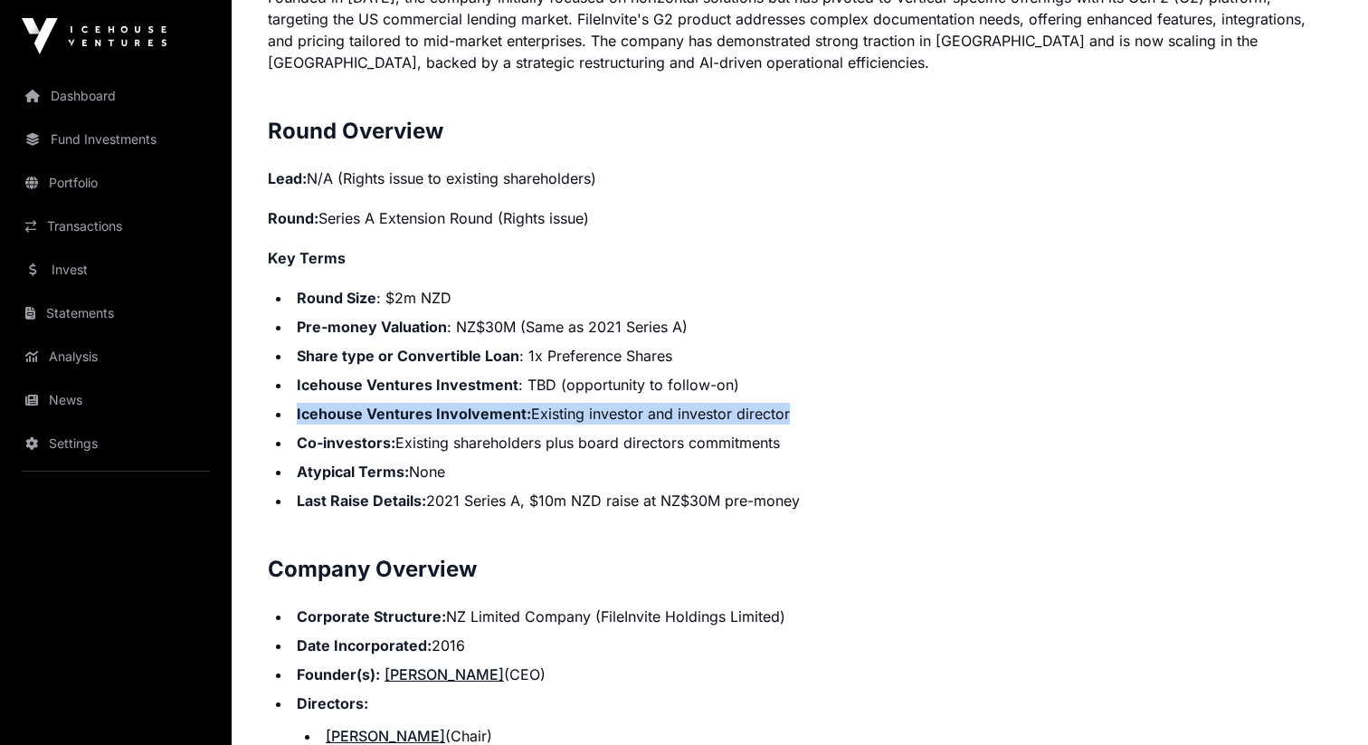
click at [612, 467] on li "Atypical Terms: None" at bounding box center [811, 472] width 1041 height 22
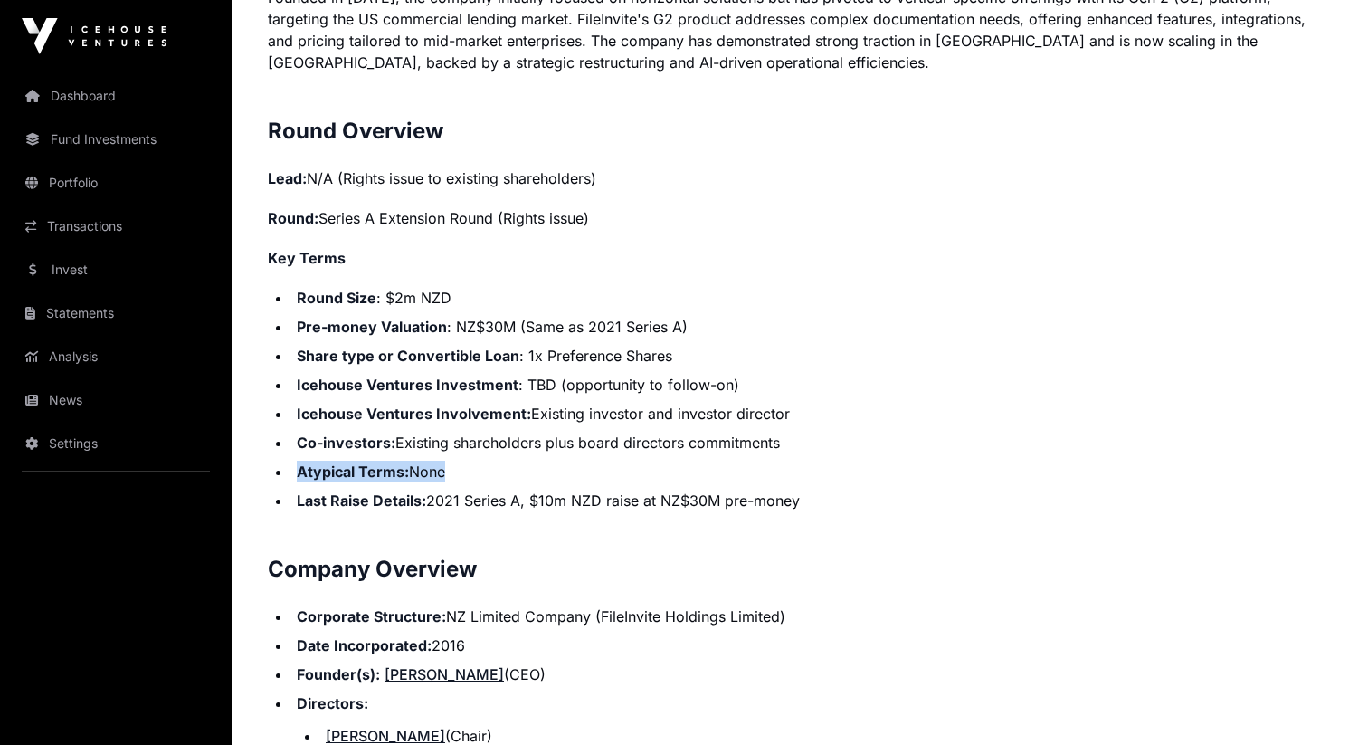
click at [605, 498] on li "Last Raise Details: 2021 Series A, $10m NZD raise at NZ$30M pre-money" at bounding box center [811, 501] width 1041 height 22
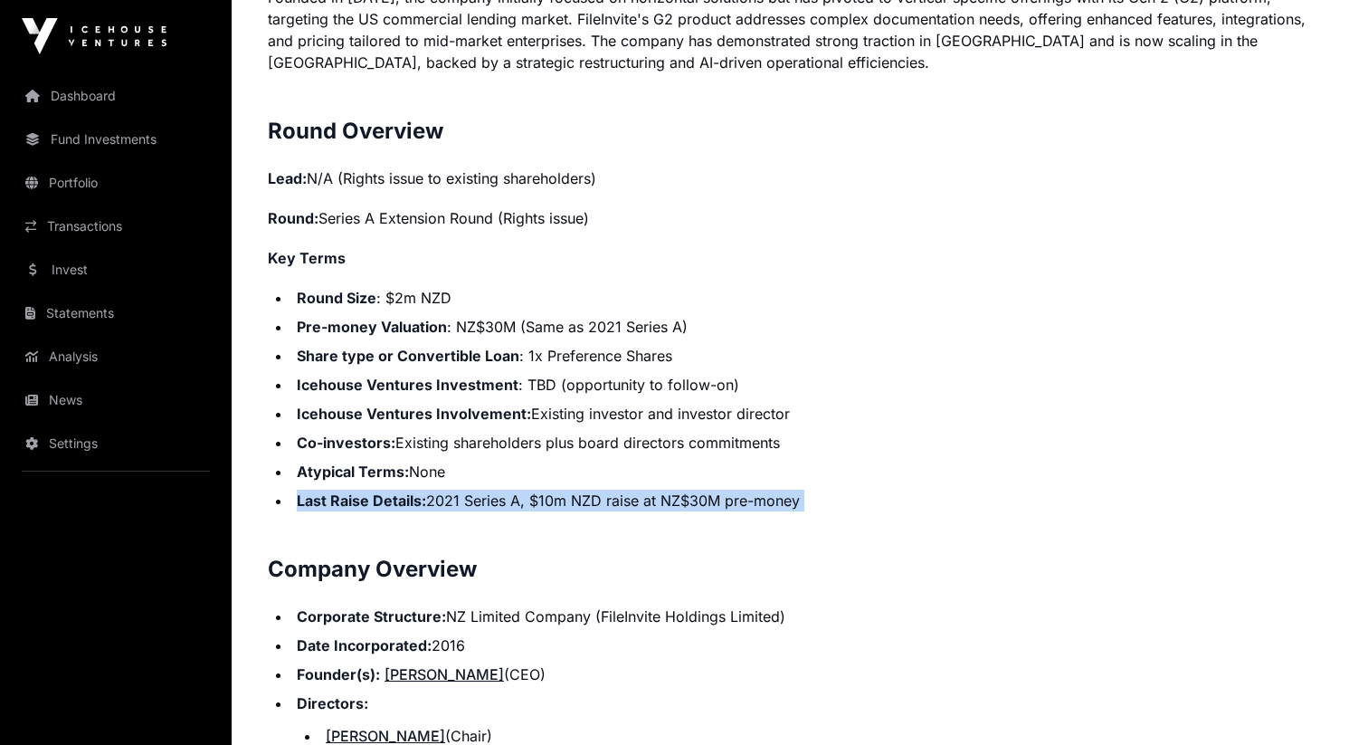
click at [621, 383] on li "Icehouse Ventures Investment : TBD (opportunity to follow-on)" at bounding box center [811, 385] width 1041 height 22
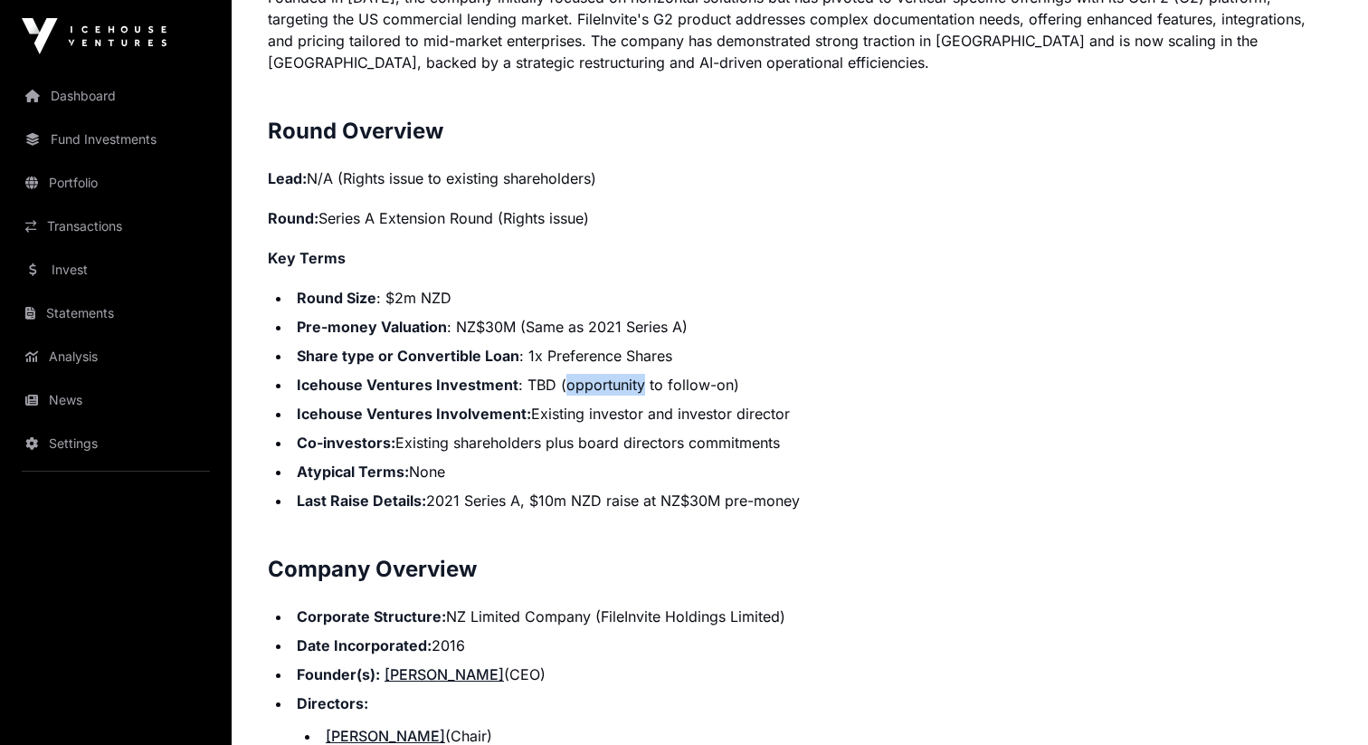
click at [621, 383] on li "Icehouse Ventures Investment : TBD (opportunity to follow-on)" at bounding box center [811, 385] width 1041 height 22
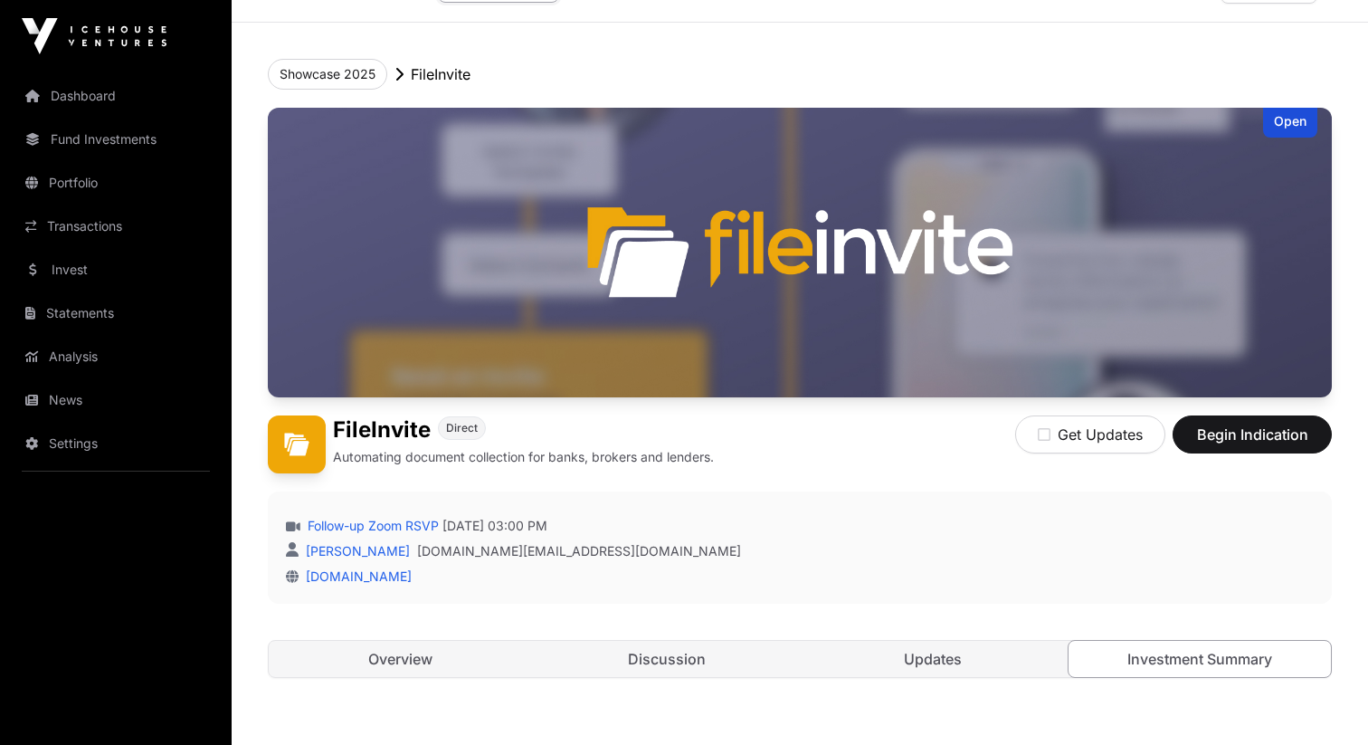
scroll to position [0, 0]
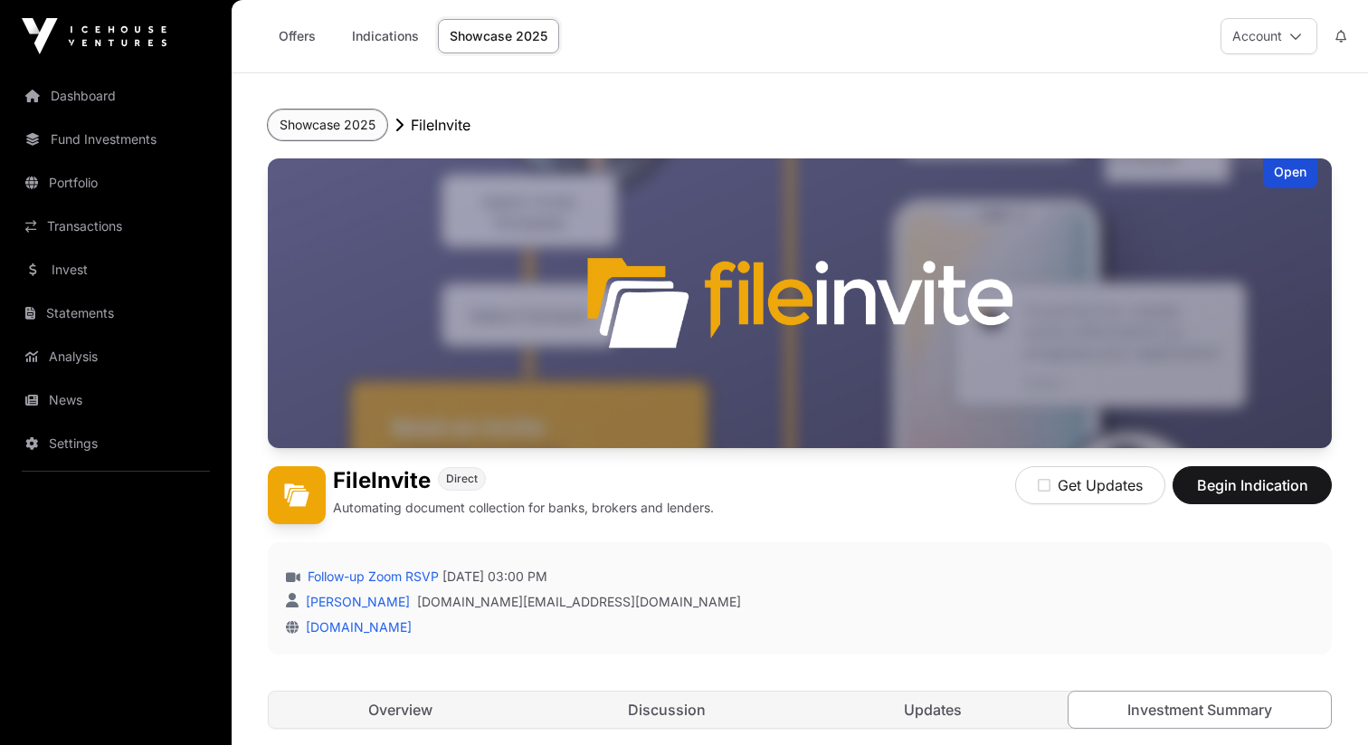
click at [360, 112] on button "Showcase 2025" at bounding box center [327, 125] width 119 height 31
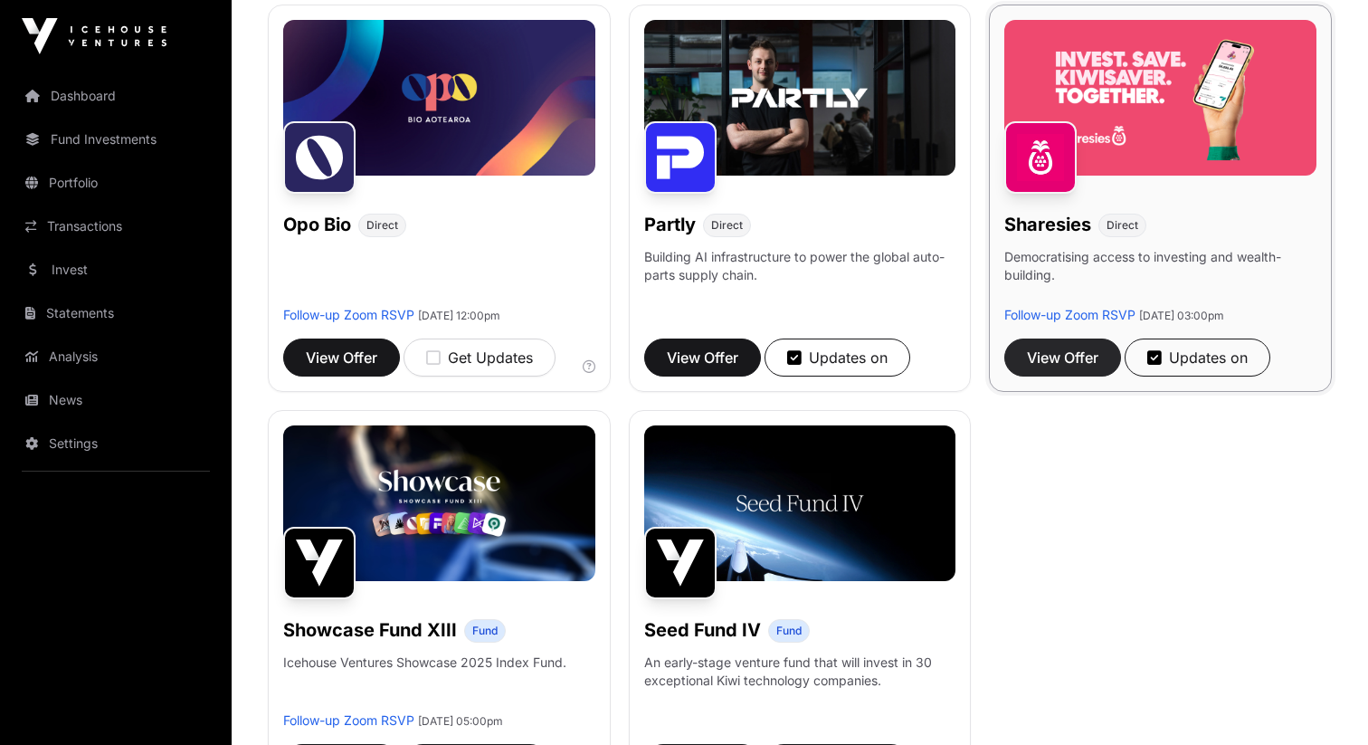
scroll to position [1188, 0]
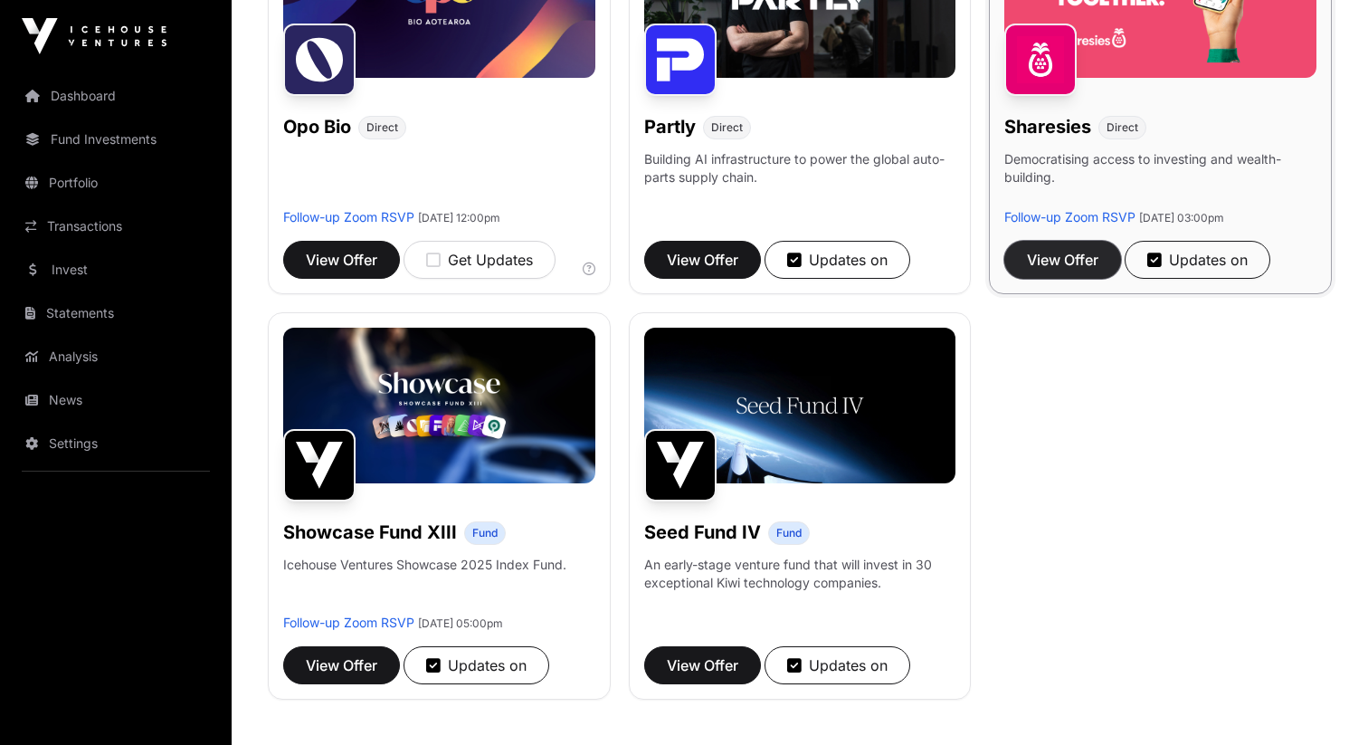
click at [1053, 262] on span "View Offer" at bounding box center [1063, 260] width 72 height 22
click at [713, 260] on span "View Offer" at bounding box center [703, 260] width 72 height 22
click at [322, 669] on span "View Offer" at bounding box center [342, 665] width 72 height 22
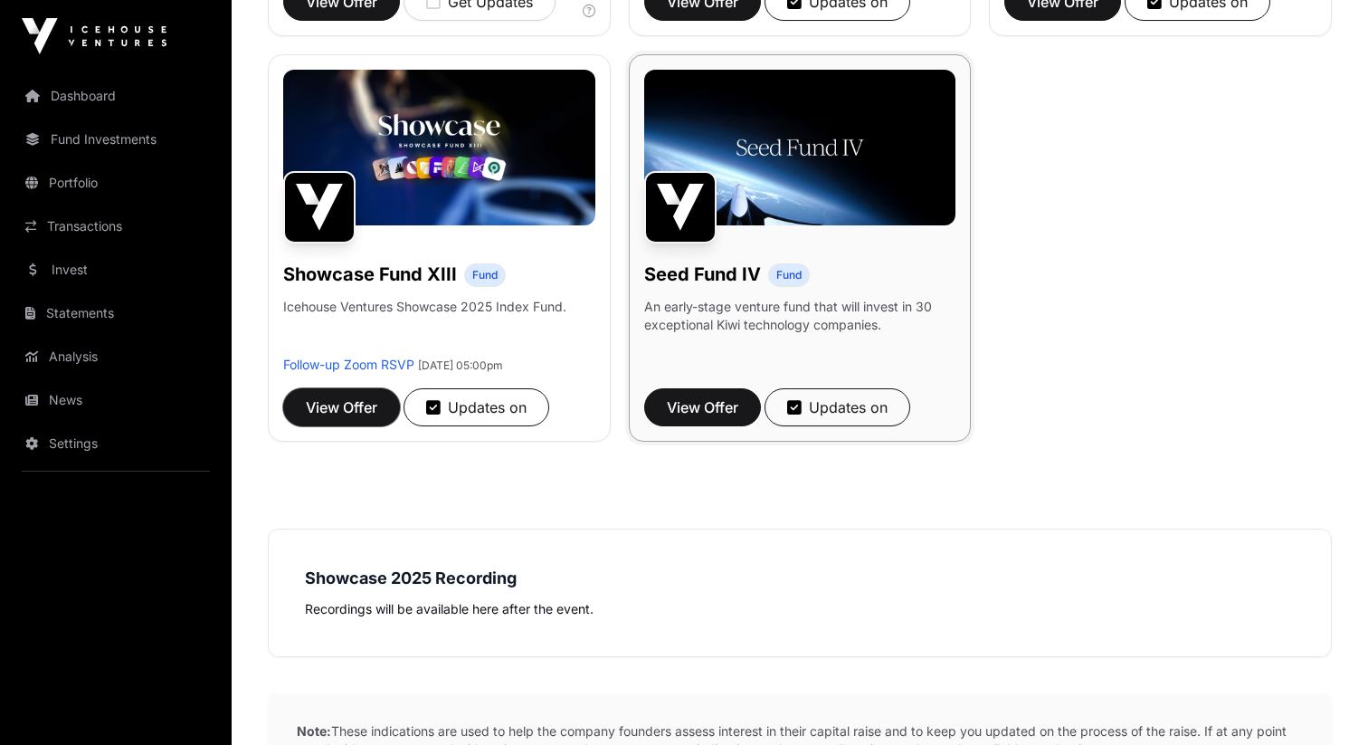
scroll to position [1559, 0]
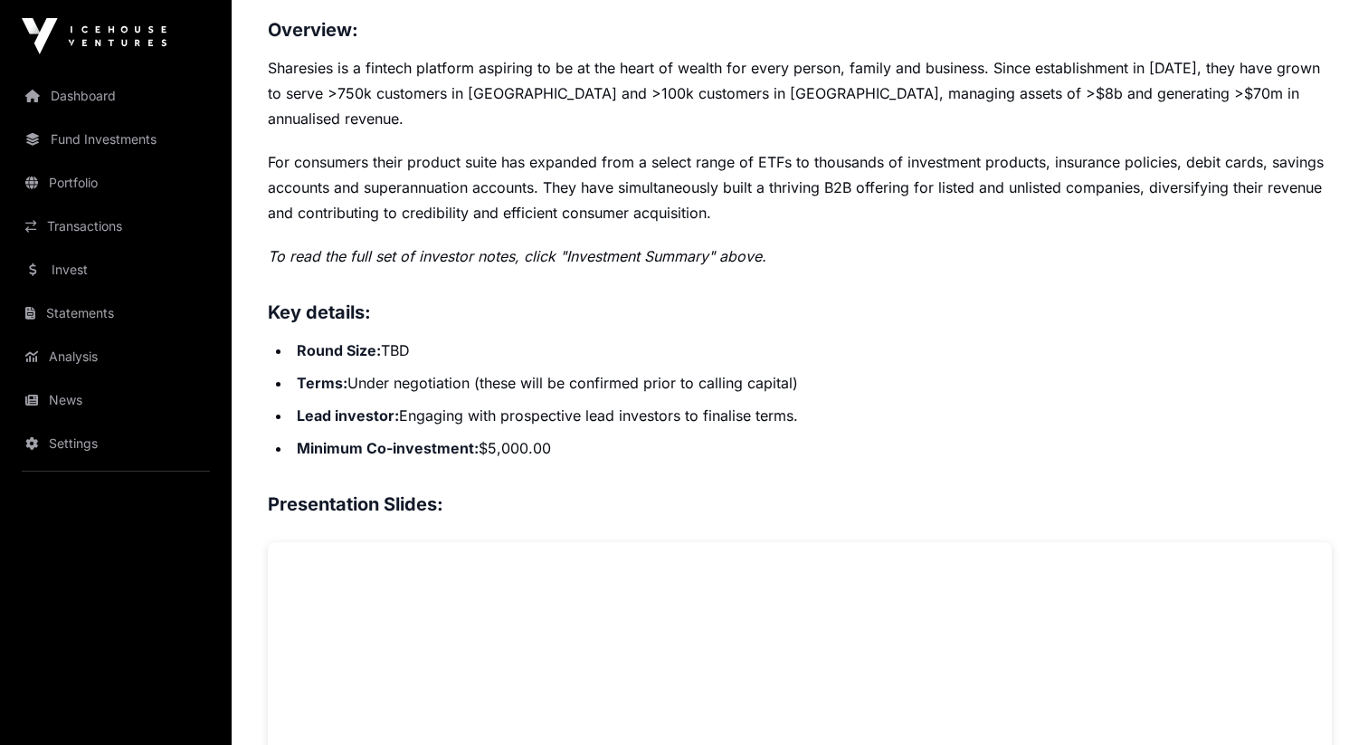
scroll to position [540, 0]
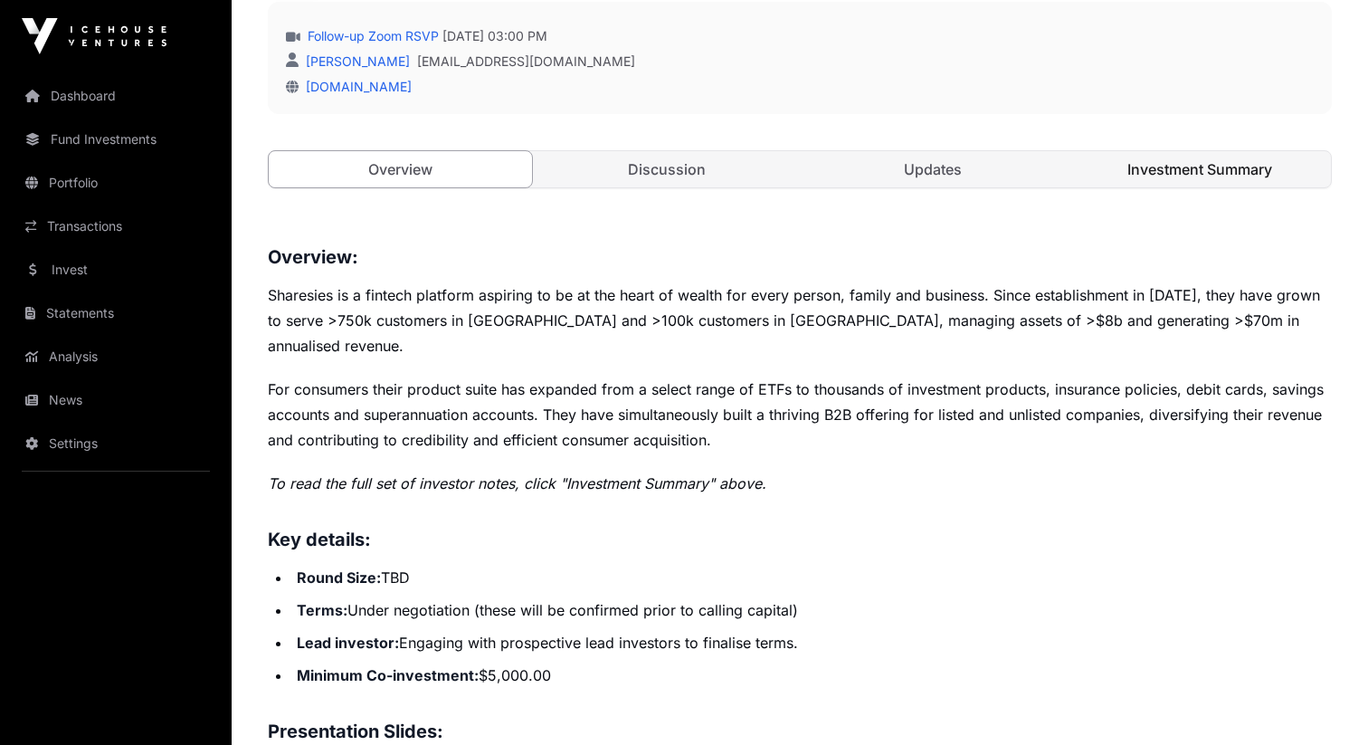
click at [1140, 159] on link "Investment Summary" at bounding box center [1200, 169] width 263 height 36
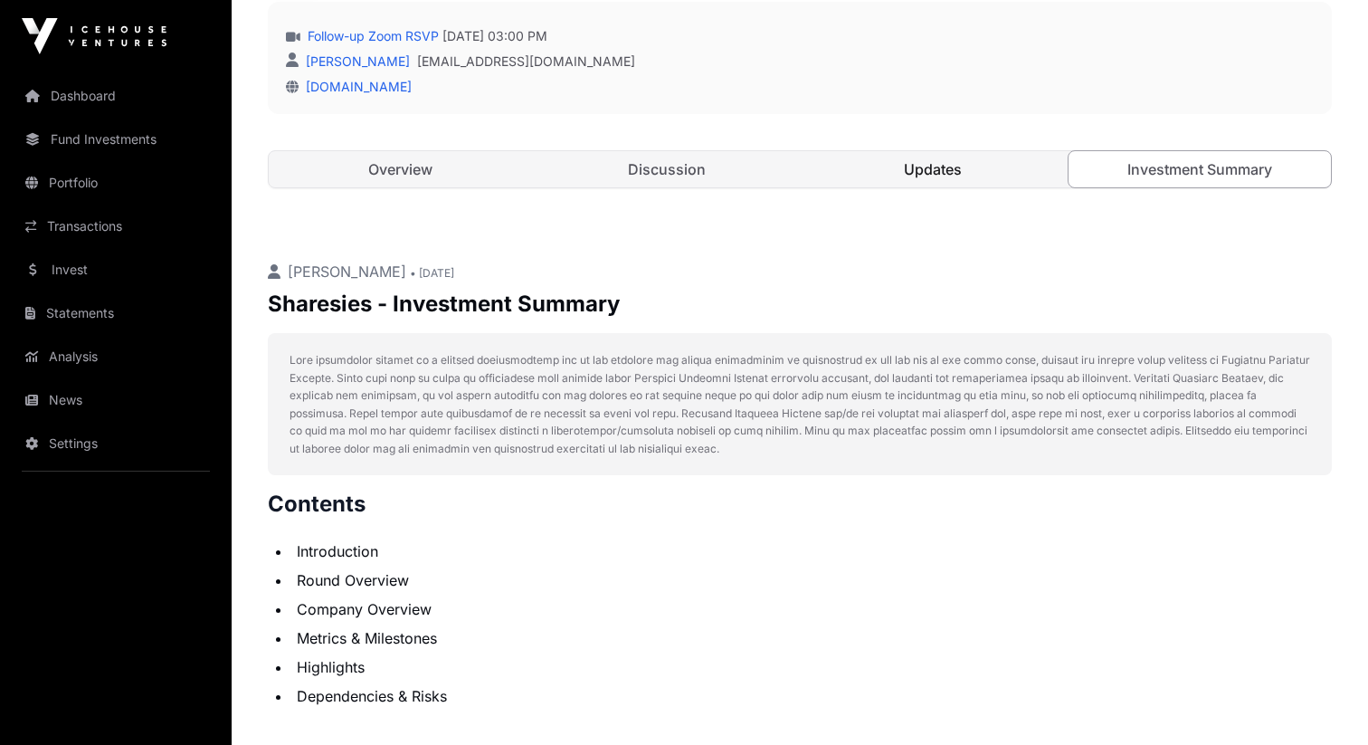
click at [979, 177] on link "Updates" at bounding box center [933, 169] width 263 height 36
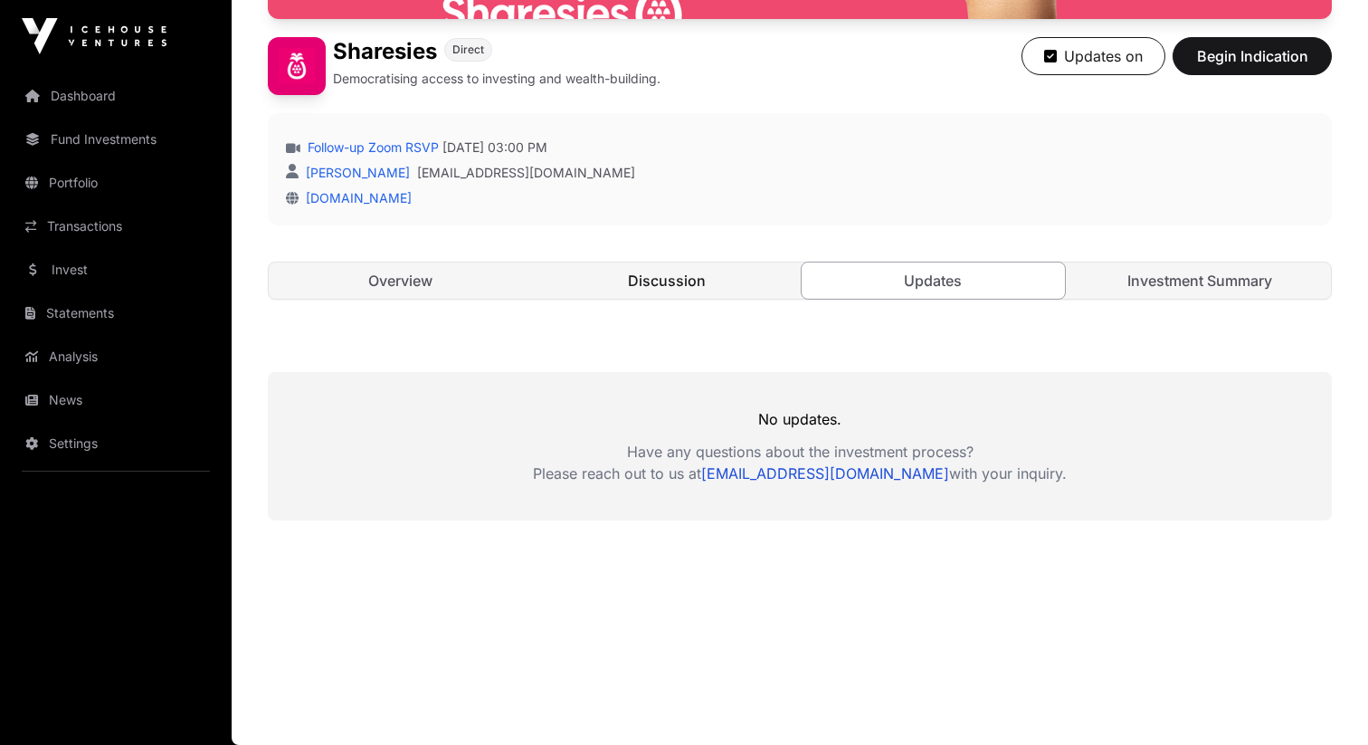
click at [729, 278] on link "Discussion" at bounding box center [667, 280] width 263 height 36
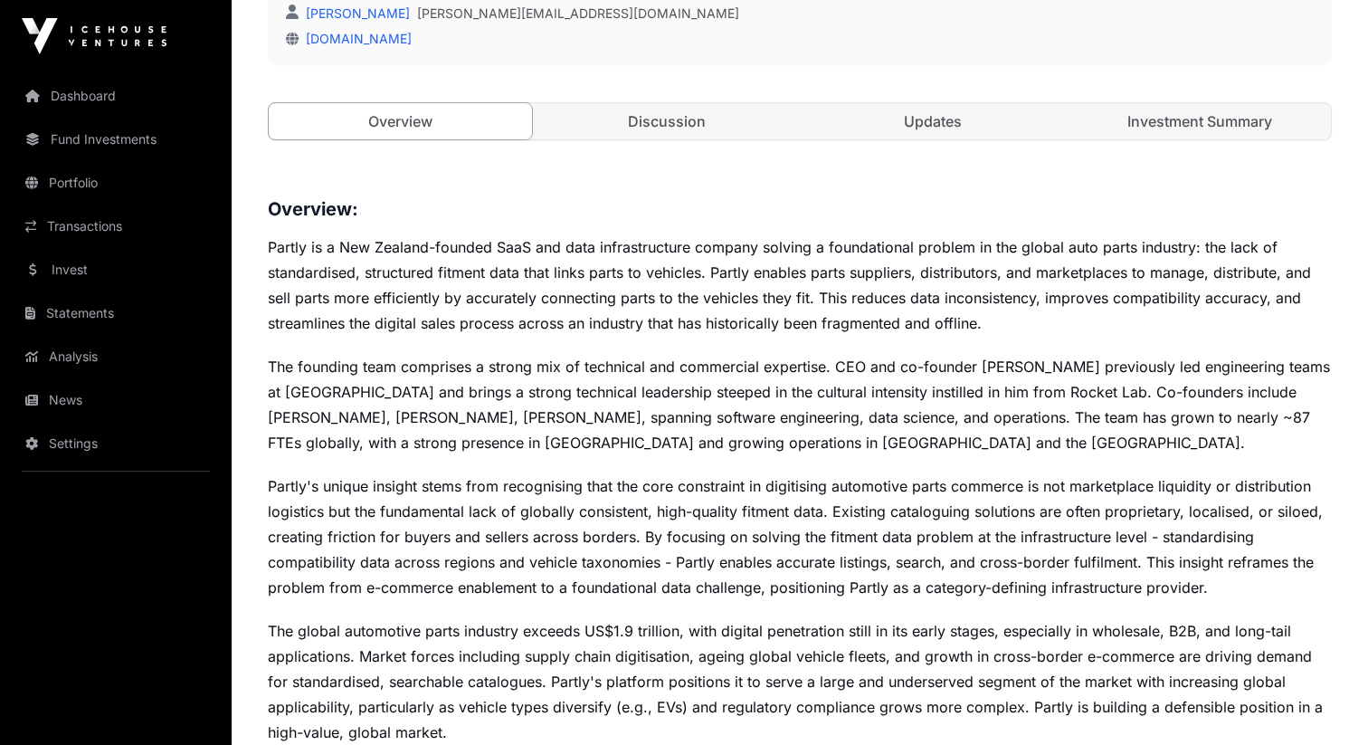
scroll to position [548, 0]
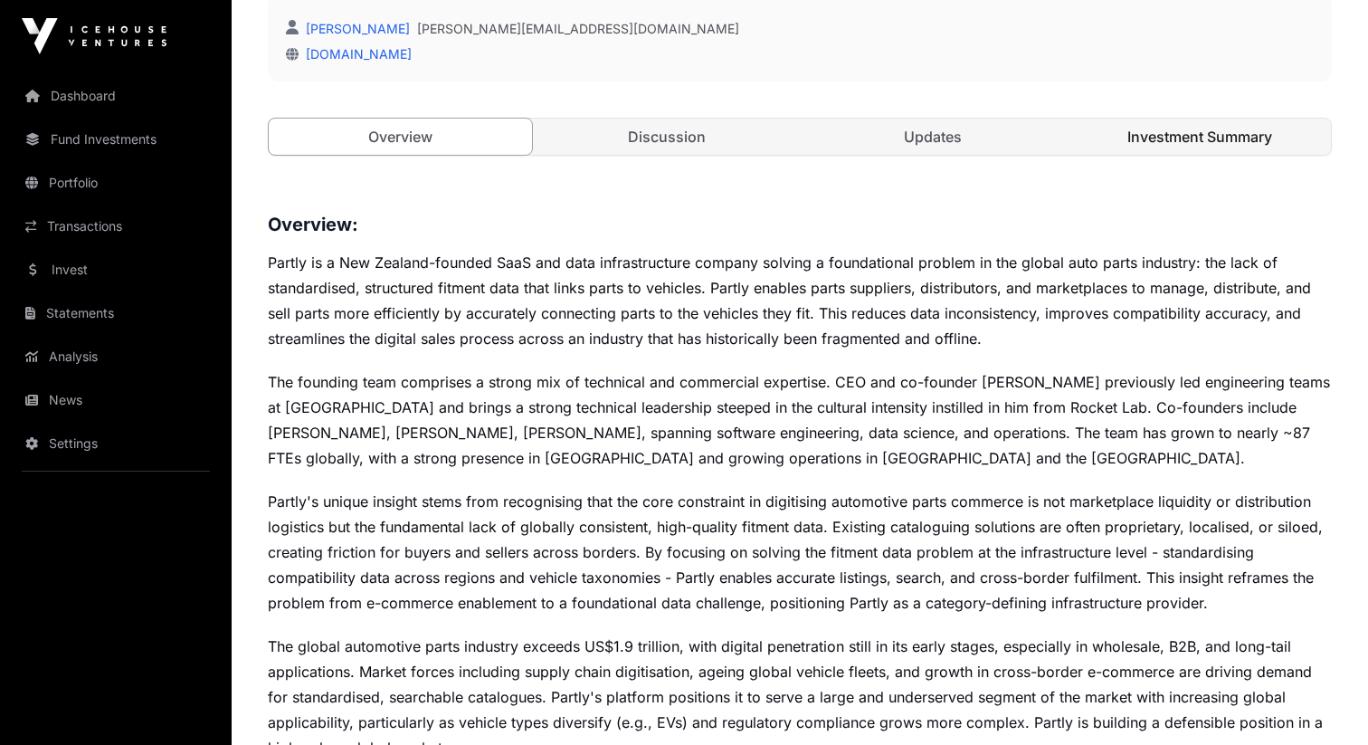
click at [1132, 153] on link "Investment Summary" at bounding box center [1200, 137] width 263 height 36
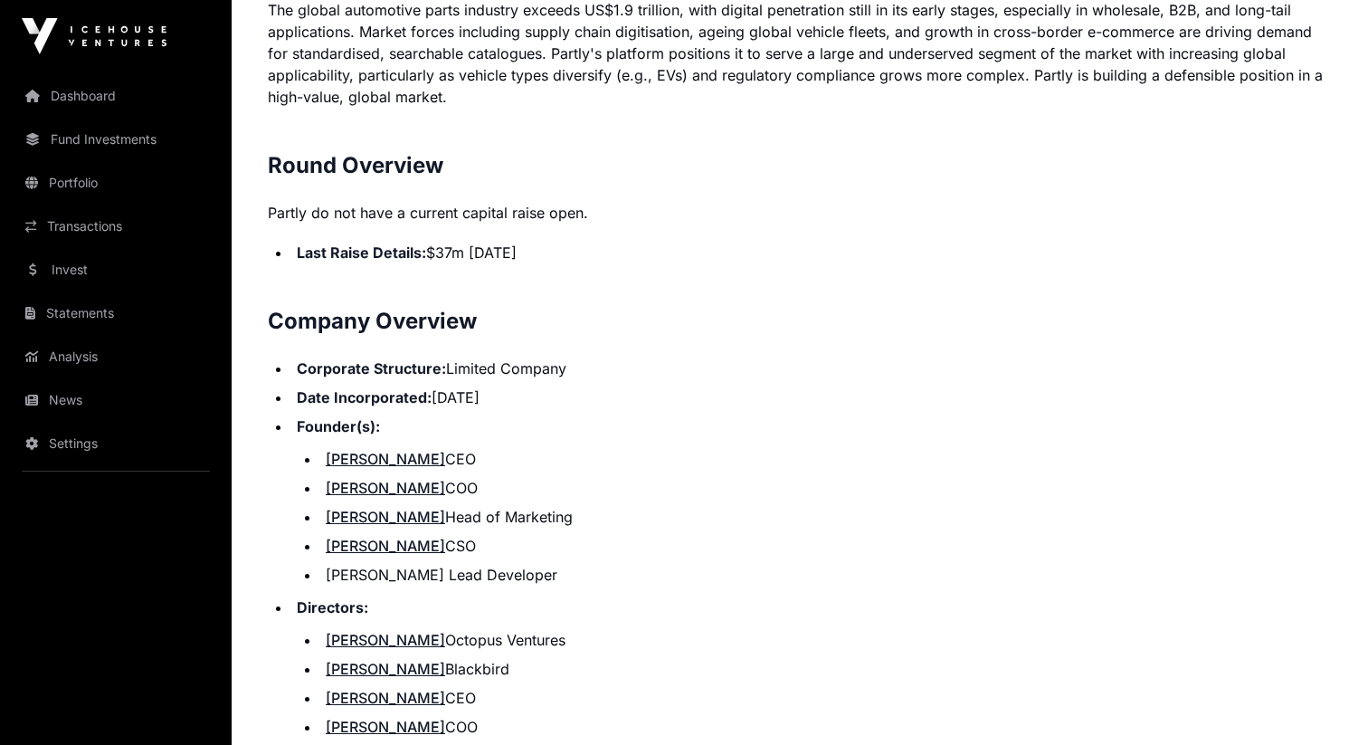
scroll to position [1434, 0]
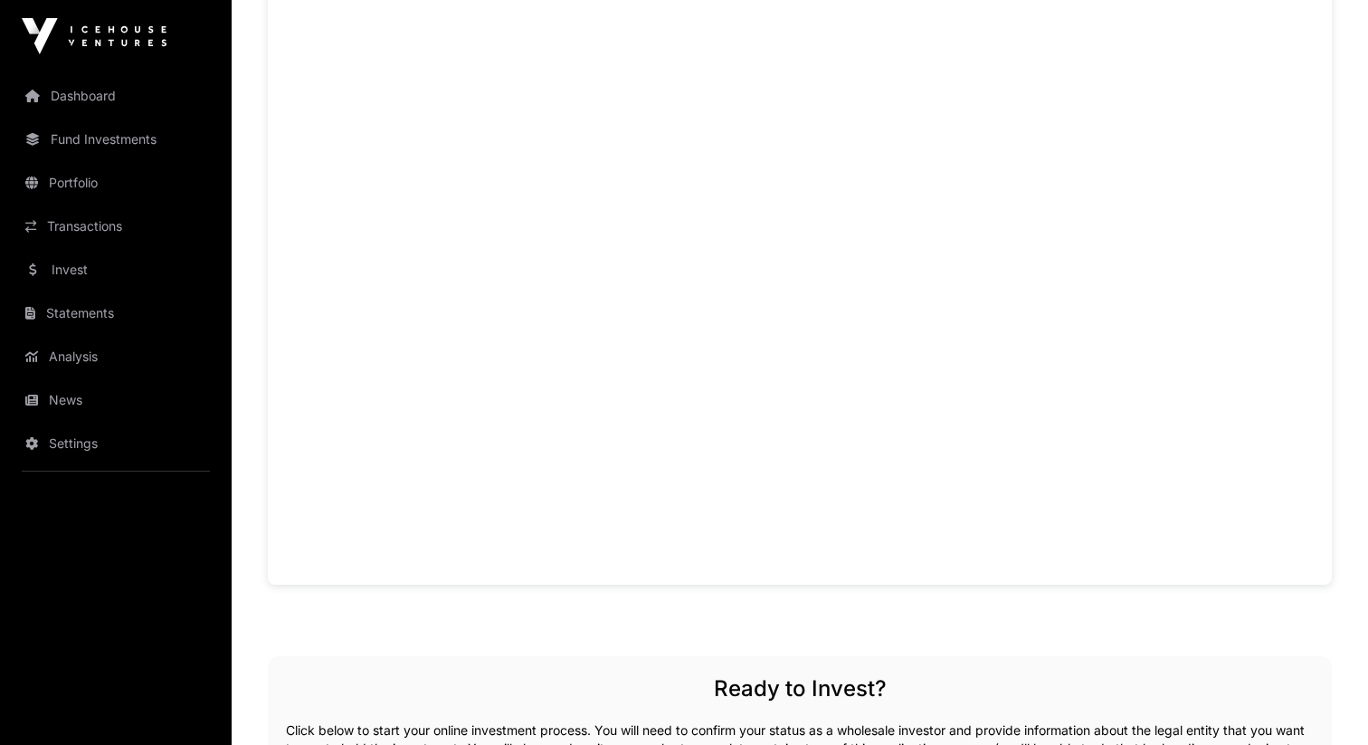
scroll to position [1214, 0]
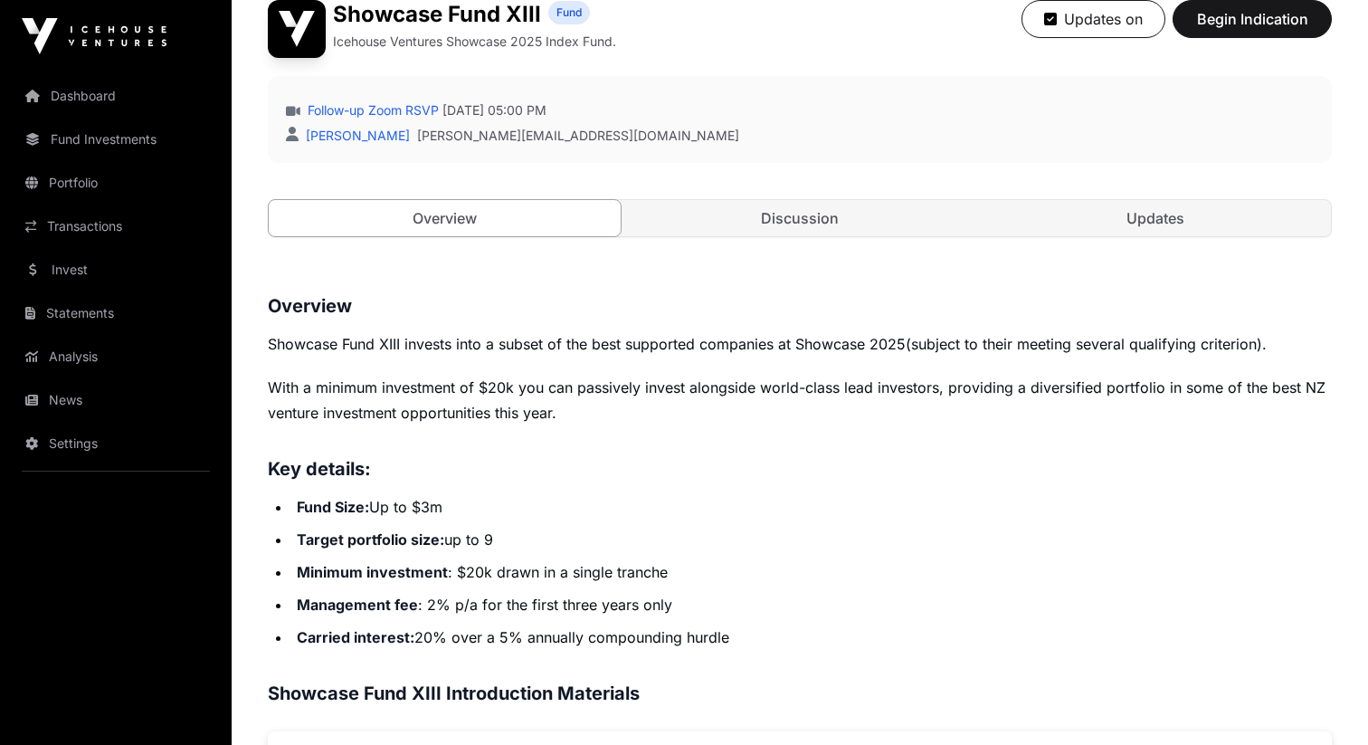
scroll to position [624, 0]
